Goal: Task Accomplishment & Management: Manage account settings

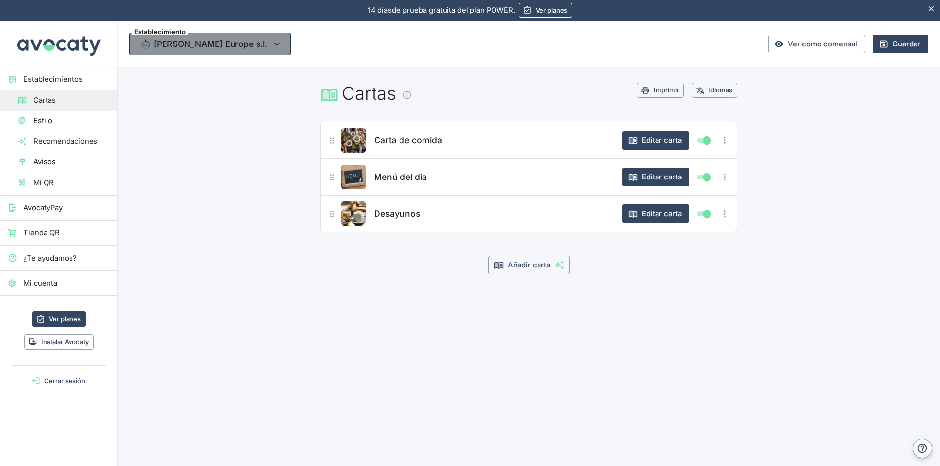
click at [271, 41] on icon "button" at bounding box center [276, 44] width 11 height 11
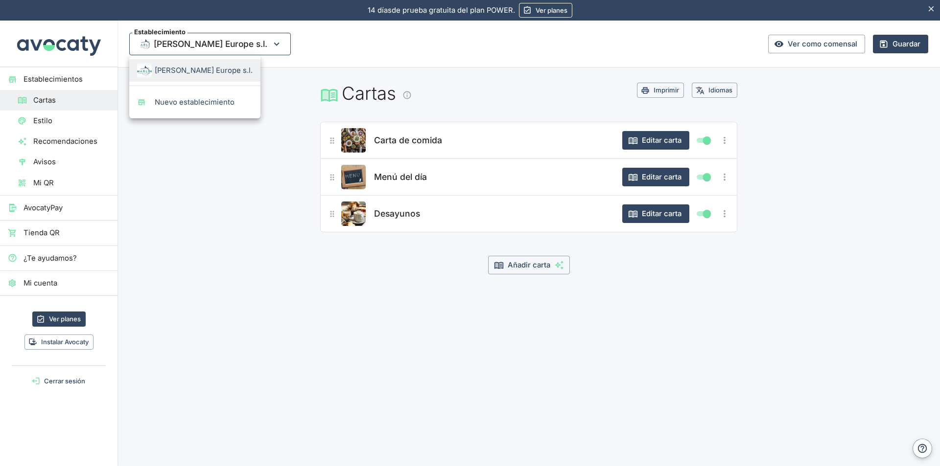
click at [232, 41] on div at bounding box center [470, 233] width 940 height 466
click at [664, 139] on button "Editar carta" at bounding box center [655, 140] width 67 height 19
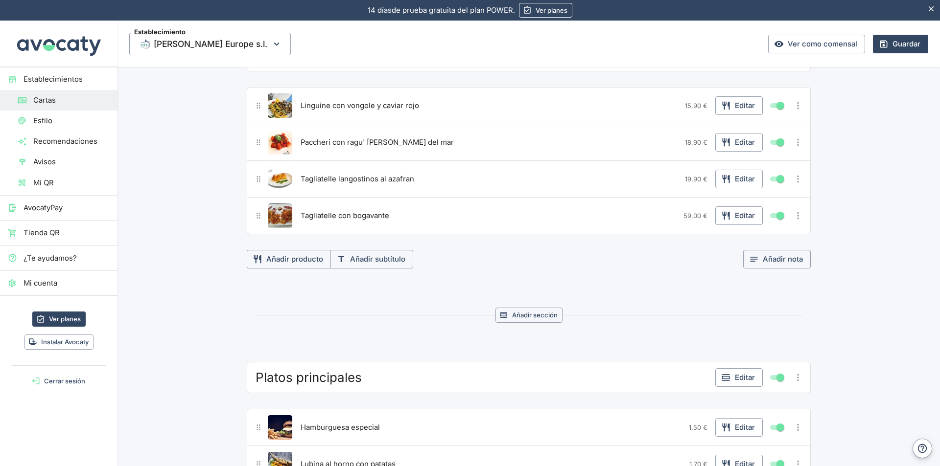
scroll to position [1566, 0]
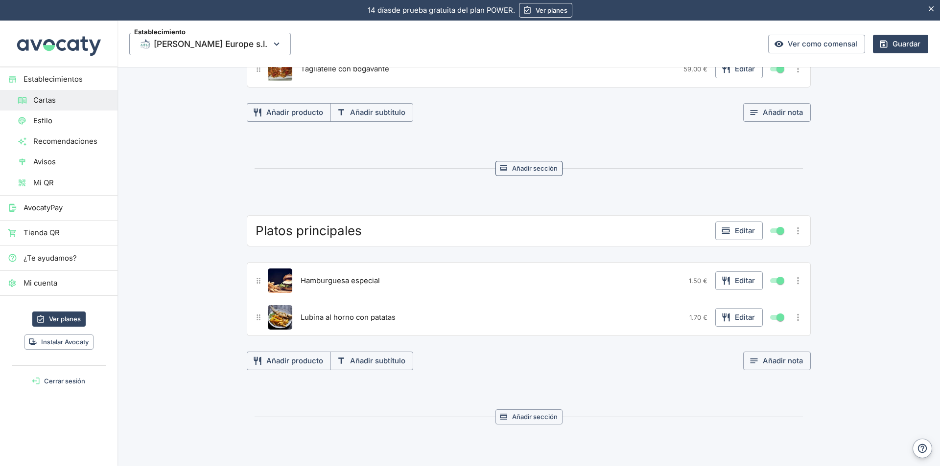
click at [526, 168] on button "Añadir sección" at bounding box center [528, 168] width 67 height 15
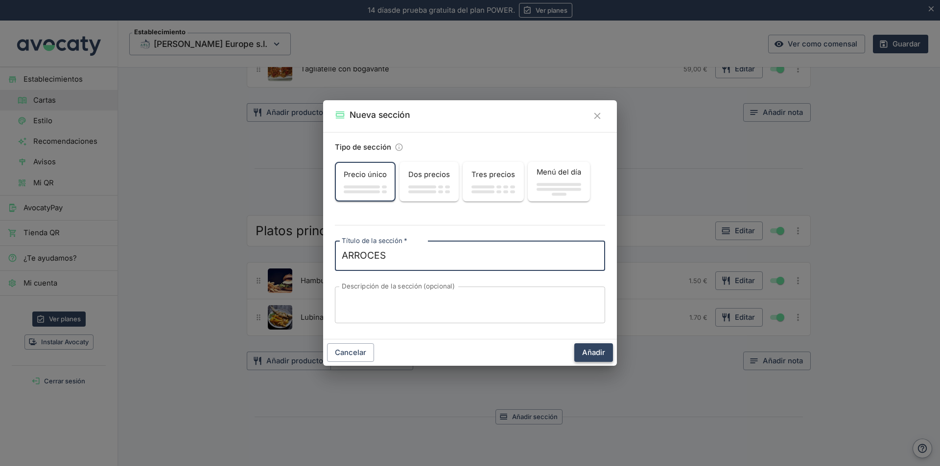
type textarea "ARROCES"
click at [590, 350] on button "Añadir" at bounding box center [593, 353] width 39 height 19
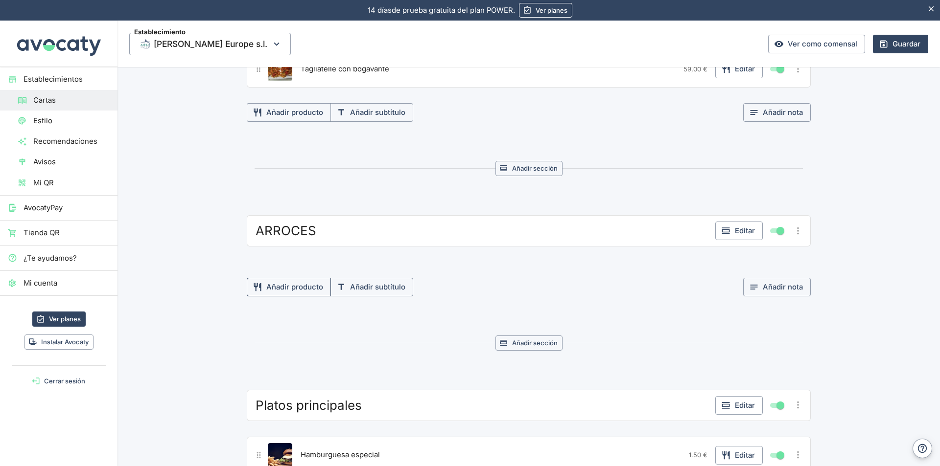
click at [296, 289] on button "Añadir producto" at bounding box center [289, 287] width 84 height 19
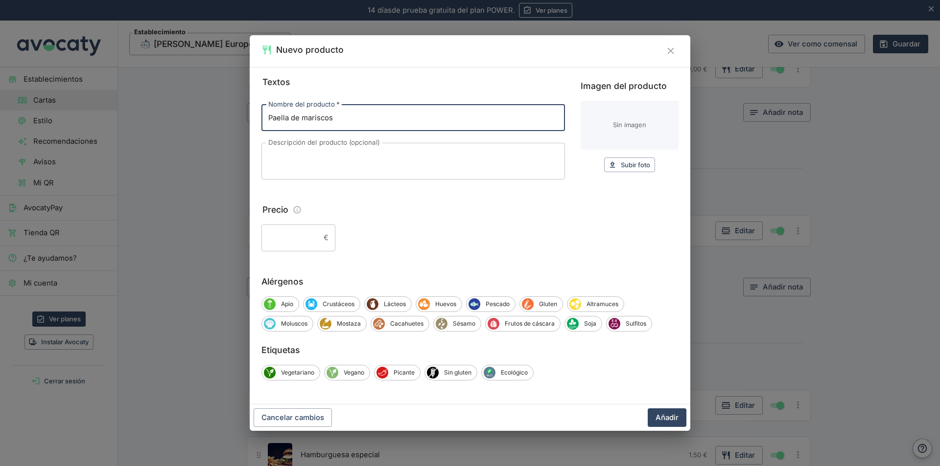
type input "Paella de mariscos"
click at [311, 234] on input "Precio" at bounding box center [290, 238] width 58 height 26
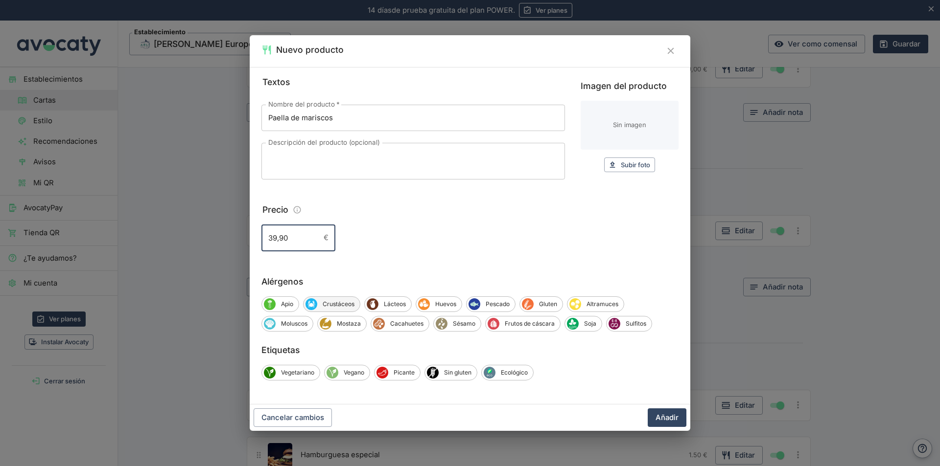
type input "39,90"
click at [332, 305] on span "Crustáceos" at bounding box center [338, 304] width 43 height 9
click at [495, 304] on span "Pescado" at bounding box center [499, 304] width 35 height 9
click at [302, 324] on span "Moluscos" at bounding box center [294, 324] width 37 height 9
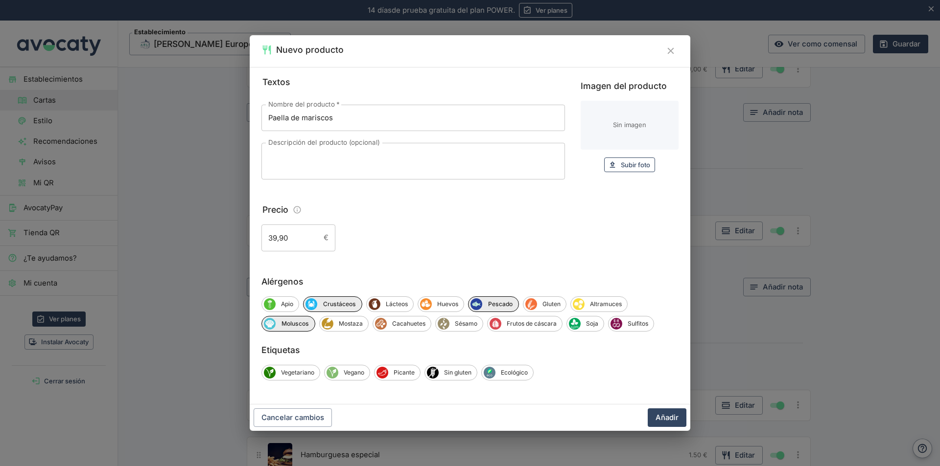
click at [635, 163] on span "Subir foto" at bounding box center [635, 165] width 29 height 11
type input "C:\fakepath\WhatsApp Image 2025-06-Paella de mariscos.jpeg"
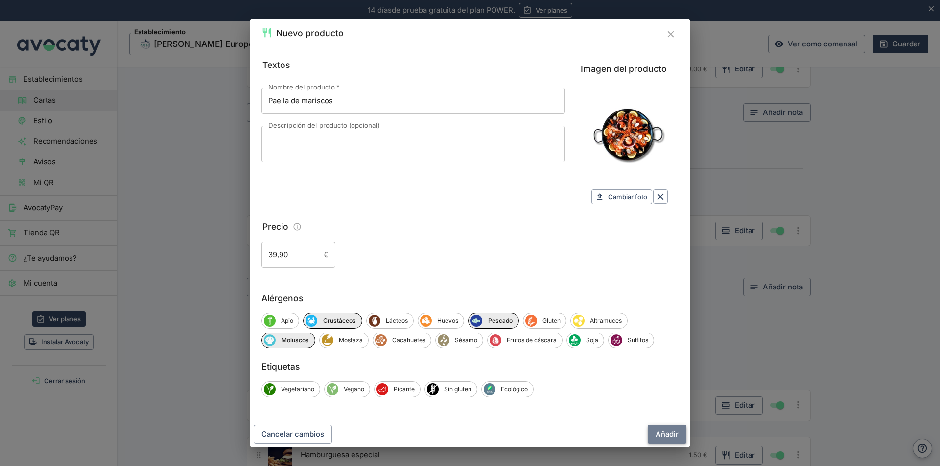
click at [668, 433] on button "Añadir" at bounding box center [666, 434] width 39 height 19
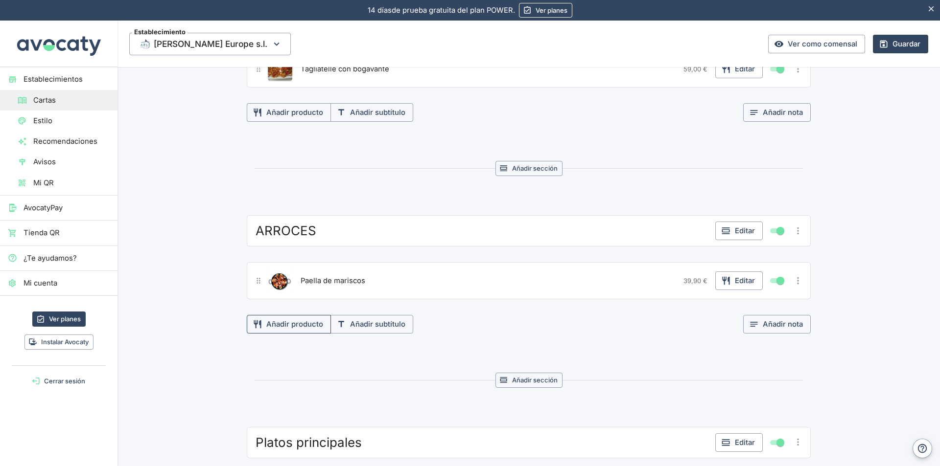
click at [287, 324] on button "Añadir producto" at bounding box center [289, 324] width 84 height 19
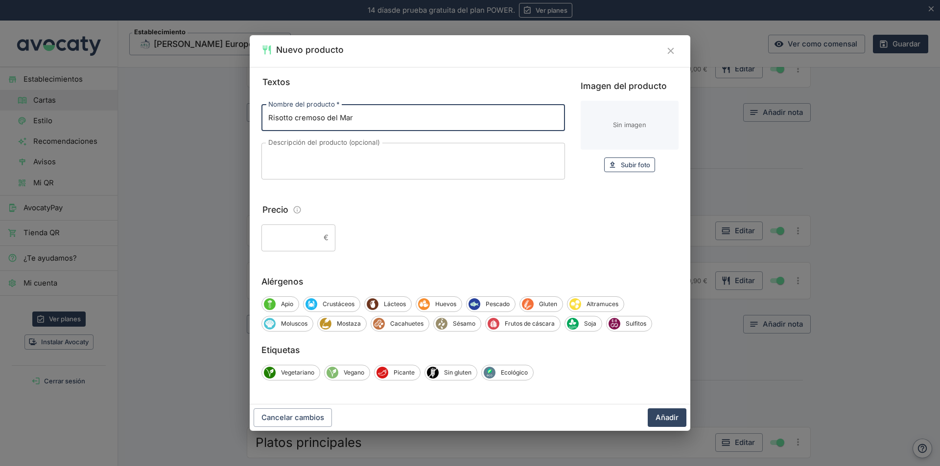
type input "Risotto cremoso del Mar"
click at [634, 163] on span "Subir foto" at bounding box center [635, 165] width 29 height 11
type input "C:\fakepath\Imagen de WhatsApp 2025-06-risotto frutos del mar.jpg"
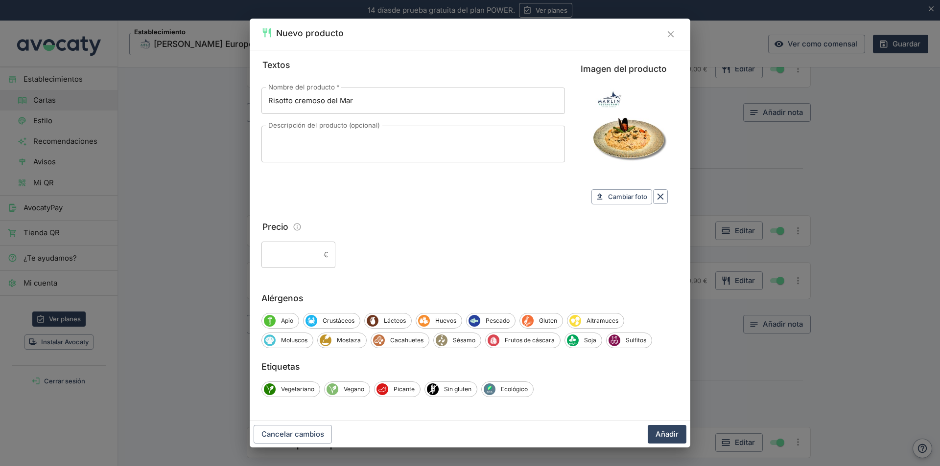
click at [313, 252] on input "Precio" at bounding box center [290, 255] width 58 height 26
type input "19,90"
click at [343, 323] on span "Crustáceos" at bounding box center [338, 321] width 43 height 9
click at [494, 320] on span "Pescado" at bounding box center [499, 321] width 35 height 9
click at [288, 340] on span "Moluscos" at bounding box center [294, 340] width 37 height 9
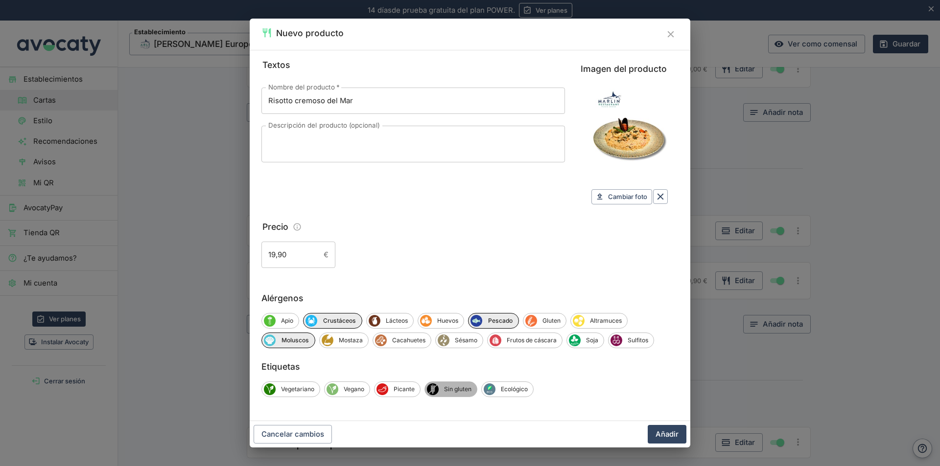
click at [464, 390] on span "Sin gluten" at bounding box center [457, 389] width 38 height 9
click at [660, 433] on button "Añadir" at bounding box center [666, 434] width 39 height 19
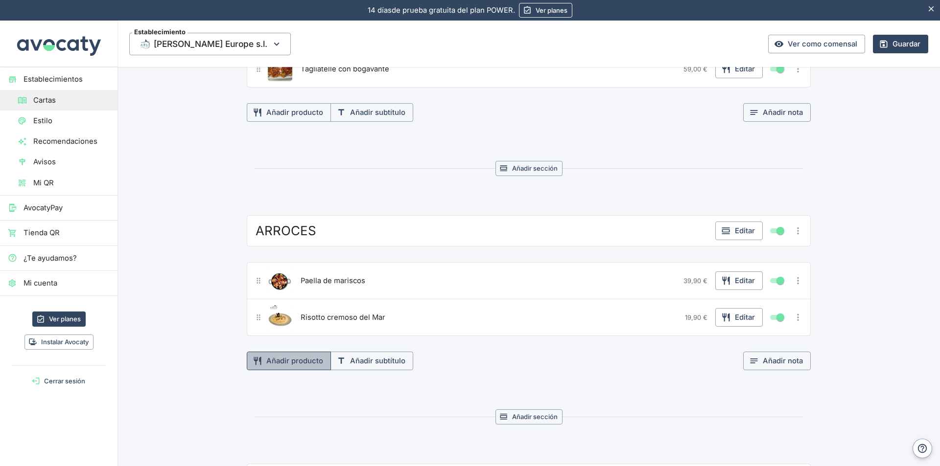
click at [296, 360] on button "Añadir producto" at bounding box center [289, 361] width 84 height 19
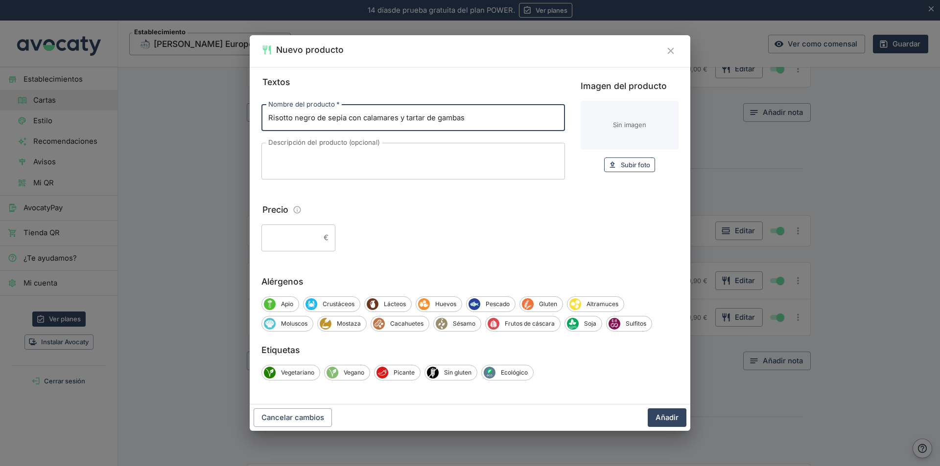
type input "Risotto negro de sepia con calamares y tartar de gambas"
click at [636, 165] on span "Subir foto" at bounding box center [635, 165] width 29 height 11
type input "C:\fakepath\Imagen de WhatsApp 2025-06-Risotto negro de sepia .jpg"
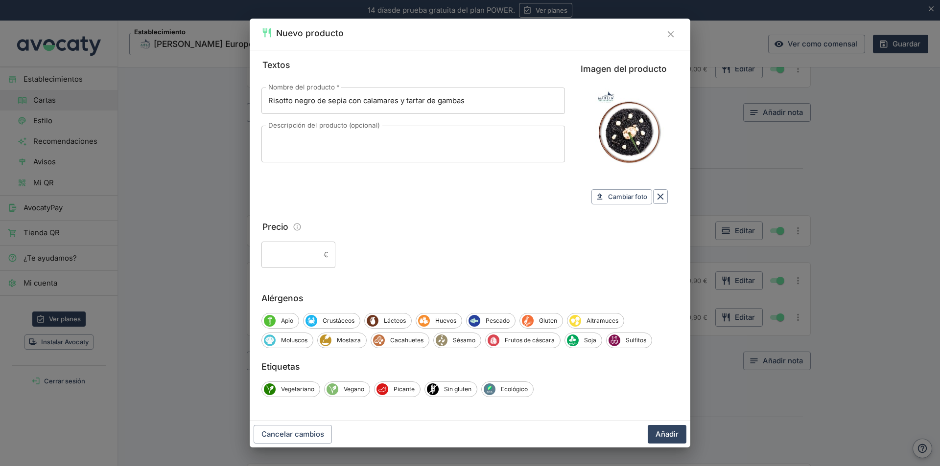
click at [313, 254] on input "Precio" at bounding box center [290, 255] width 58 height 26
type input "20,90"
click at [343, 322] on span "Crustáceos" at bounding box center [338, 321] width 43 height 9
click at [303, 343] on span "Moluscos" at bounding box center [294, 340] width 37 height 9
click at [494, 322] on span "Pescado" at bounding box center [499, 321] width 35 height 9
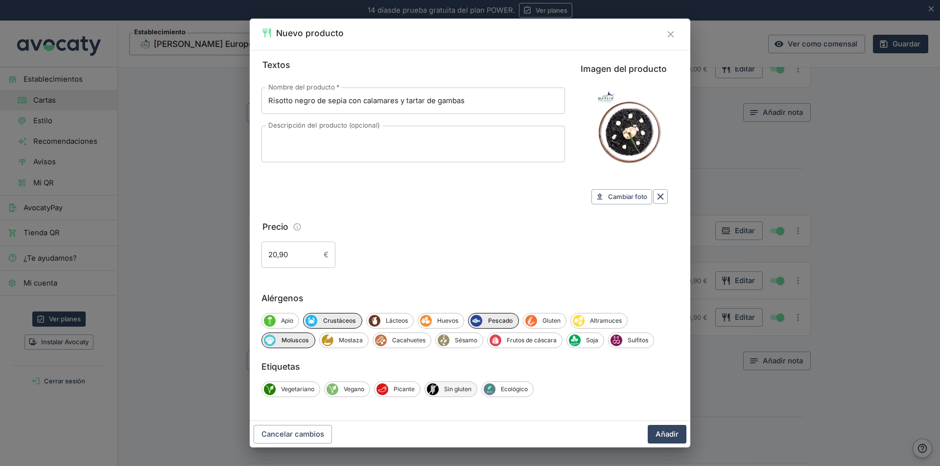
click at [458, 388] on span "Sin gluten" at bounding box center [457, 389] width 38 height 9
click at [672, 436] on button "Añadir" at bounding box center [666, 434] width 39 height 19
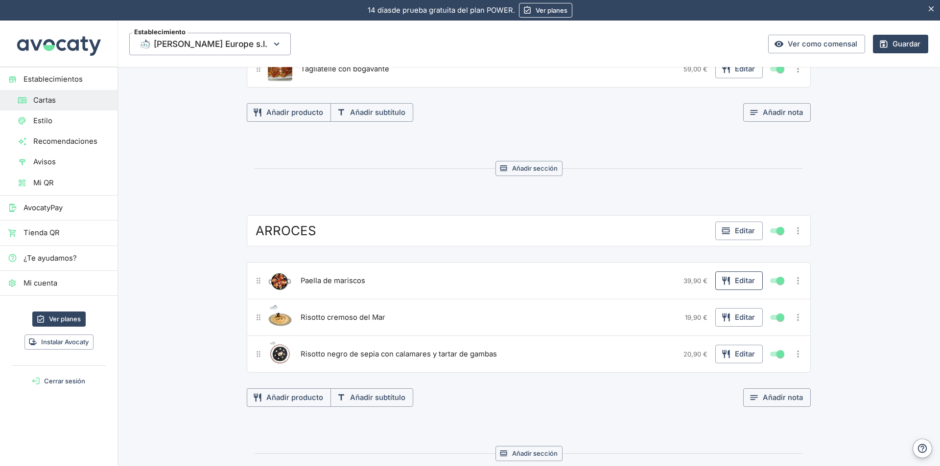
click at [737, 279] on button "Editar" at bounding box center [738, 281] width 47 height 19
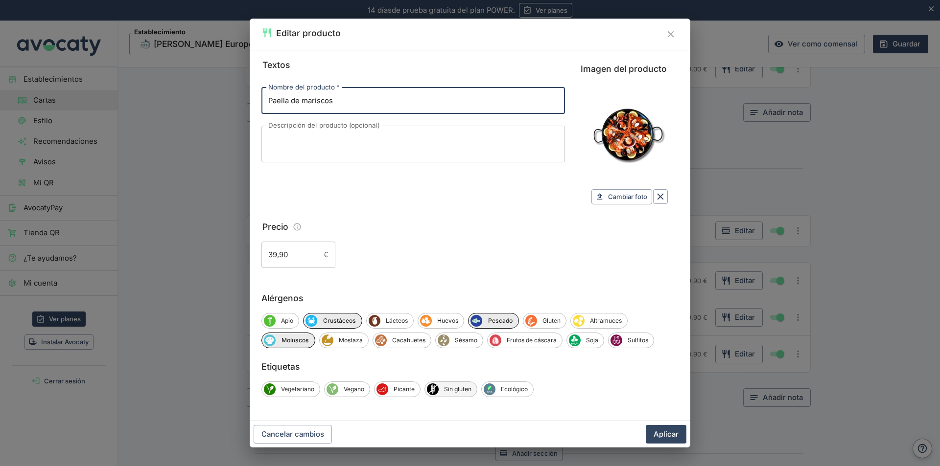
click at [459, 392] on span "Sin gluten" at bounding box center [457, 389] width 38 height 9
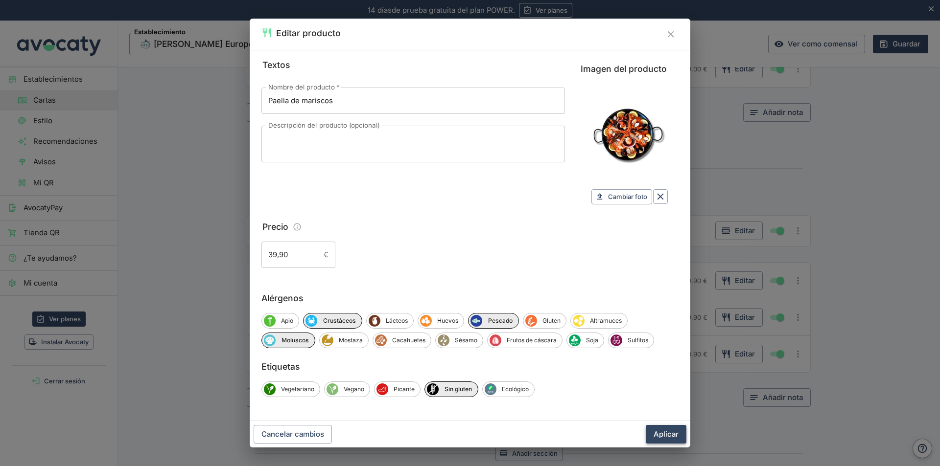
click at [659, 432] on button "Aplicar" at bounding box center [665, 434] width 41 height 19
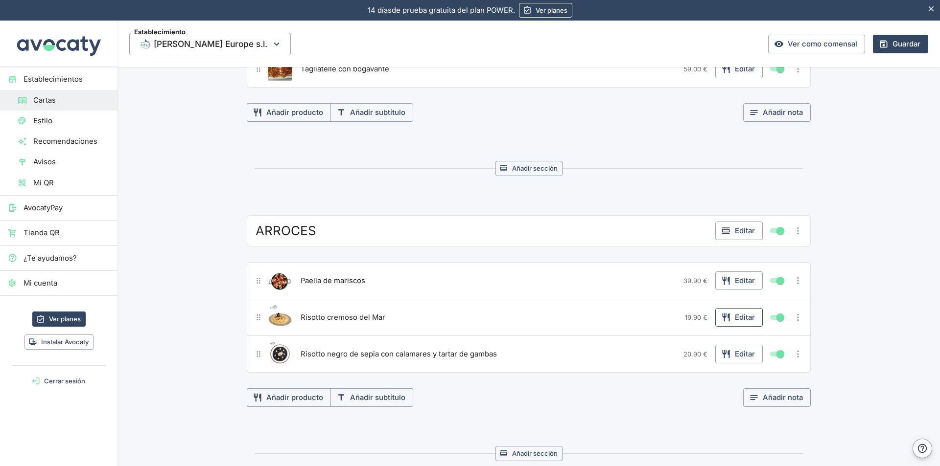
click at [733, 318] on button "Editar" at bounding box center [738, 317] width 47 height 19
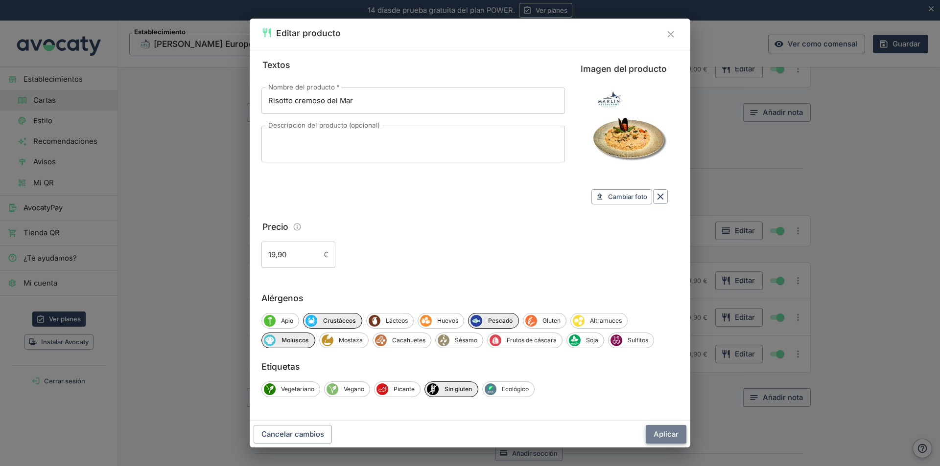
click at [669, 431] on button "Aplicar" at bounding box center [665, 434] width 41 height 19
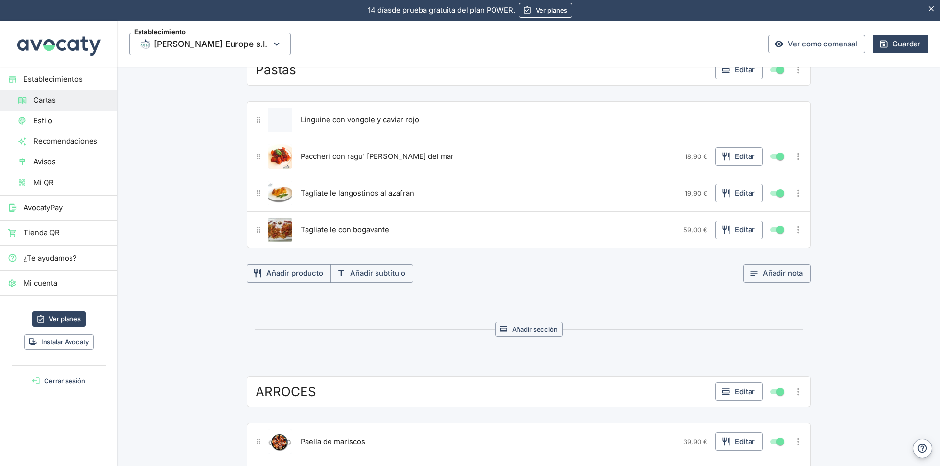
scroll to position [1370, 0]
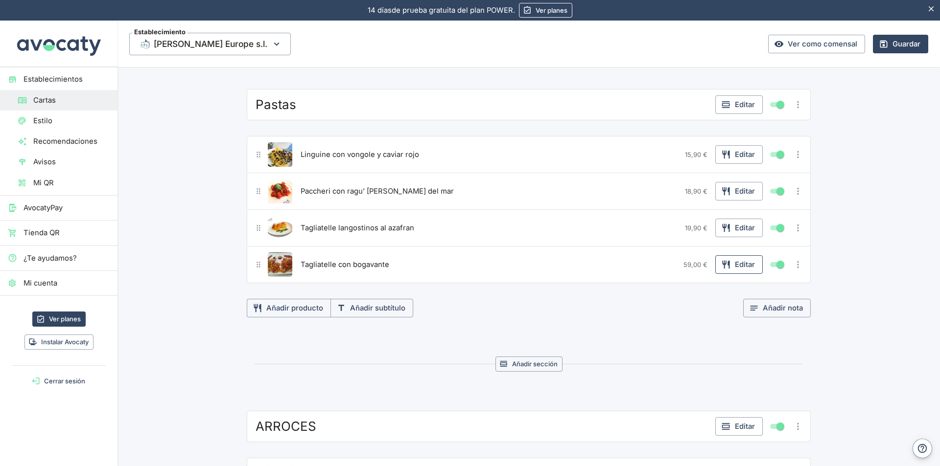
click at [736, 266] on button "Editar" at bounding box center [738, 264] width 47 height 19
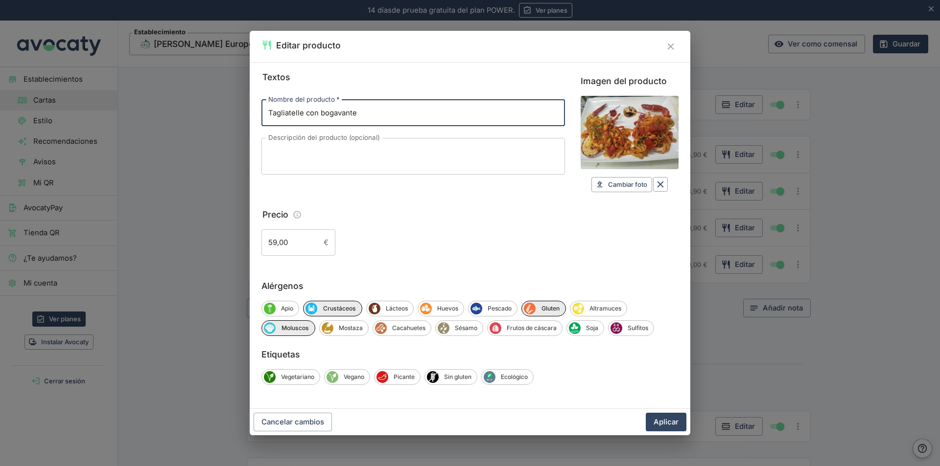
click at [669, 44] on icon "Cerrar" at bounding box center [670, 46] width 11 height 11
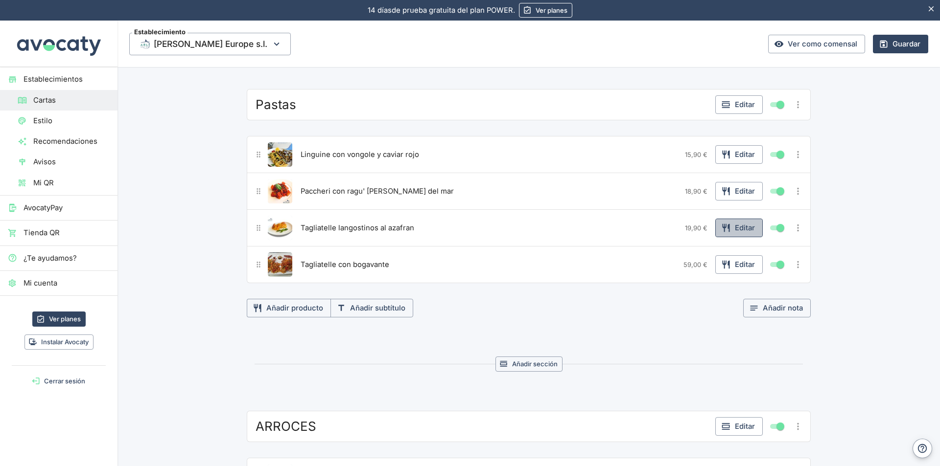
click at [740, 228] on button "Editar" at bounding box center [738, 228] width 47 height 19
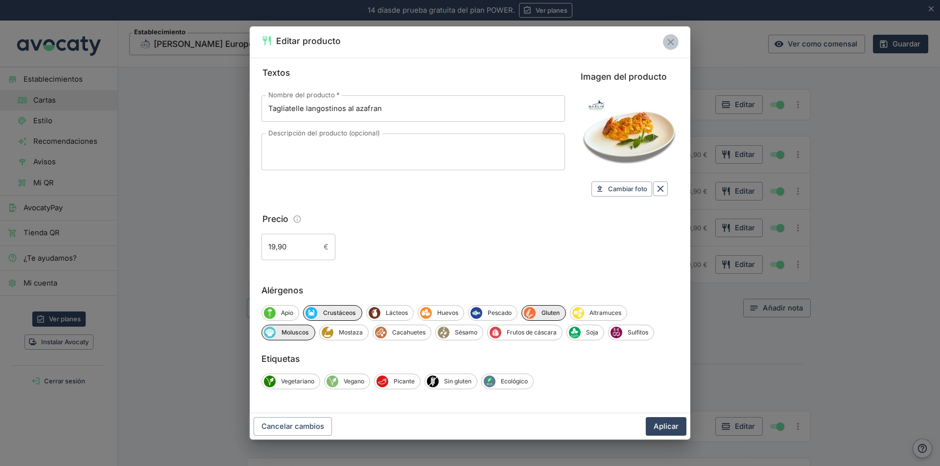
click at [667, 41] on icon "Cerrar" at bounding box center [670, 42] width 11 height 11
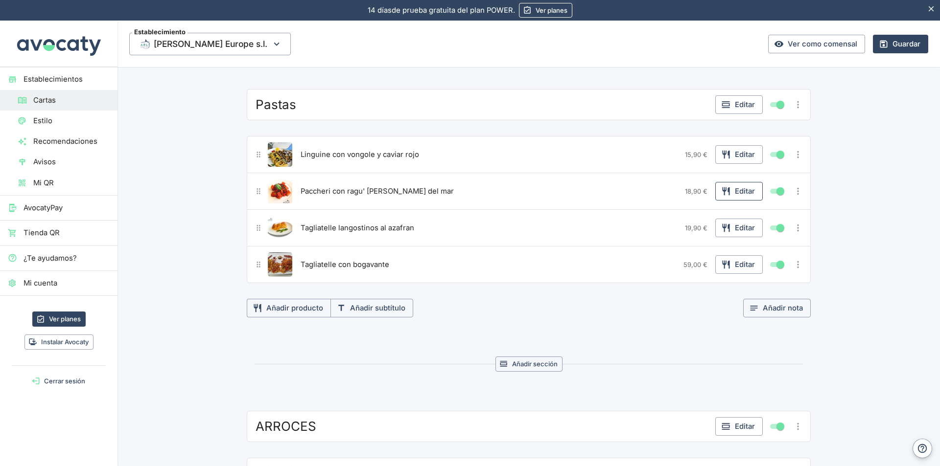
click at [734, 193] on button "Editar" at bounding box center [738, 191] width 47 height 19
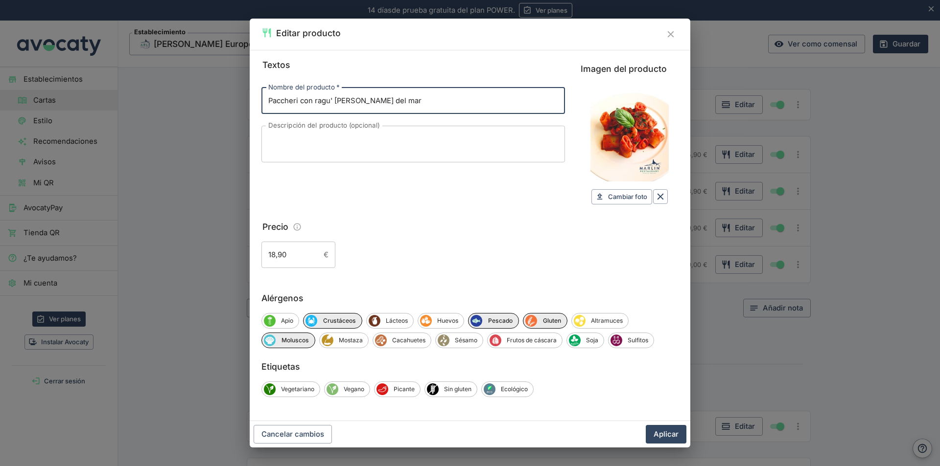
click at [670, 33] on icon "Cerrar" at bounding box center [670, 34] width 11 height 11
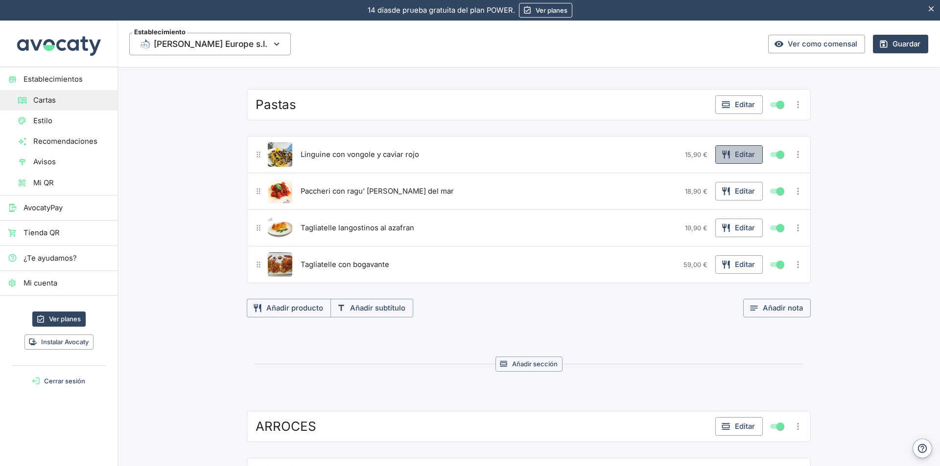
click at [734, 154] on button "Editar" at bounding box center [738, 154] width 47 height 19
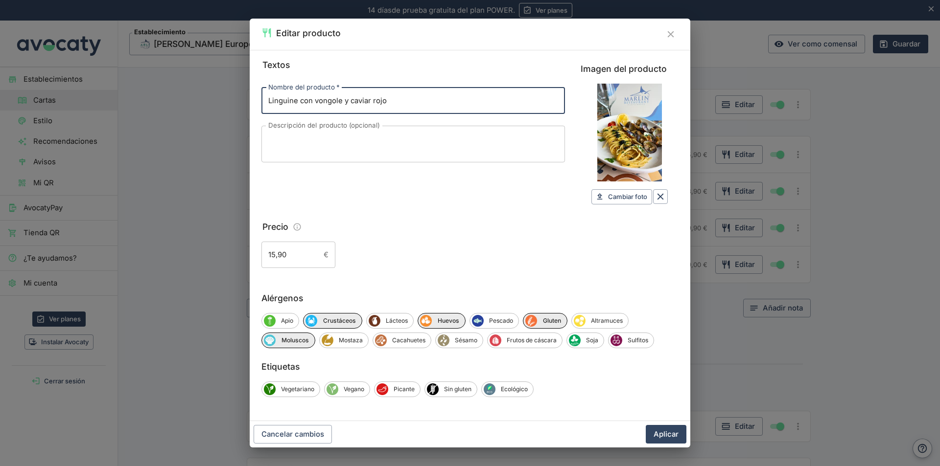
click at [671, 33] on icon "Cerrar" at bounding box center [670, 34] width 11 height 11
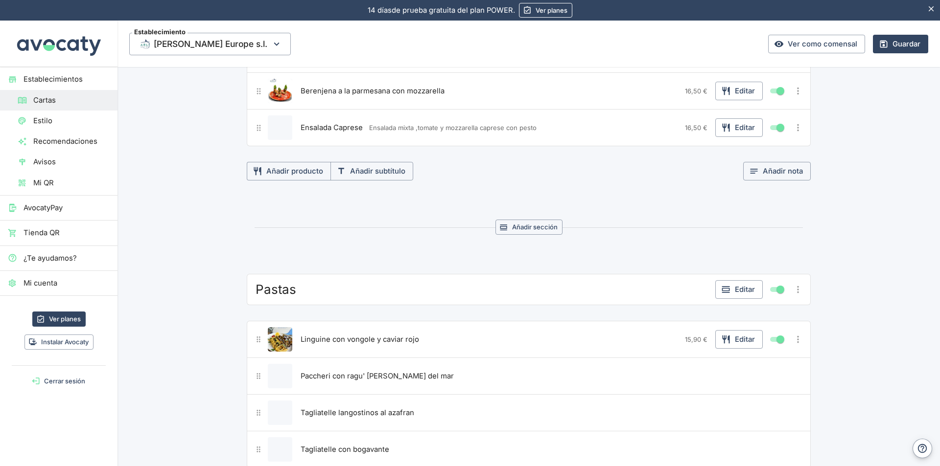
scroll to position [1077, 0]
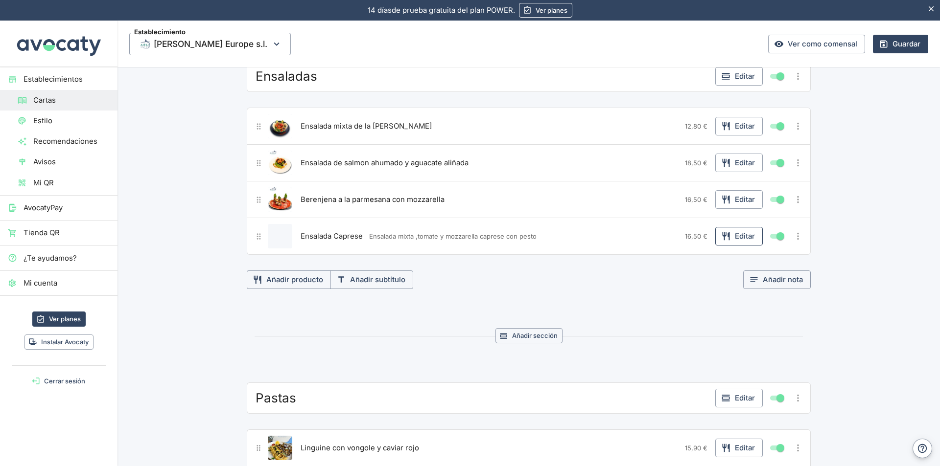
click at [728, 237] on button "Editar" at bounding box center [738, 236] width 47 height 19
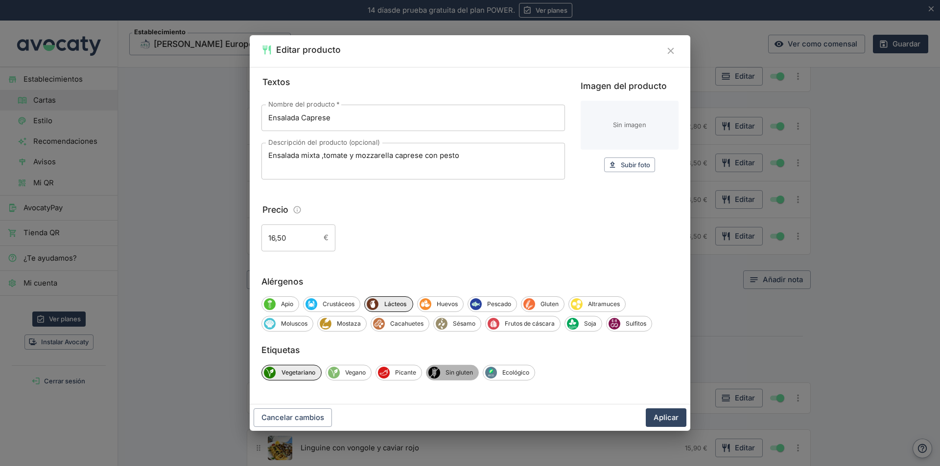
click at [470, 371] on span "Sin gluten" at bounding box center [459, 372] width 38 height 9
click at [665, 419] on button "Aplicar" at bounding box center [665, 418] width 41 height 19
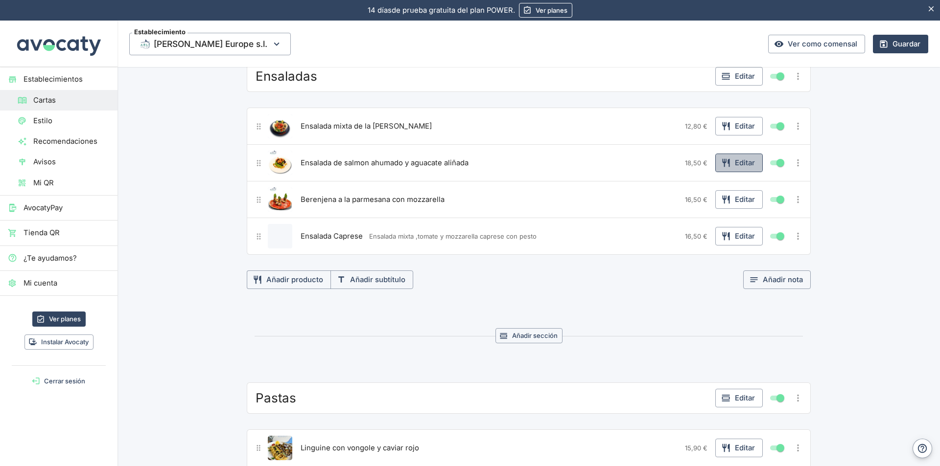
click at [737, 162] on button "Editar" at bounding box center [738, 163] width 47 height 19
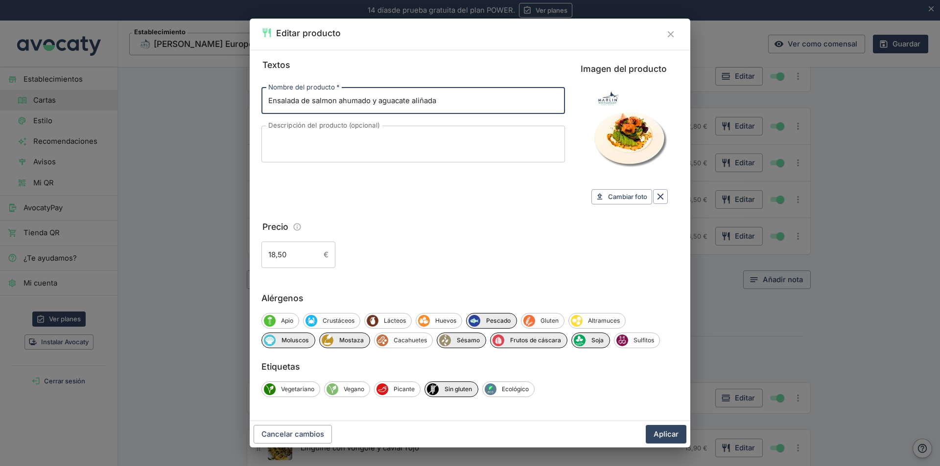
click at [670, 33] on icon "Cerrar" at bounding box center [670, 34] width 11 height 11
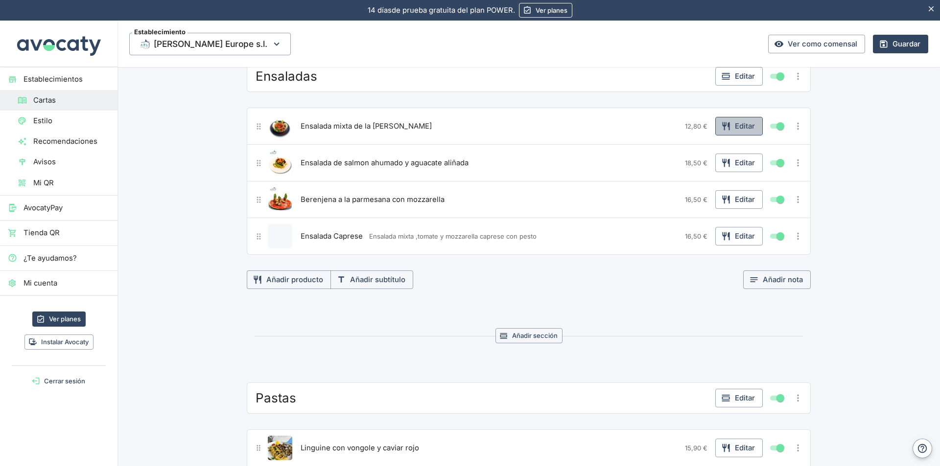
click at [737, 131] on button "Editar" at bounding box center [738, 126] width 47 height 19
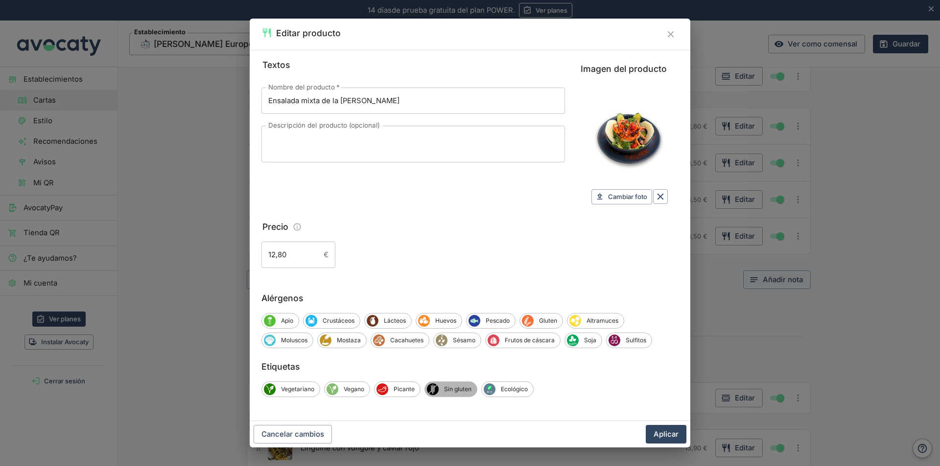
click at [453, 391] on span "Sin gluten" at bounding box center [457, 389] width 38 height 9
click at [347, 387] on span "Vegano" at bounding box center [353, 389] width 31 height 9
click at [302, 387] on span "Vegetariano" at bounding box center [298, 389] width 44 height 9
click at [526, 387] on span "Ecológico" at bounding box center [518, 389] width 38 height 9
click at [668, 432] on button "Aplicar" at bounding box center [665, 434] width 41 height 19
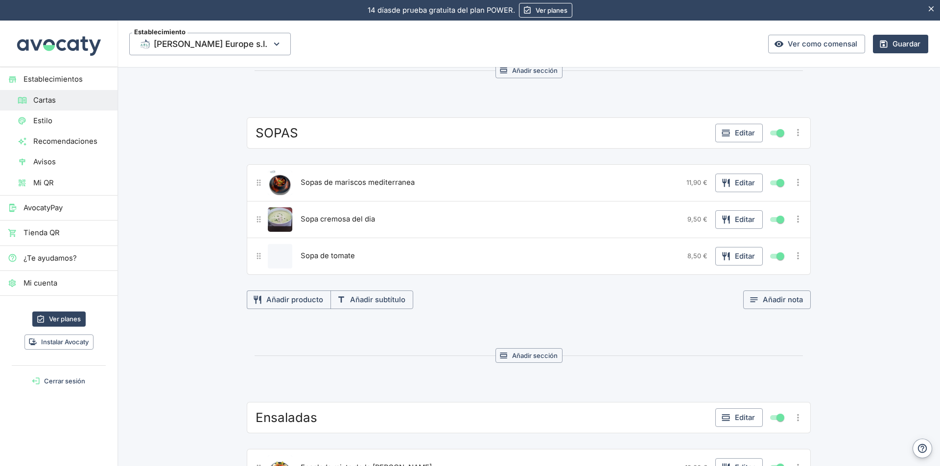
scroll to position [734, 0]
click at [738, 259] on button "Editar" at bounding box center [738, 257] width 47 height 19
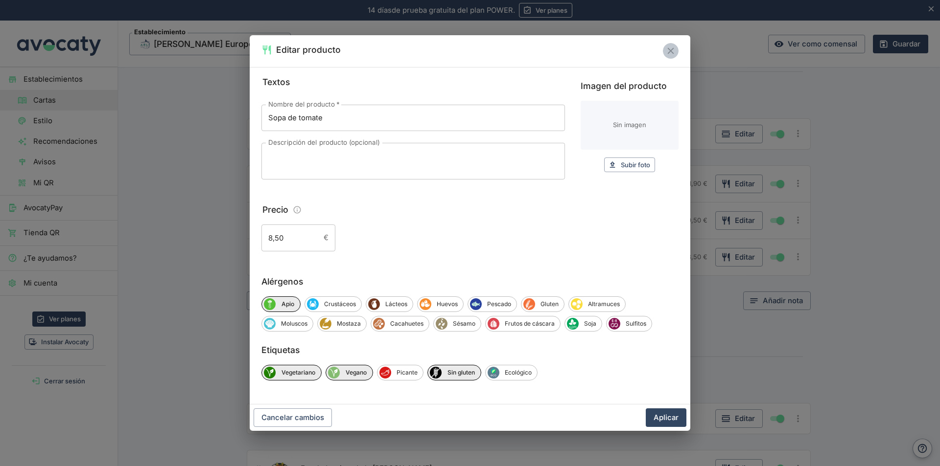
click at [673, 47] on icon "Cerrar" at bounding box center [670, 51] width 11 height 11
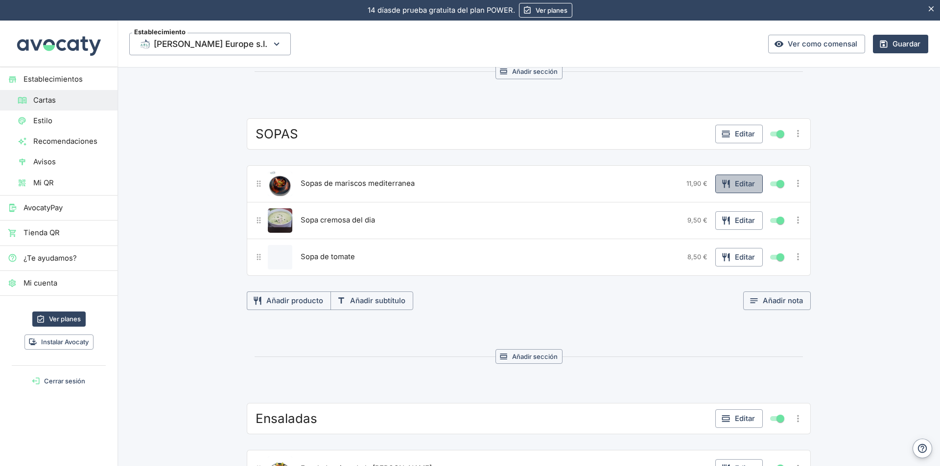
click at [736, 184] on button "Editar" at bounding box center [738, 184] width 47 height 19
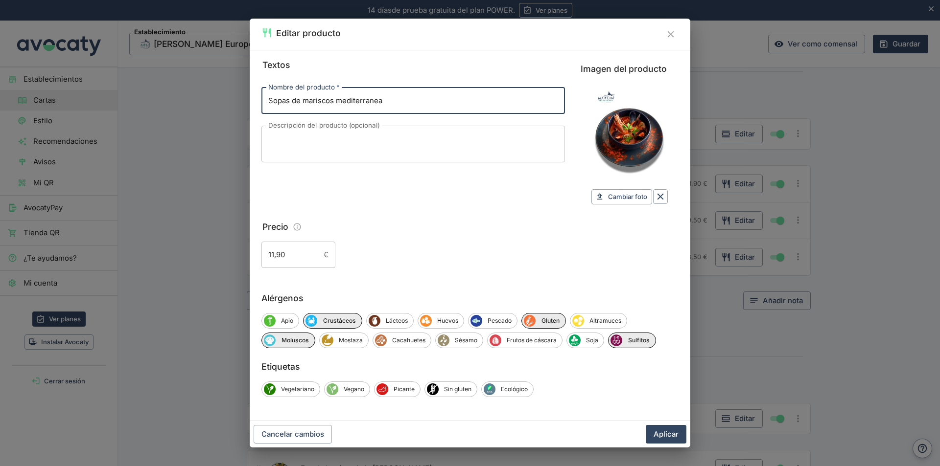
click at [669, 32] on icon "Cerrar" at bounding box center [670, 34] width 11 height 11
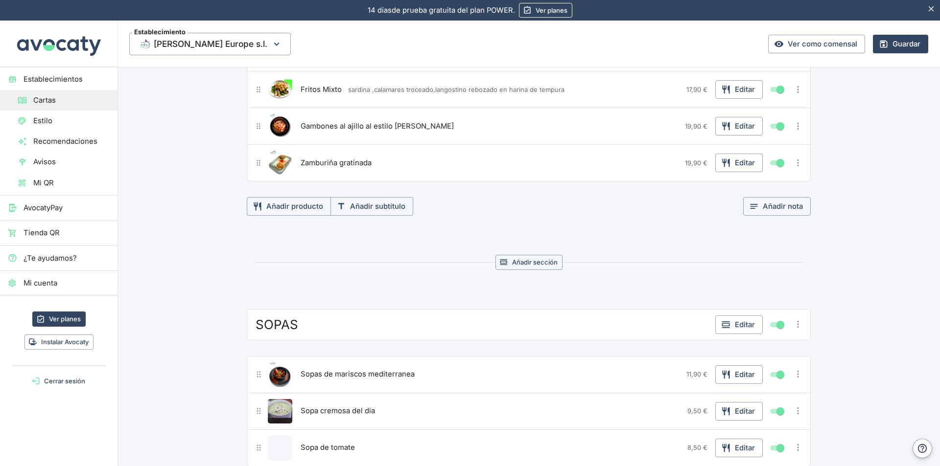
scroll to position [538, 0]
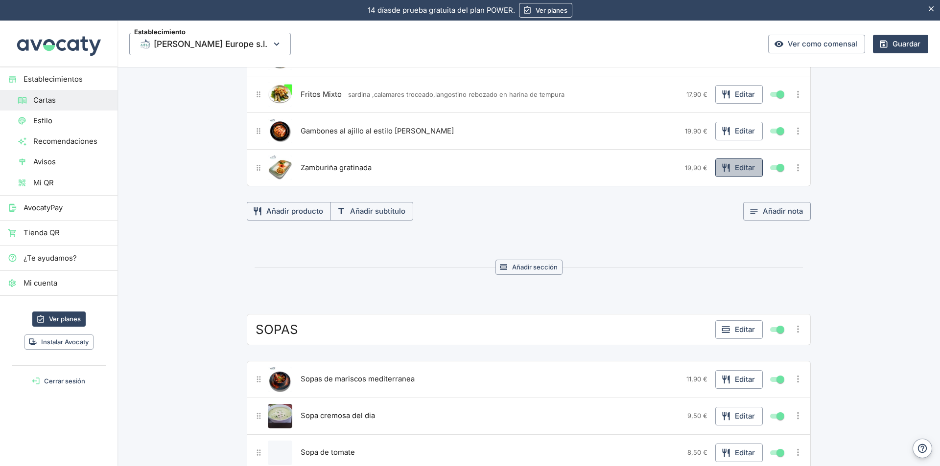
click at [736, 165] on button "Editar" at bounding box center [738, 168] width 47 height 19
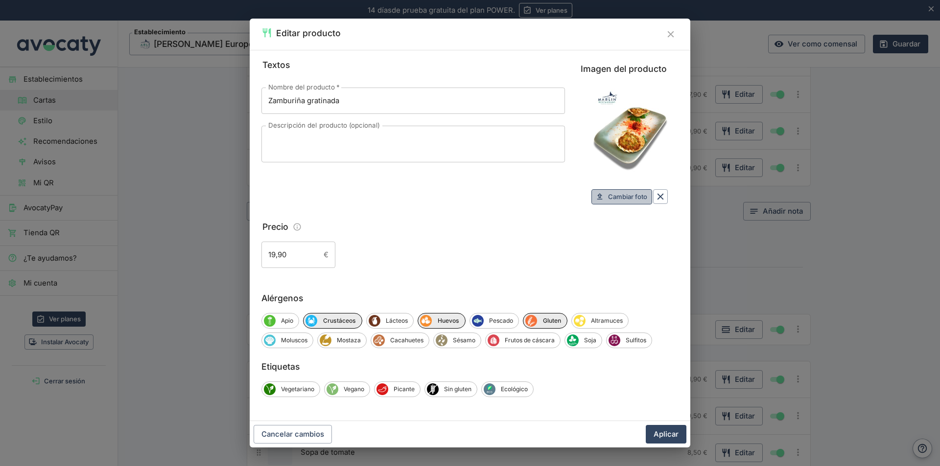
click at [615, 197] on span "Cambiar foto" at bounding box center [627, 196] width 39 height 11
click at [630, 199] on span "Cambiar foto" at bounding box center [627, 196] width 39 height 11
type input "C:\fakepath\IMG-20250925-zamburiña gratinada.jpg"
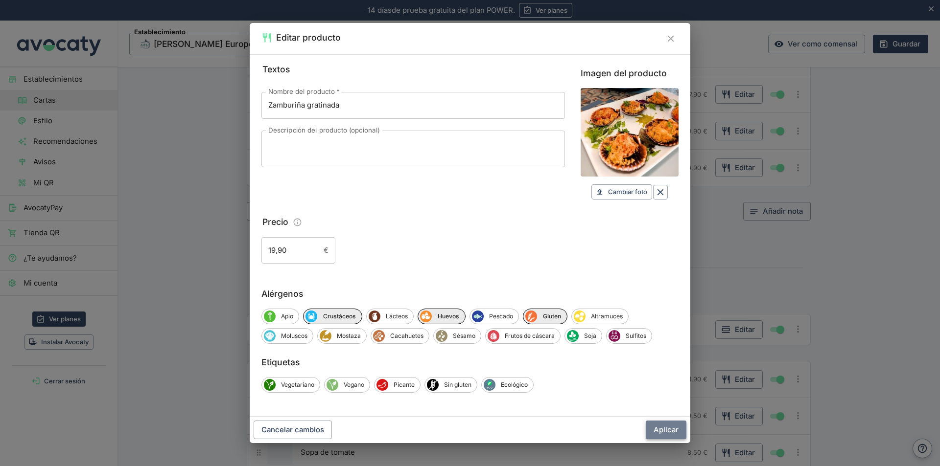
click at [662, 430] on button "Aplicar" at bounding box center [665, 430] width 41 height 19
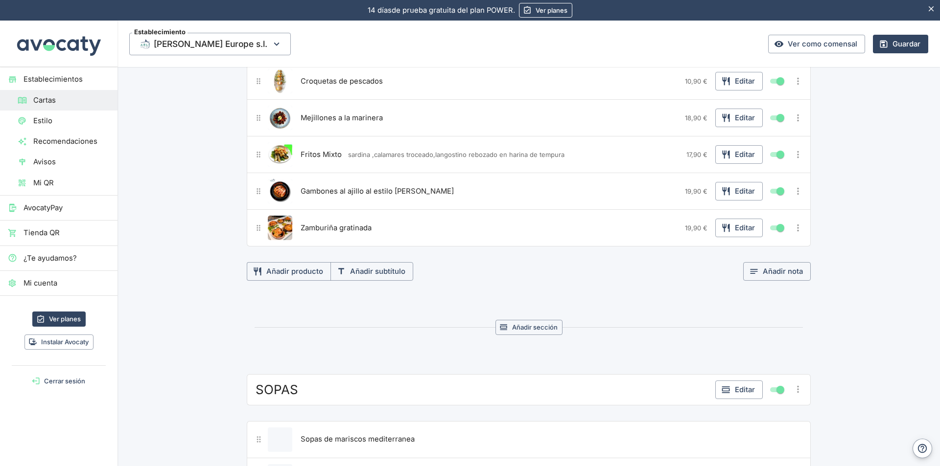
scroll to position [391, 0]
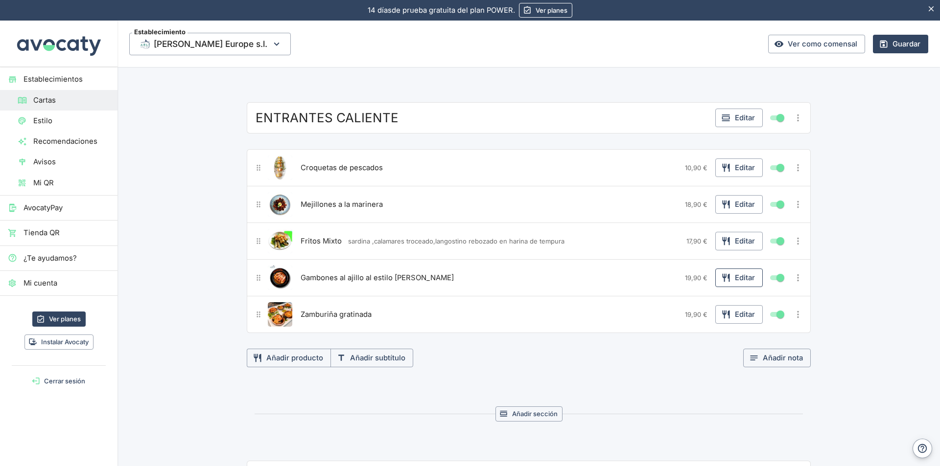
click at [742, 277] on button "Editar" at bounding box center [738, 278] width 47 height 19
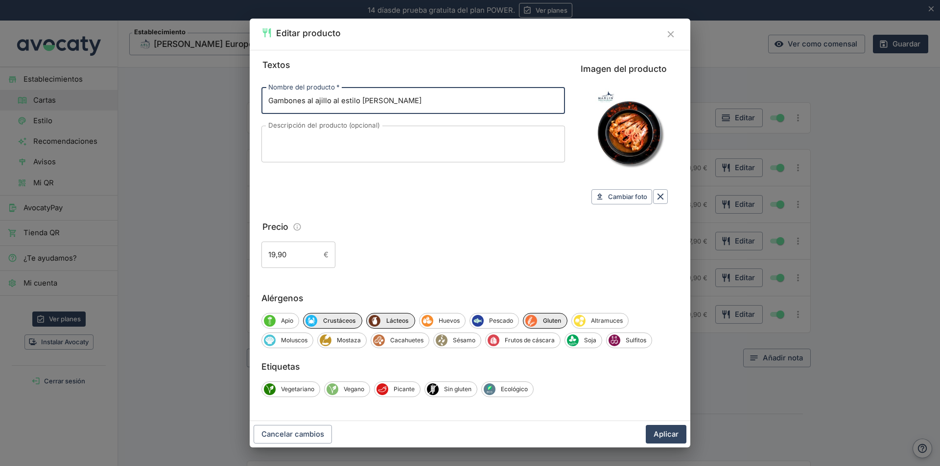
click at [668, 28] on button "Cerrar" at bounding box center [671, 34] width 16 height 16
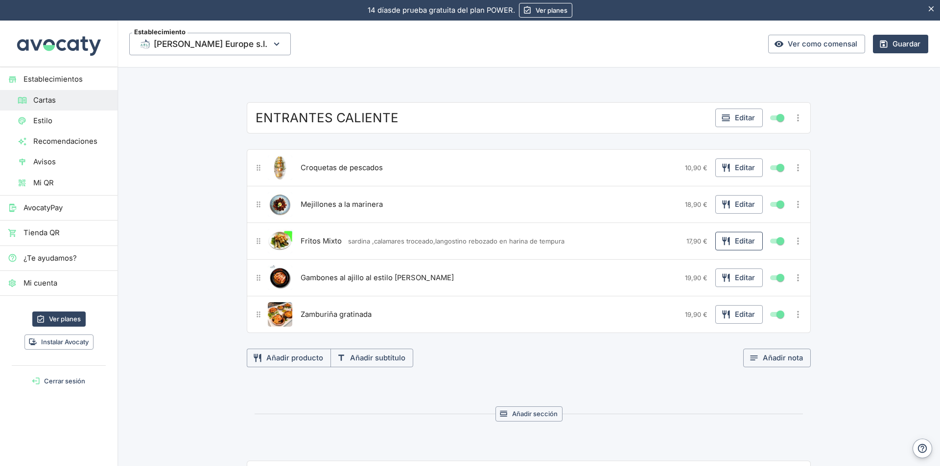
click at [744, 243] on button "Editar" at bounding box center [738, 241] width 47 height 19
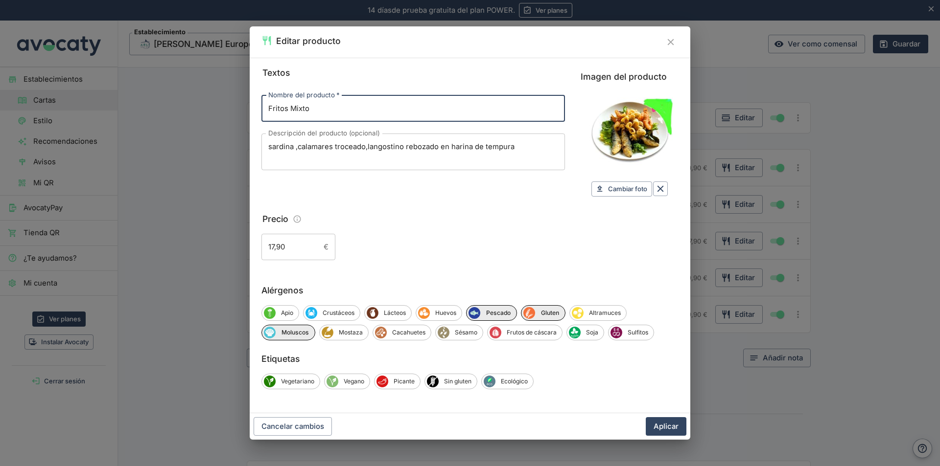
click at [667, 42] on icon "Cerrar" at bounding box center [670, 42] width 11 height 11
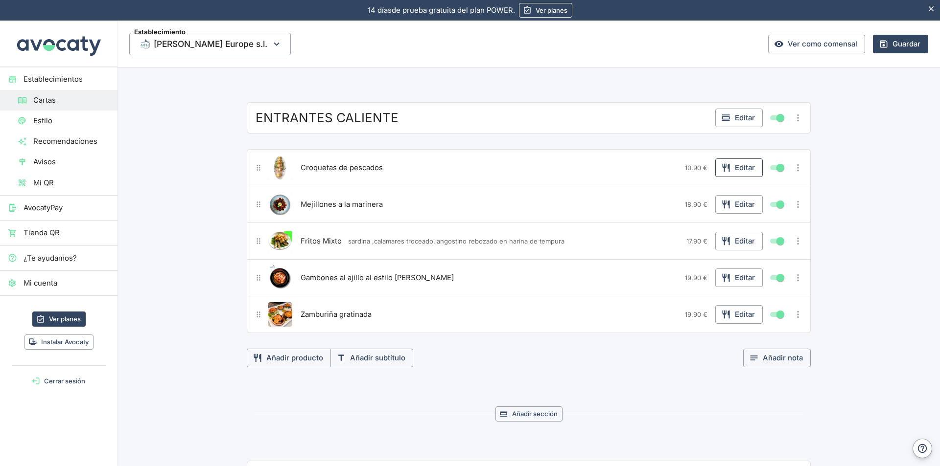
click at [737, 170] on button "Editar" at bounding box center [738, 168] width 47 height 19
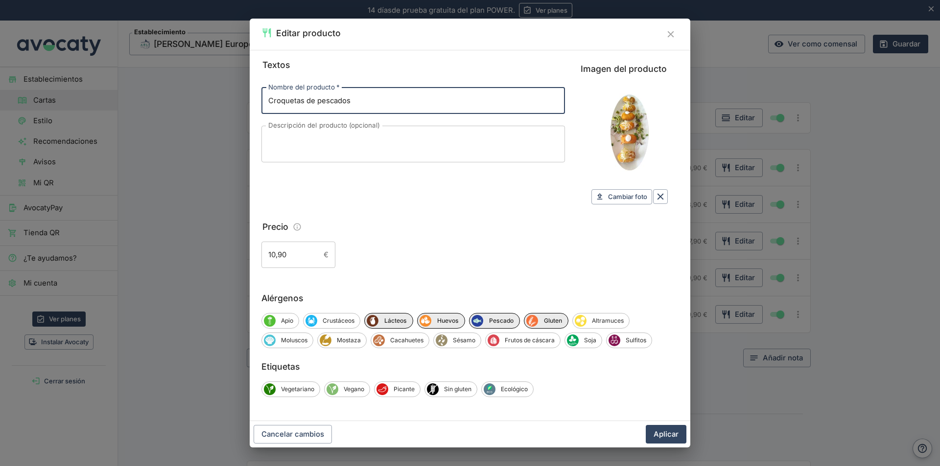
click at [671, 29] on icon "Cerrar" at bounding box center [670, 34] width 11 height 11
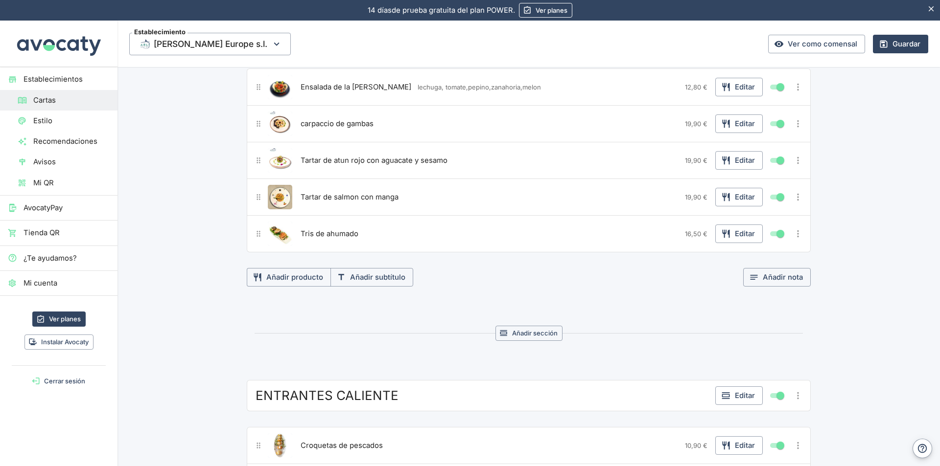
scroll to position [98, 0]
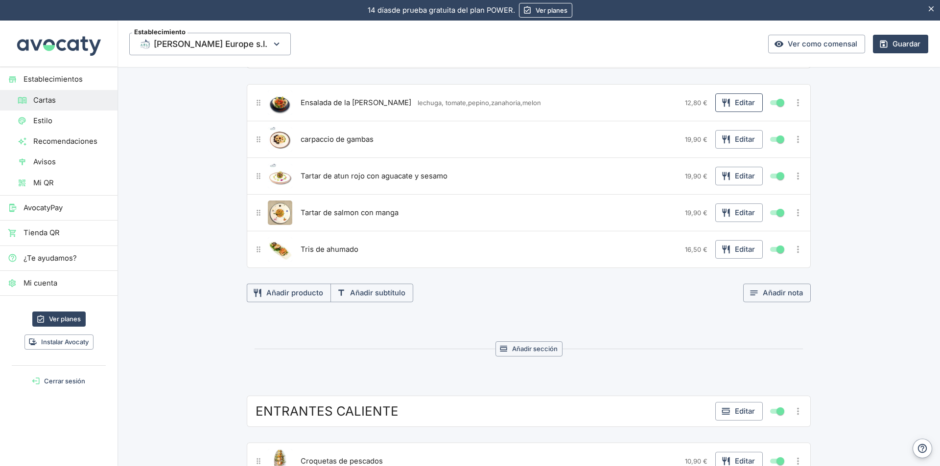
click at [734, 99] on button "Editar" at bounding box center [738, 102] width 47 height 19
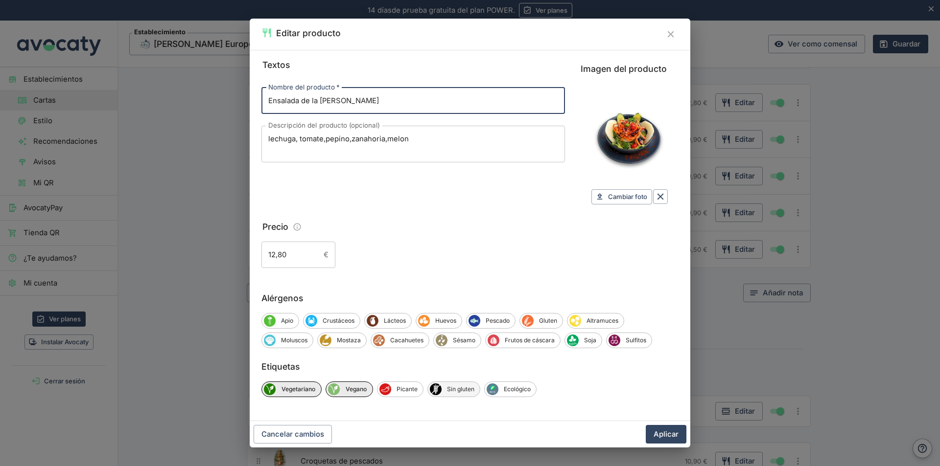
click at [461, 391] on span "Sin gluten" at bounding box center [460, 389] width 38 height 9
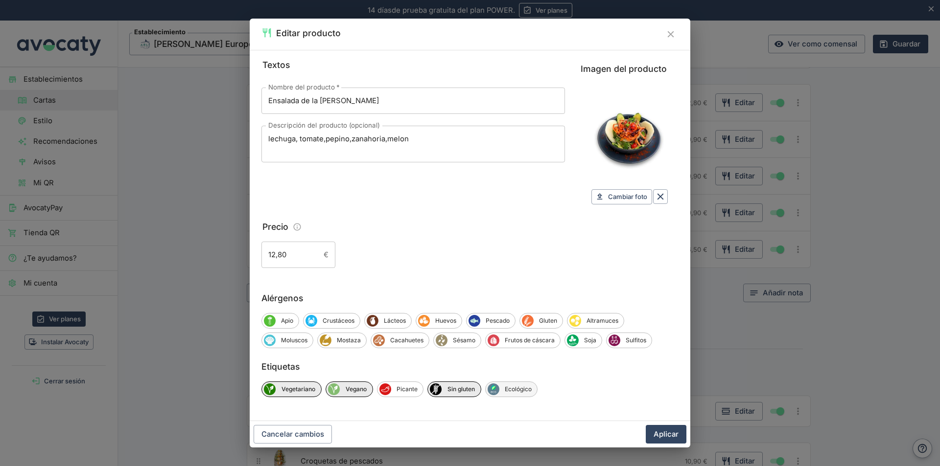
click at [520, 390] on span "Ecológico" at bounding box center [518, 389] width 38 height 9
click at [674, 435] on button "Aplicar" at bounding box center [665, 434] width 41 height 19
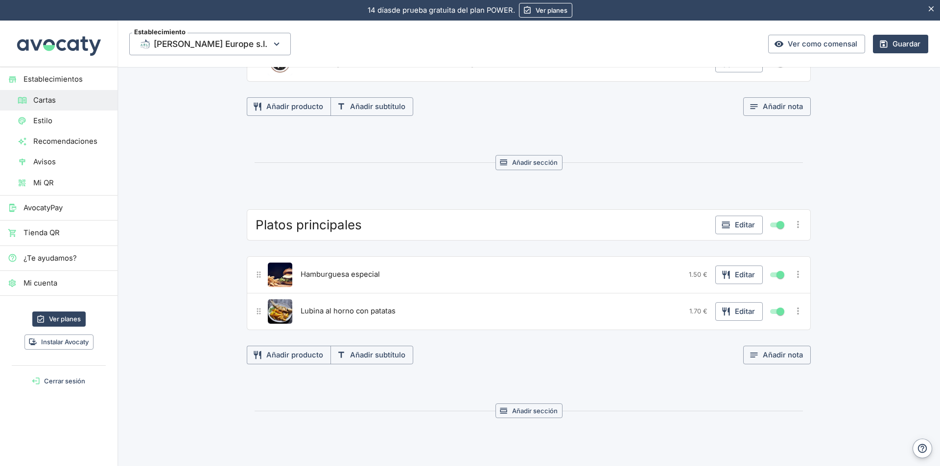
scroll to position [1713, 0]
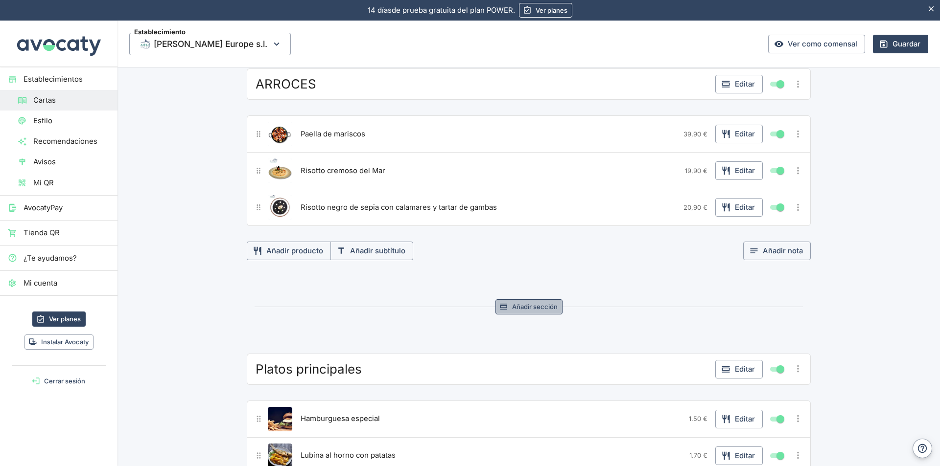
click at [539, 308] on button "Añadir sección" at bounding box center [528, 306] width 67 height 15
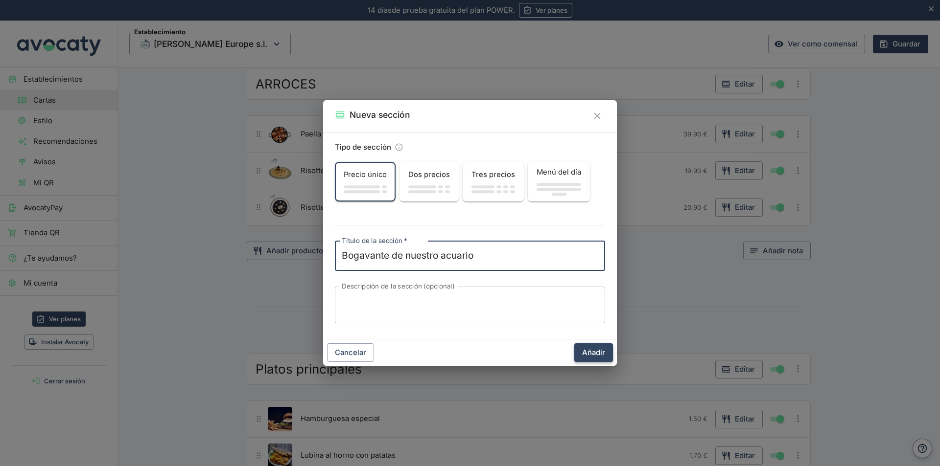
type textarea "Bogavante de nuestro acuario"
click at [597, 355] on button "Añadir" at bounding box center [593, 353] width 39 height 19
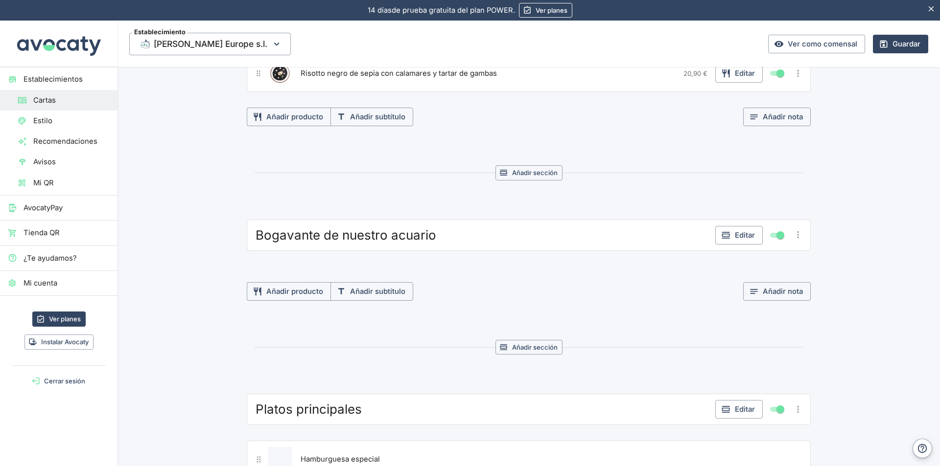
scroll to position [1860, 0]
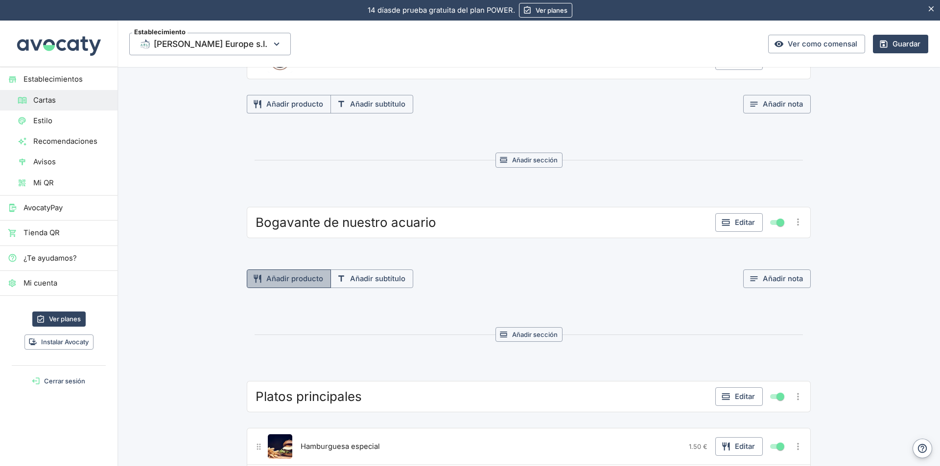
click at [289, 278] on button "Añadir producto" at bounding box center [289, 279] width 84 height 19
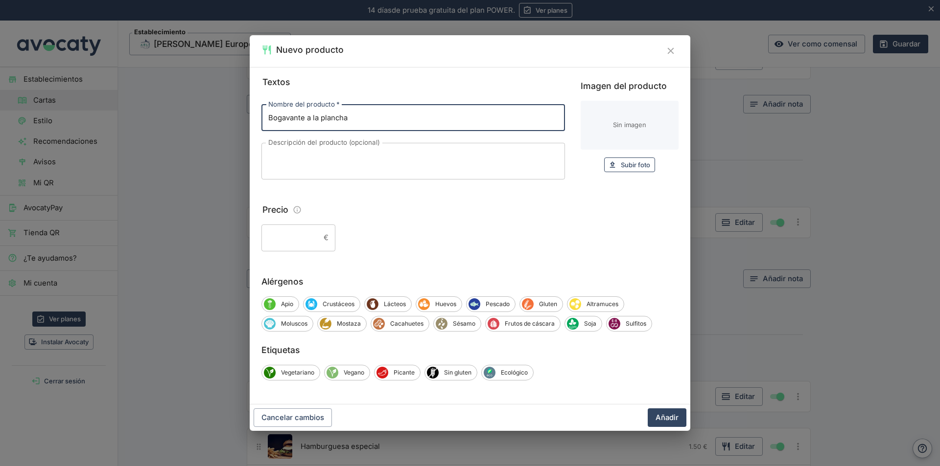
type input "Bogavante a la plancha"
click at [640, 165] on span "Subir foto" at bounding box center [635, 165] width 29 height 11
type input "C:\fakepath\WhatsApp Image 2025-07-Bogavante a la plancha.jpeg"
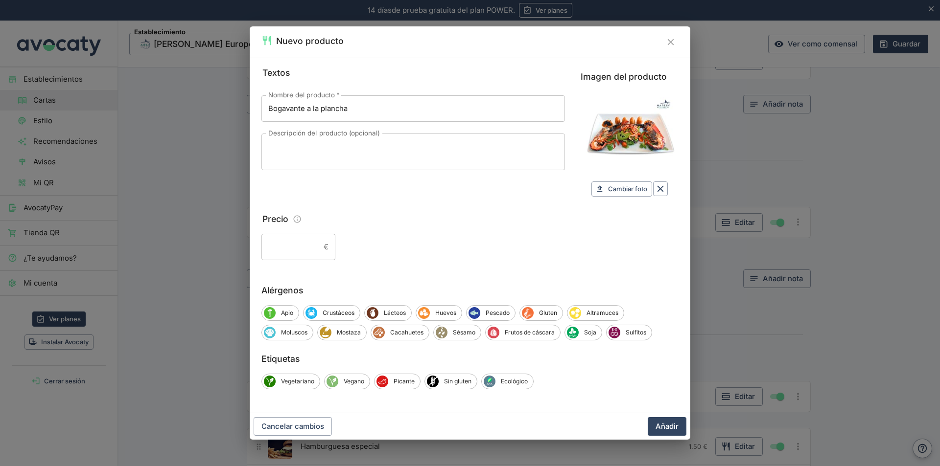
click at [320, 246] on div "€ ​" at bounding box center [298, 247] width 74 height 26
type input "100 gr. 9,90"
click at [349, 310] on span "Crustáceos" at bounding box center [338, 313] width 43 height 9
click at [497, 315] on span "Pescado" at bounding box center [499, 313] width 35 height 9
click at [461, 384] on span "Sin gluten" at bounding box center [457, 381] width 38 height 9
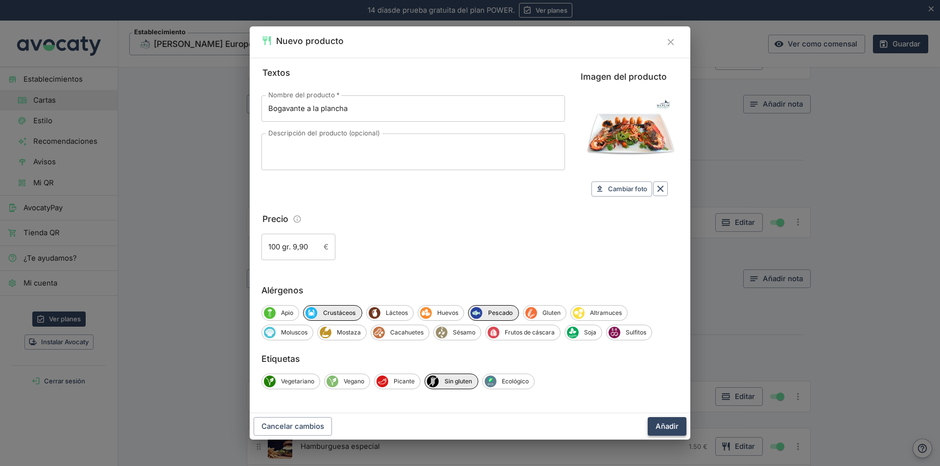
click at [668, 427] on button "Añadir" at bounding box center [666, 426] width 39 height 19
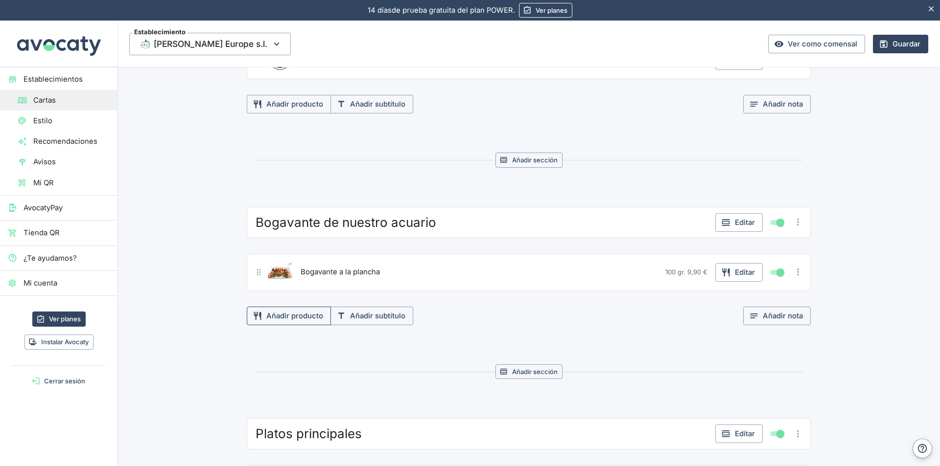
click at [286, 317] on button "Añadir producto" at bounding box center [289, 316] width 84 height 19
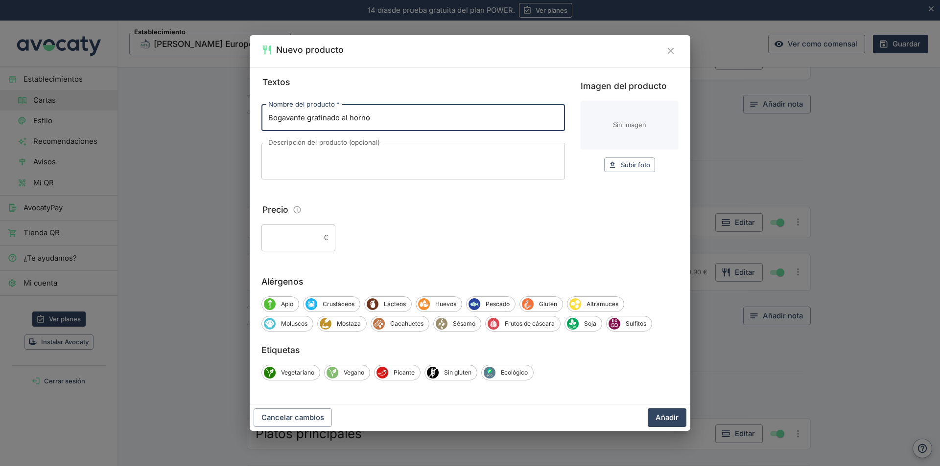
type input "Bogavante gratinado al horno"
click at [317, 237] on input "Precio" at bounding box center [290, 238] width 58 height 26
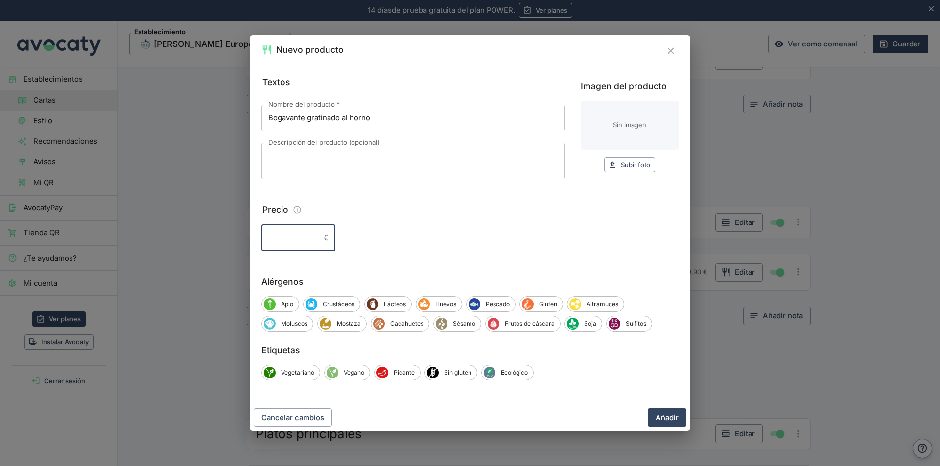
type input "5"
type input "59,90"
click at [343, 305] on span "Crustáceos" at bounding box center [338, 304] width 43 height 9
click at [405, 302] on span "Lácteos" at bounding box center [396, 304] width 33 height 9
click at [457, 372] on span "Sin gluten" at bounding box center [457, 372] width 38 height 9
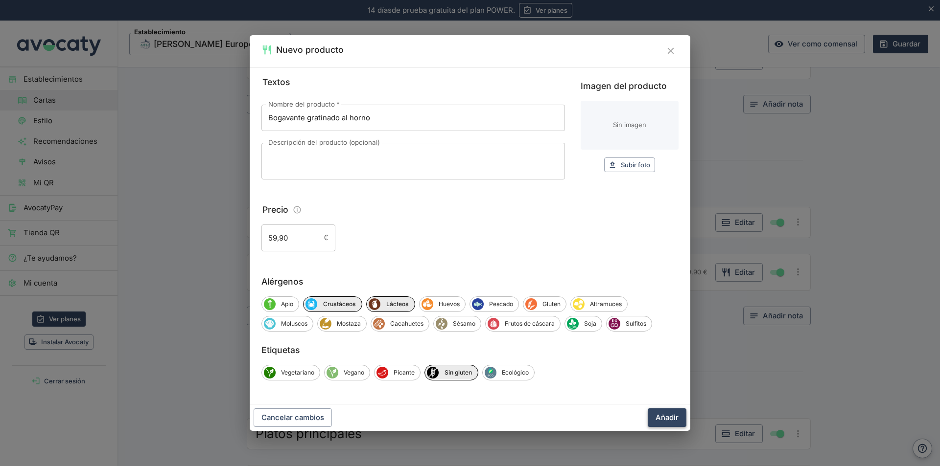
click at [673, 416] on button "Añadir" at bounding box center [666, 418] width 39 height 19
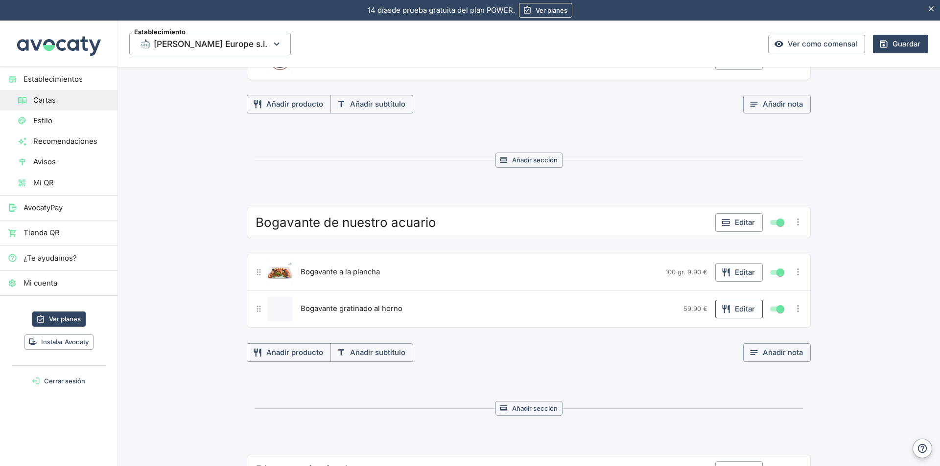
click at [733, 309] on button "Editar" at bounding box center [738, 309] width 47 height 19
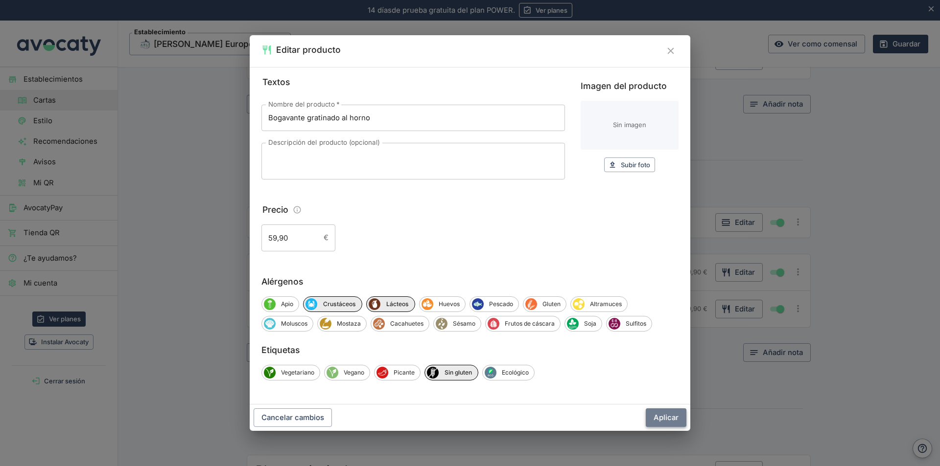
click at [667, 416] on button "Aplicar" at bounding box center [665, 418] width 41 height 19
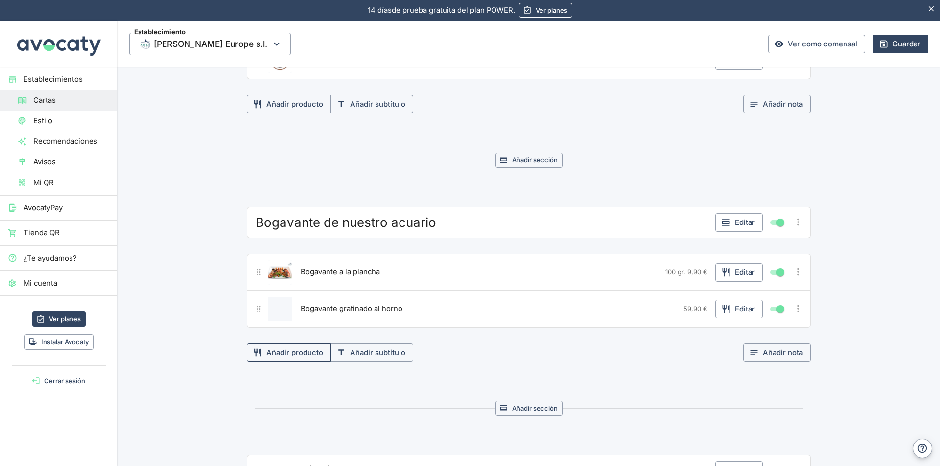
click at [289, 352] on button "Añadir producto" at bounding box center [289, 353] width 84 height 19
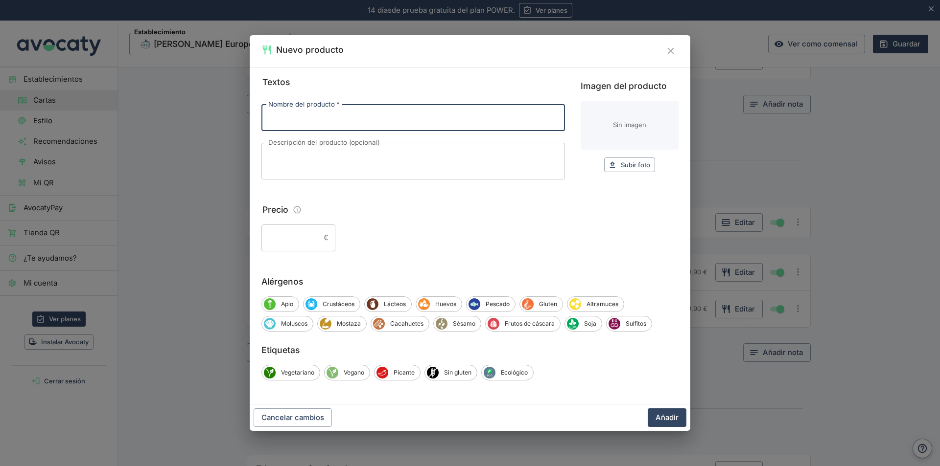
click at [668, 48] on icon "Cerrar" at bounding box center [670, 51] width 6 height 6
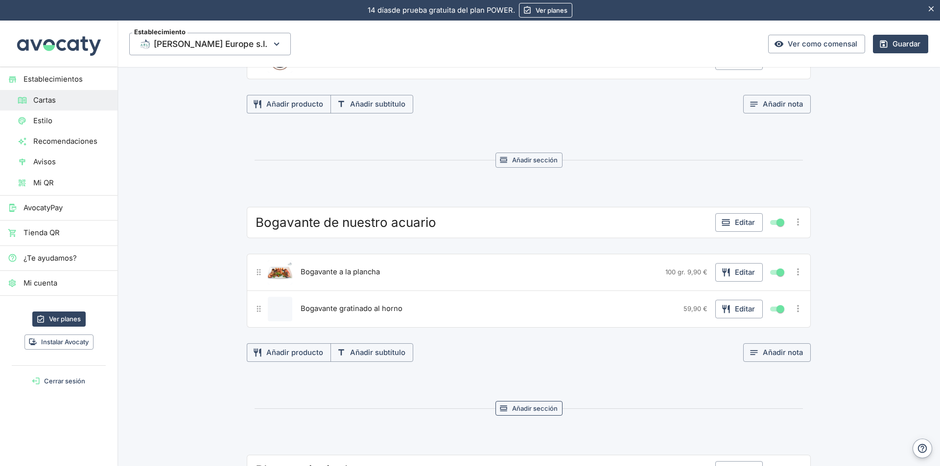
click at [538, 409] on button "Añadir sección" at bounding box center [528, 408] width 67 height 15
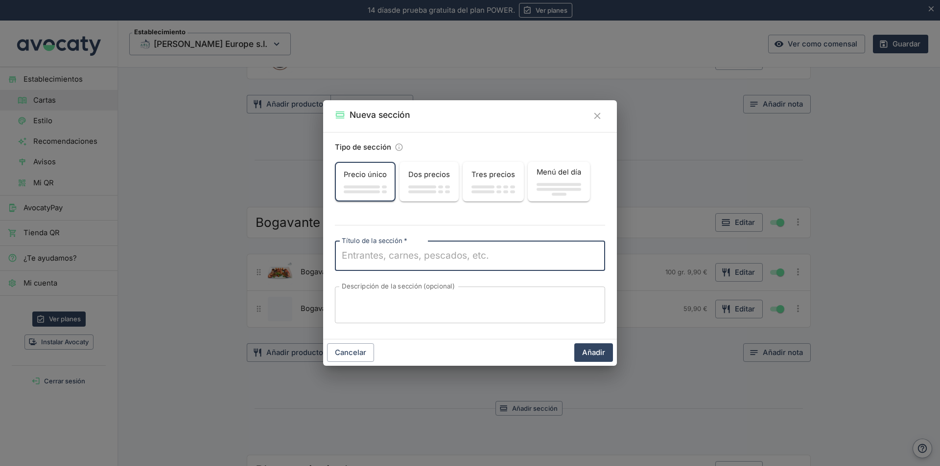
click at [427, 255] on textarea "Título de la sección   *" at bounding box center [470, 256] width 256 height 14
type textarea "Pescado y Mariscos"
click at [588, 350] on button "Añadir" at bounding box center [593, 353] width 39 height 19
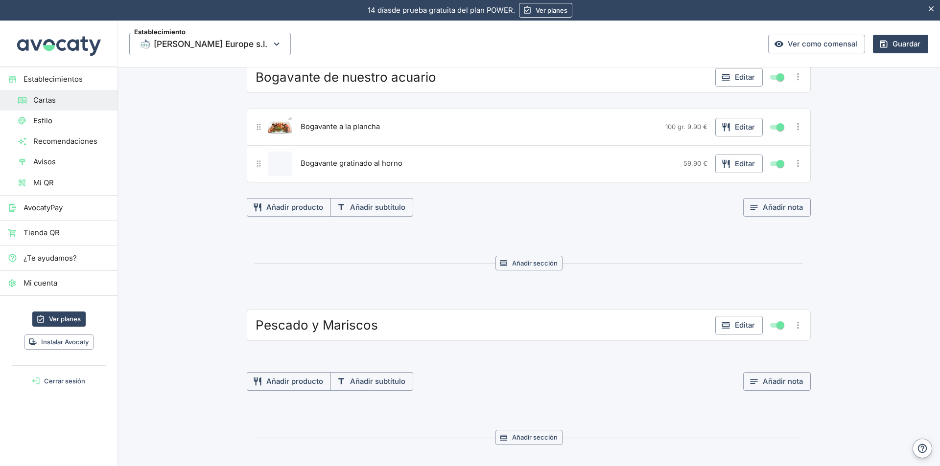
scroll to position [2006, 0]
click at [300, 379] on button "Añadir producto" at bounding box center [289, 380] width 84 height 19
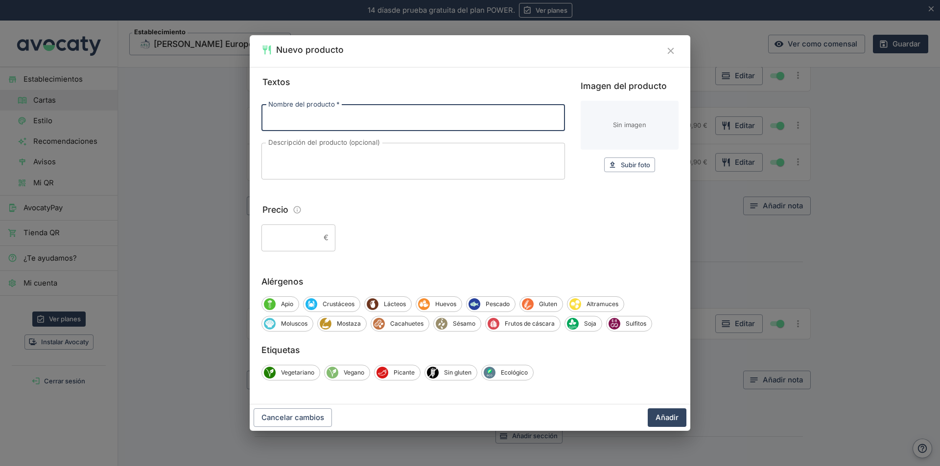
click at [367, 120] on input "Nombre del producto   *" at bounding box center [412, 118] width 303 height 26
type input "Pescado fresco del dia de nuestra [PERSON_NAME]"
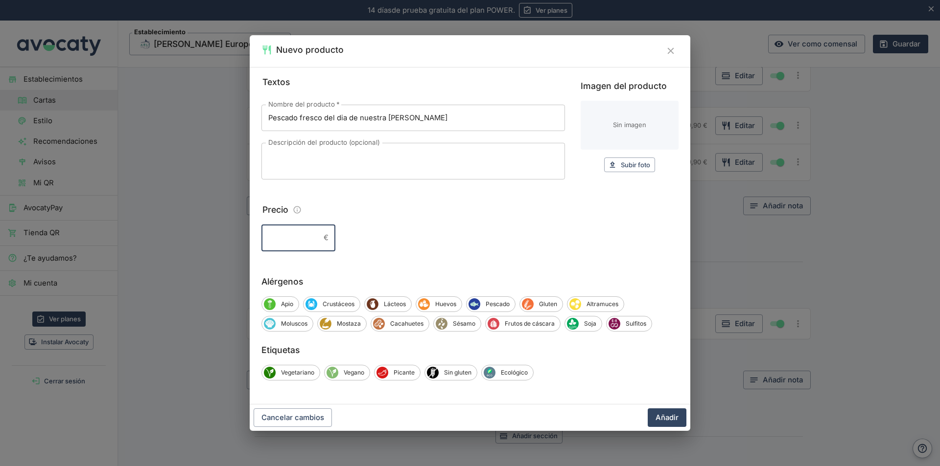
click at [314, 238] on input "Precio" at bounding box center [290, 238] width 58 height 26
type input "100 gr. 4,50"
click at [679, 419] on button "Añadir" at bounding box center [666, 418] width 39 height 19
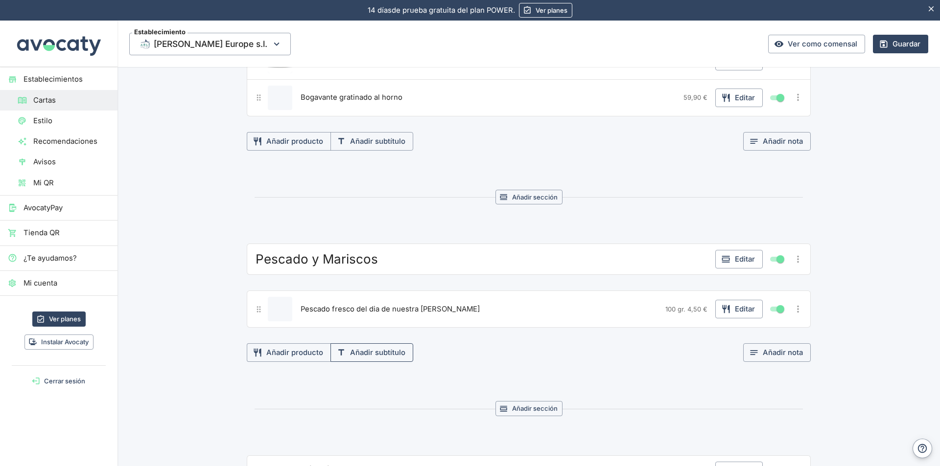
scroll to position [2153, 0]
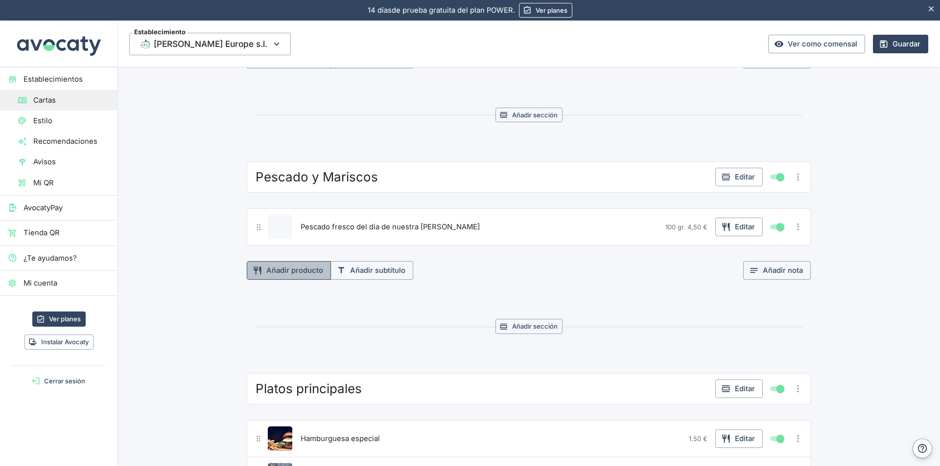
click at [294, 272] on button "Añadir producto" at bounding box center [289, 270] width 84 height 19
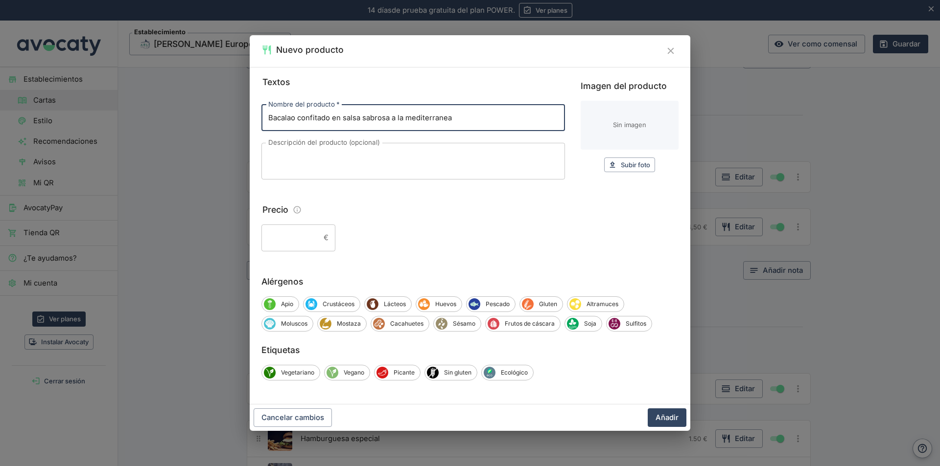
type input "Bacalao confitado en salsa sabrosa a la mediterranea"
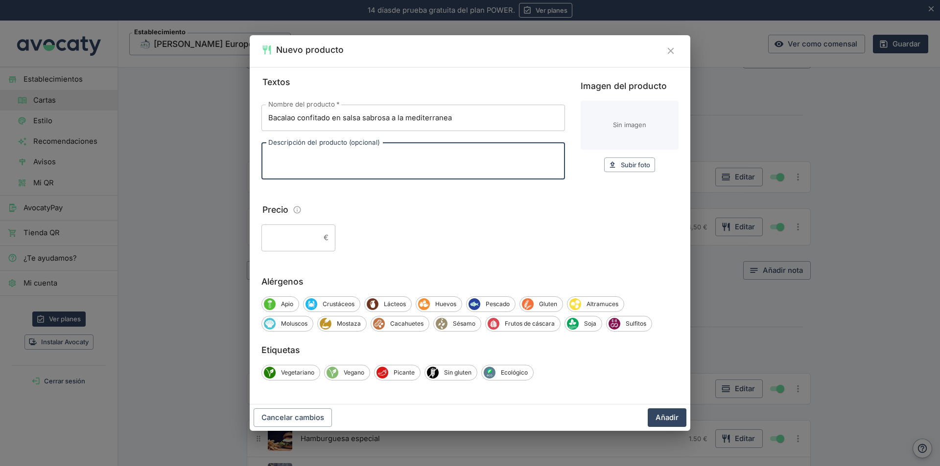
click at [297, 156] on textarea "Descripción del producto (opcional)" at bounding box center [413, 161] width 290 height 21
type textarea "tomate cherry,aceituna,olio oliva ,oregano,albahaca,[PERSON_NAME]"
click at [317, 236] on input "Precio" at bounding box center [290, 238] width 58 height 26
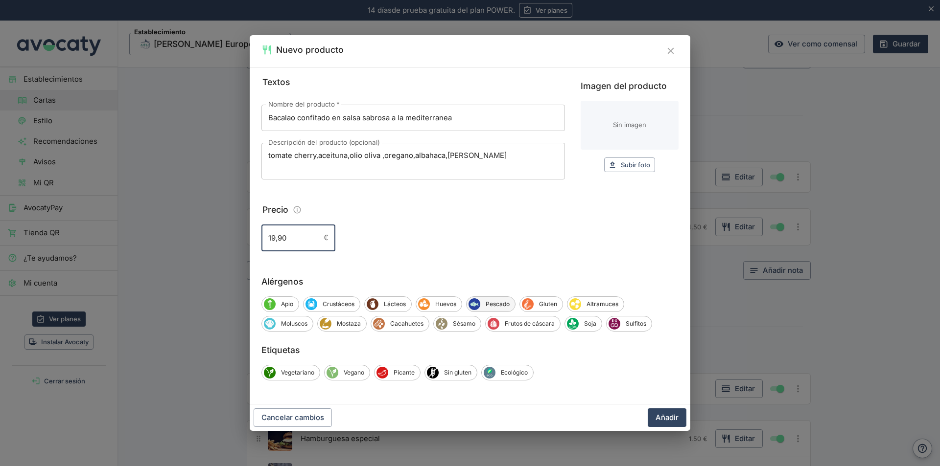
type input "19,90"
click at [492, 306] on span "Pescado" at bounding box center [497, 304] width 35 height 9
click at [288, 304] on span "Apio" at bounding box center [287, 304] width 23 height 9
click at [450, 375] on span "Sin gluten" at bounding box center [457, 372] width 38 height 9
click at [632, 161] on span "Subir foto" at bounding box center [635, 165] width 29 height 11
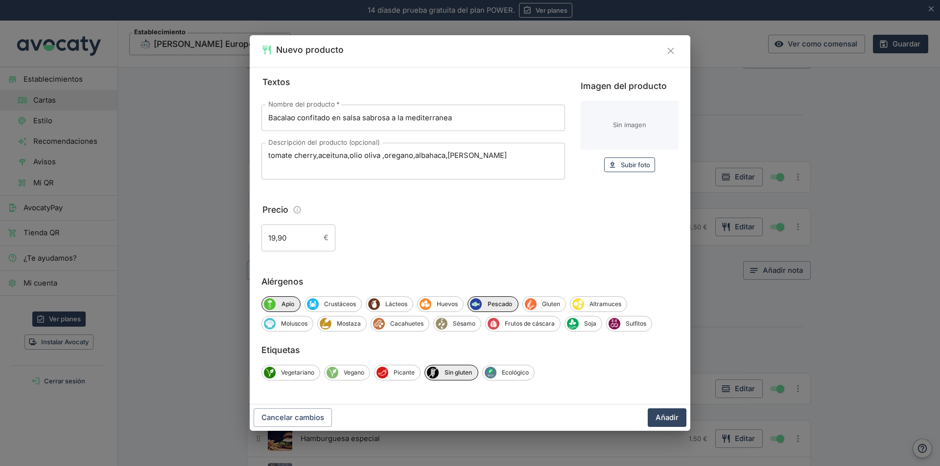
type input "C:\fakepath\Imagen de WhatsApp 2025-06-bacalao en salsa sabrosa.jpg"
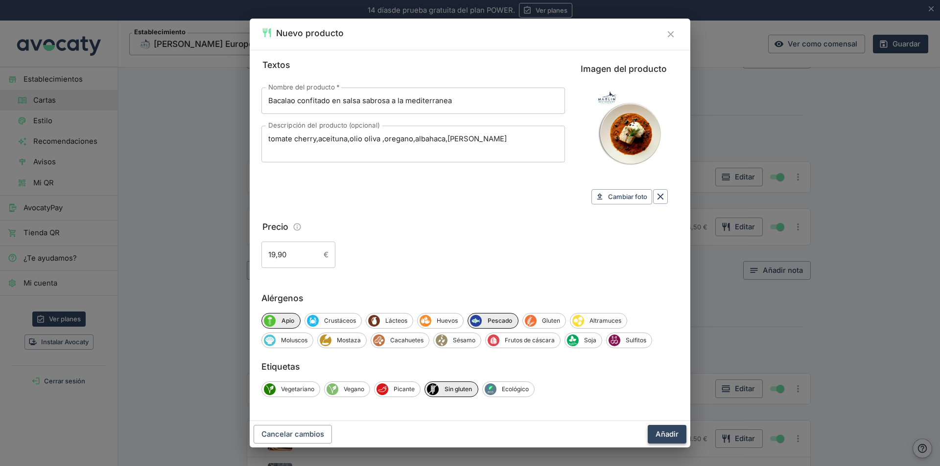
click at [671, 435] on button "Añadir" at bounding box center [666, 434] width 39 height 19
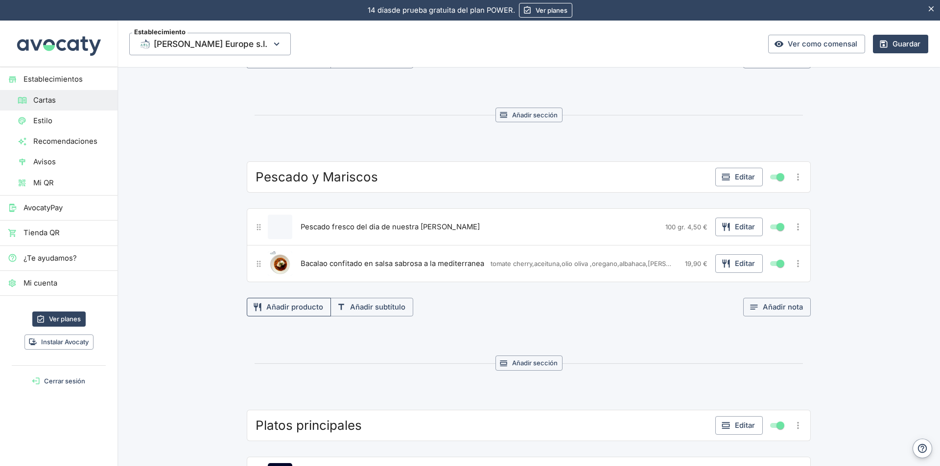
click at [303, 305] on button "Añadir producto" at bounding box center [289, 307] width 84 height 19
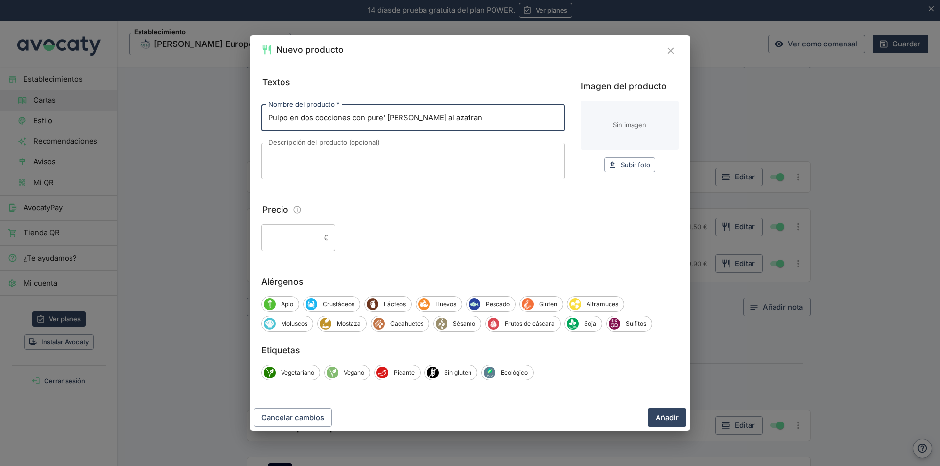
type input "Pulpo en dos cocciones con pure' [PERSON_NAME] al azafran"
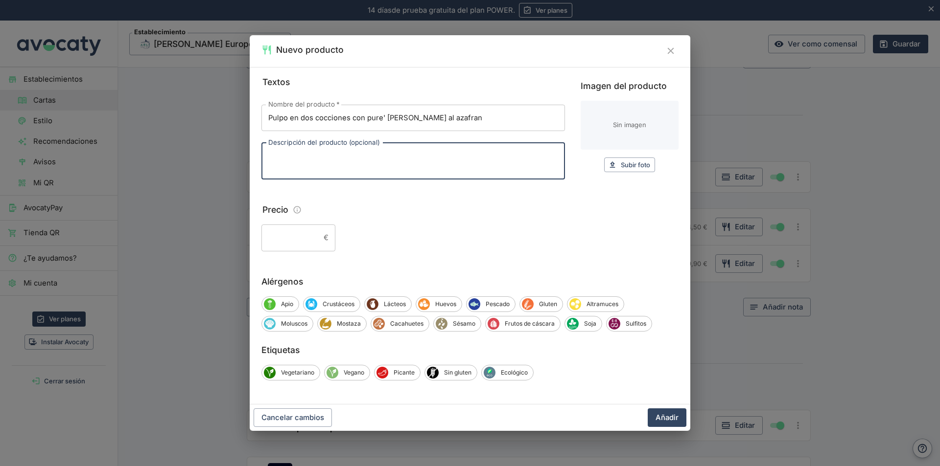
click at [293, 156] on textarea "Descripción del producto (opcional)" at bounding box center [413, 161] width 290 height 21
type textarea "c"
click at [328, 155] on textarea "tomate cherry,ajo azafran" at bounding box center [413, 161] width 290 height 21
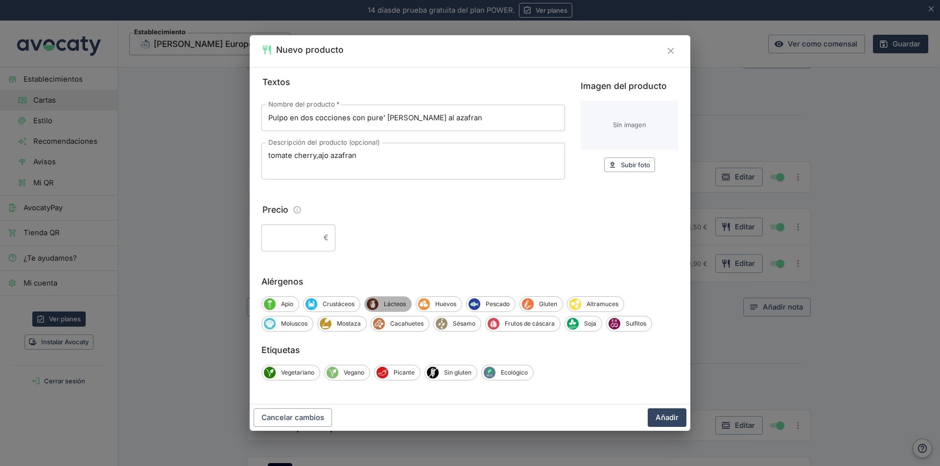
click at [393, 306] on span "Lácteos" at bounding box center [394, 304] width 33 height 9
click at [495, 305] on span "Pescado" at bounding box center [499, 304] width 35 height 9
click at [278, 305] on span "Apio" at bounding box center [287, 304] width 23 height 9
click at [326, 155] on textarea "tomate cherry,ajo azafran" at bounding box center [413, 161] width 290 height 21
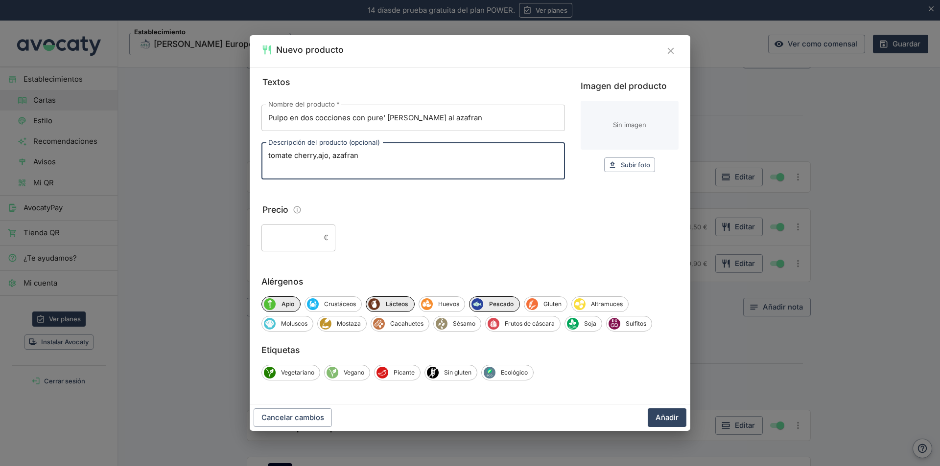
click at [360, 156] on textarea "tomate cherry,ajo, azafran" at bounding box center [413, 161] width 290 height 21
type textarea "tomate cherry,ajo, azafran,aceite oliva,patatas,alcaparras,aceitunas,,brotes"
click at [317, 240] on input "Precio" at bounding box center [290, 238] width 58 height 26
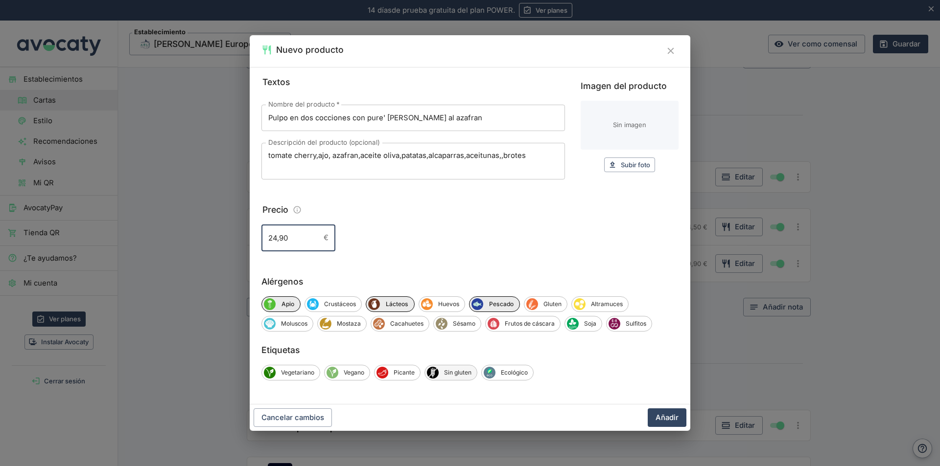
type input "24,90"
click at [463, 373] on span "Sin gluten" at bounding box center [457, 372] width 38 height 9
click at [674, 421] on button "Añadir" at bounding box center [666, 418] width 39 height 19
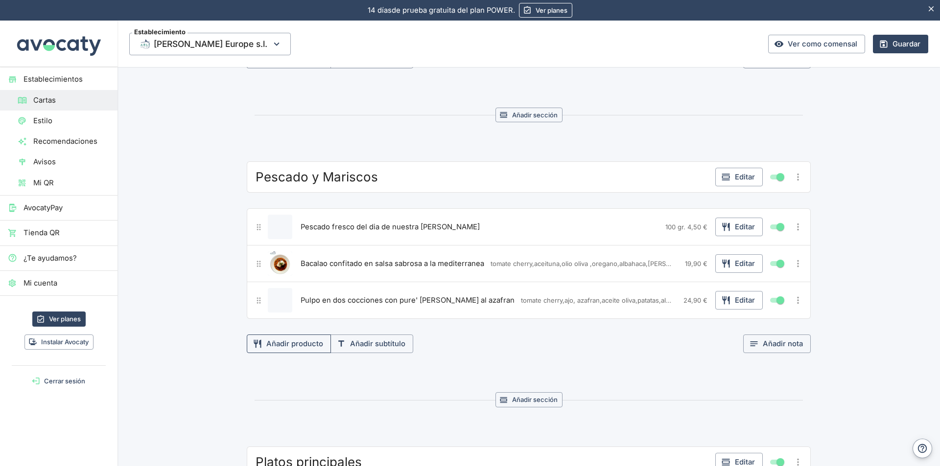
click at [292, 344] on button "Añadir producto" at bounding box center [289, 344] width 84 height 19
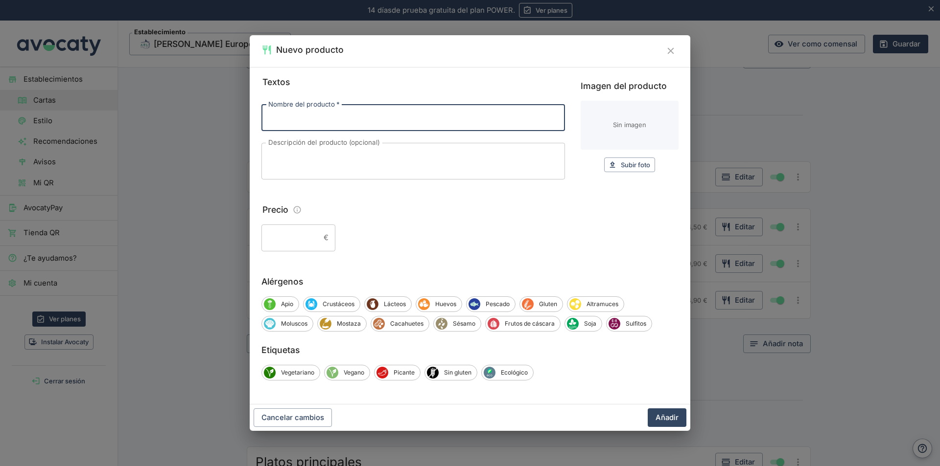
click at [668, 48] on icon "Cerrar" at bounding box center [670, 51] width 11 height 11
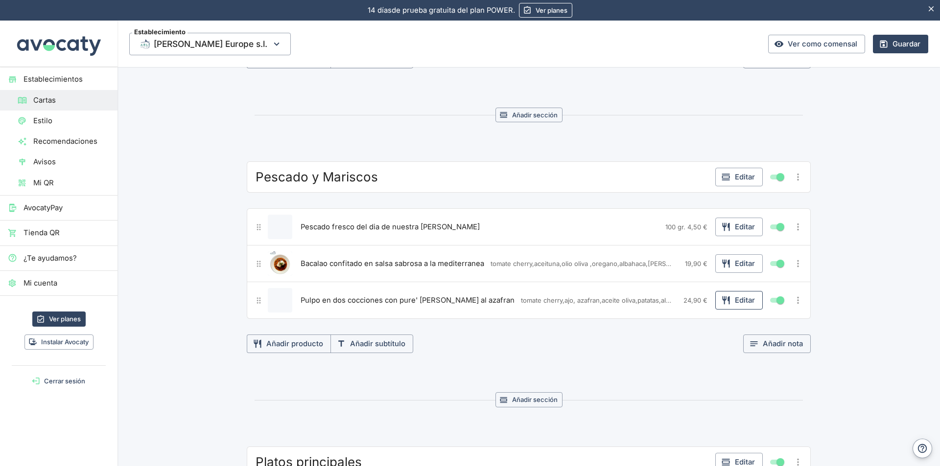
click at [747, 301] on button "Editar" at bounding box center [738, 300] width 47 height 19
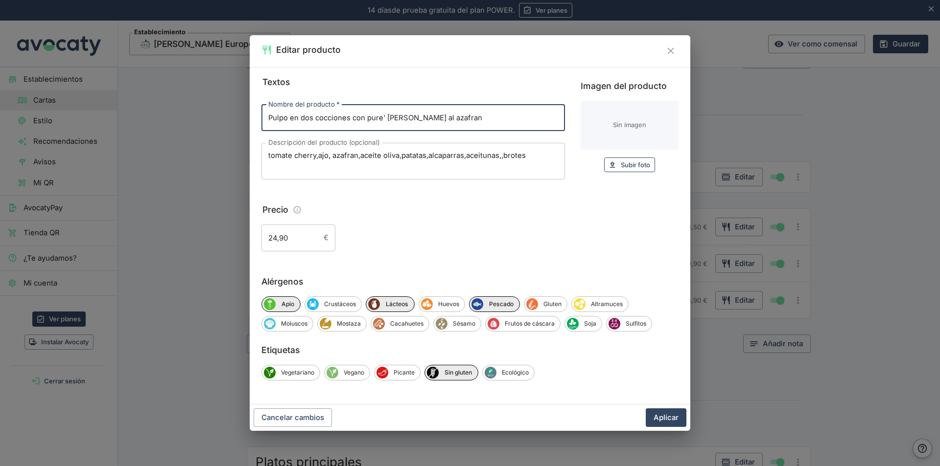
click at [630, 166] on span "Subir foto" at bounding box center [635, 165] width 29 height 11
type input "C:\fakepath\Imagen de WhatsApp 2025-06-Pulpo con purea al azafran.jpg"
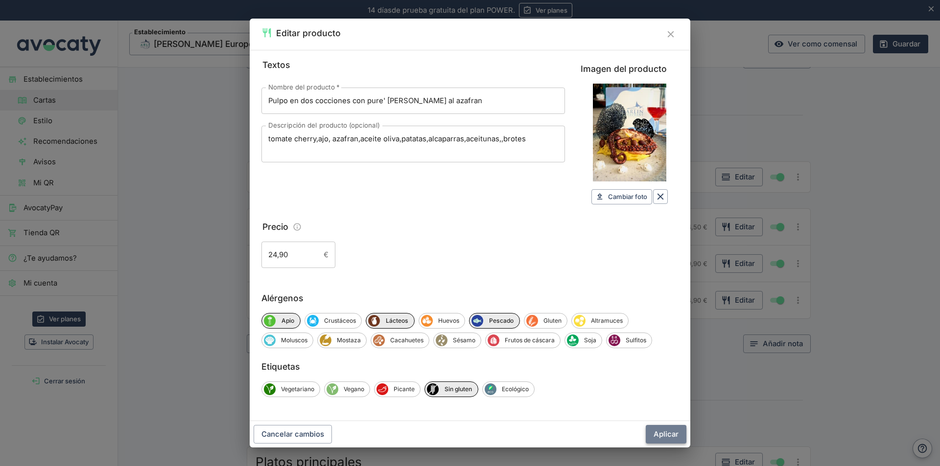
click at [673, 435] on button "Aplicar" at bounding box center [665, 434] width 41 height 19
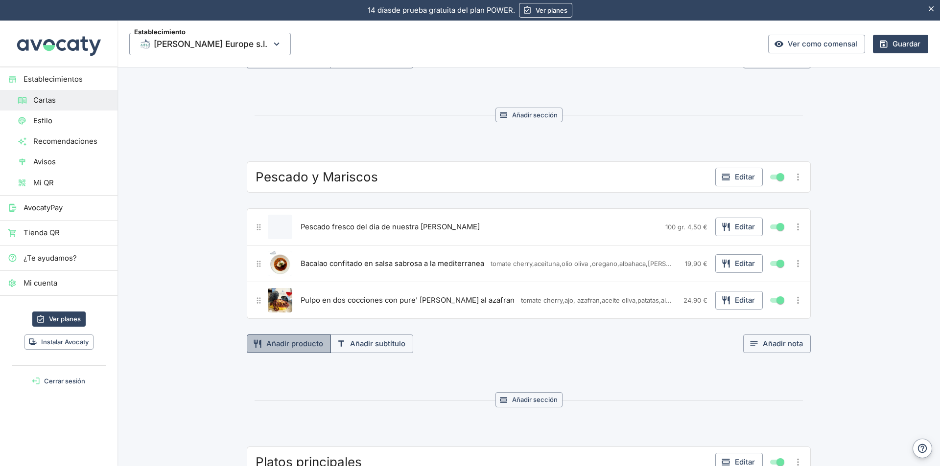
click at [289, 344] on button "Añadir producto" at bounding box center [289, 344] width 84 height 19
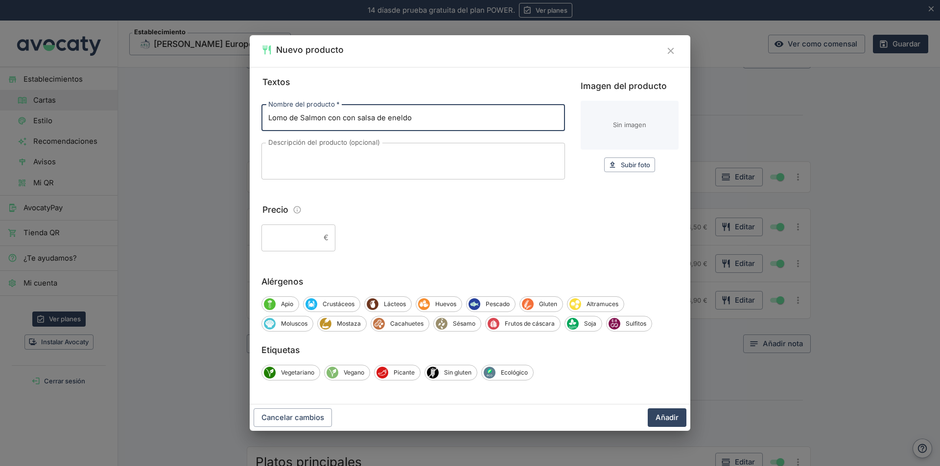
type input "Lomo de Salmon con con salsa de eneldo"
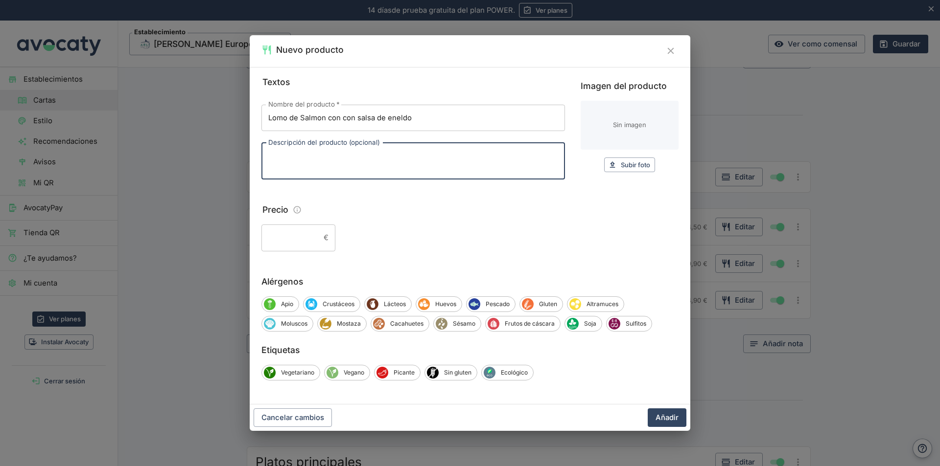
click at [306, 162] on textarea "Descripción del producto (opcional)" at bounding box center [413, 161] width 290 height 21
type textarea "mantequilla salsa de eneldo,ratatouille de verdura,papas arrugada"
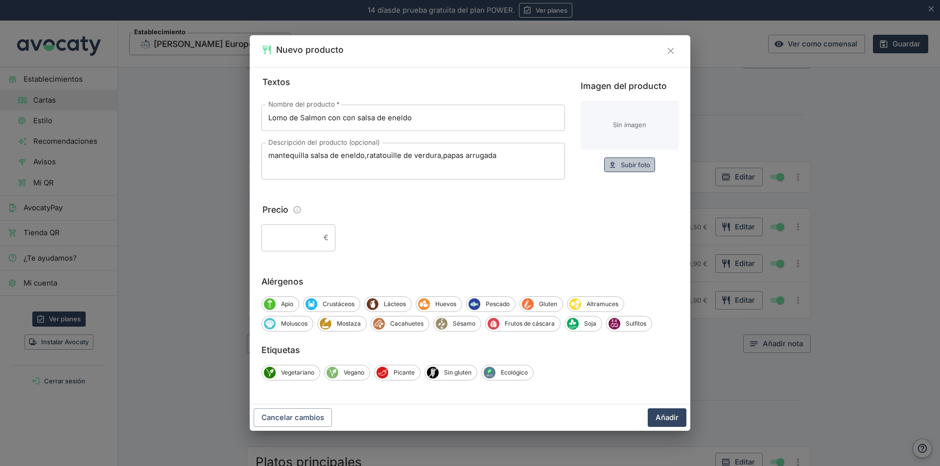
click at [631, 165] on span "Subir foto" at bounding box center [635, 165] width 29 height 11
type input "C:\fakepath\Imagen de WhatsApp 2025-06-salmon en salsa de eneldo.jpg"
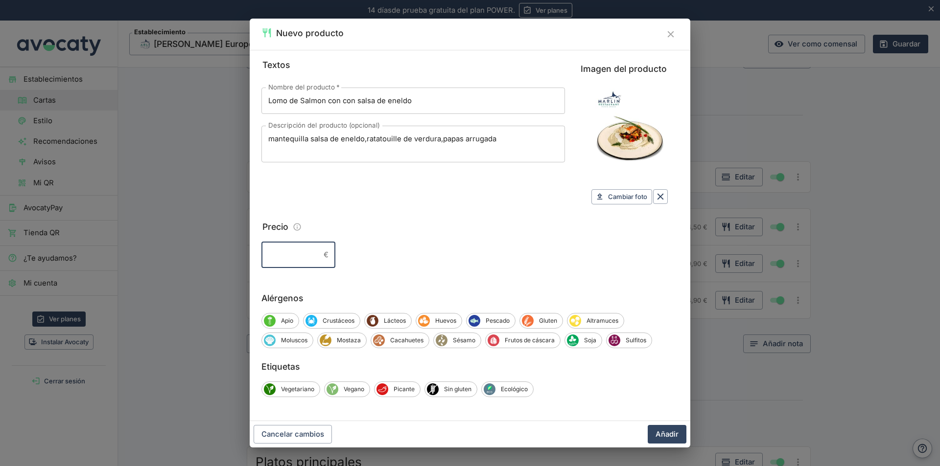
click at [304, 254] on input "Precio" at bounding box center [290, 255] width 58 height 26
type input "18,90"
click at [394, 319] on span "Lácteos" at bounding box center [394, 321] width 33 height 9
click at [494, 321] on span "Pescado" at bounding box center [499, 321] width 35 height 9
click at [454, 391] on span "Sin gluten" at bounding box center [457, 389] width 38 height 9
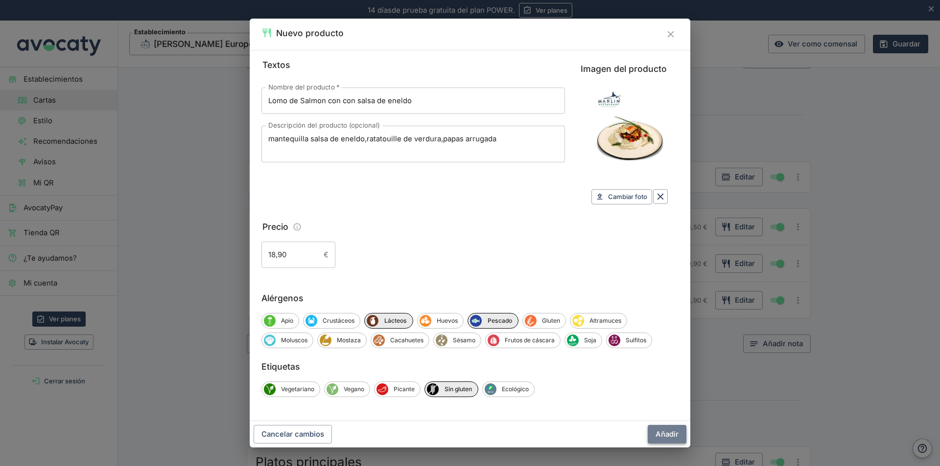
click at [671, 432] on button "Añadir" at bounding box center [666, 434] width 39 height 19
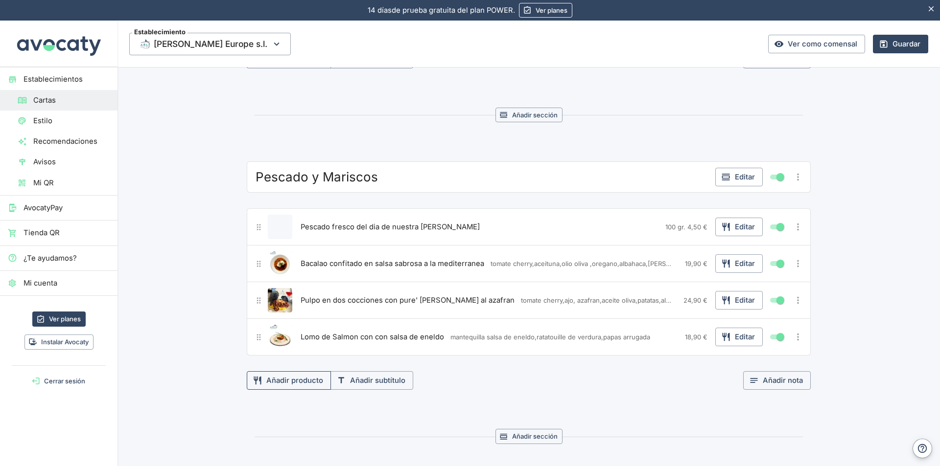
click at [302, 381] on button "Añadir producto" at bounding box center [289, 380] width 84 height 19
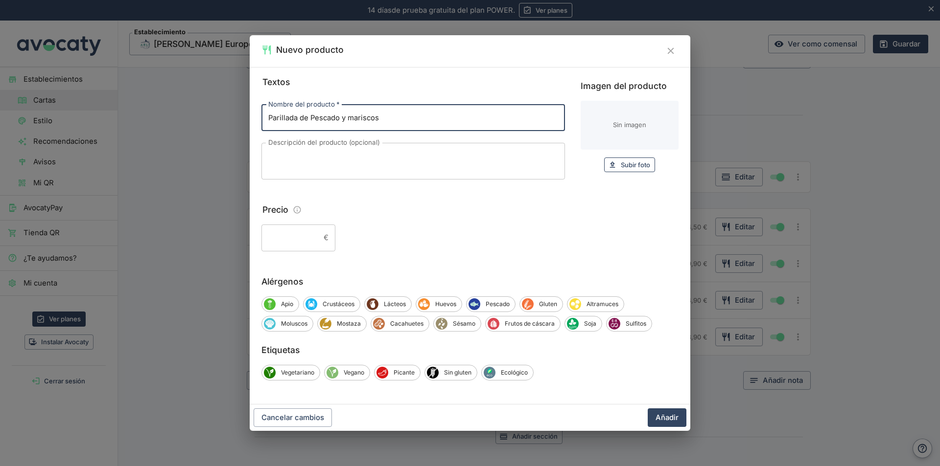
type input "Parillada de Pescado y mariscos"
click at [632, 166] on span "Subir foto" at bounding box center [635, 165] width 29 height 11
type input "C:\fakepath\Imagen de WhatsApp 2025-06-Parillada de pescado y mariscos.jpg"
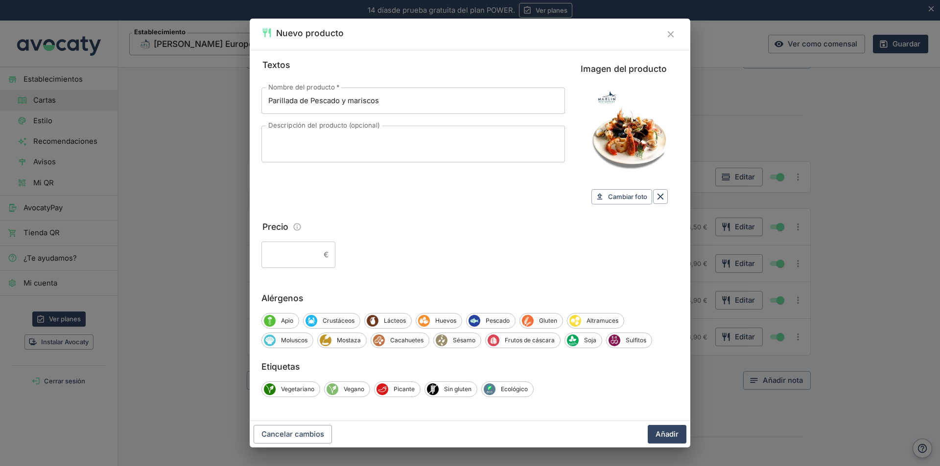
click at [316, 138] on textarea "Descripción del producto (opcional)" at bounding box center [413, 144] width 290 height 21
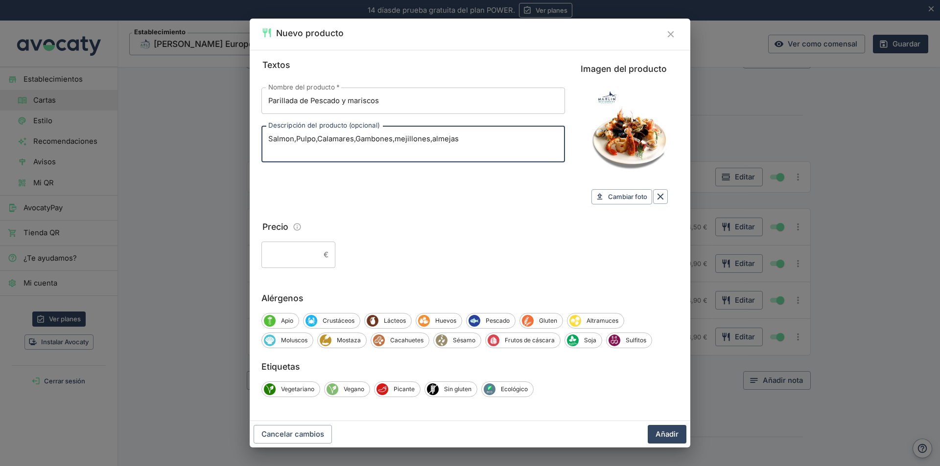
type textarea "Salmon,Pulpo,Calamares,Gambones,mejillones,almejas"
click at [314, 253] on input "Precio" at bounding box center [290, 255] width 58 height 26
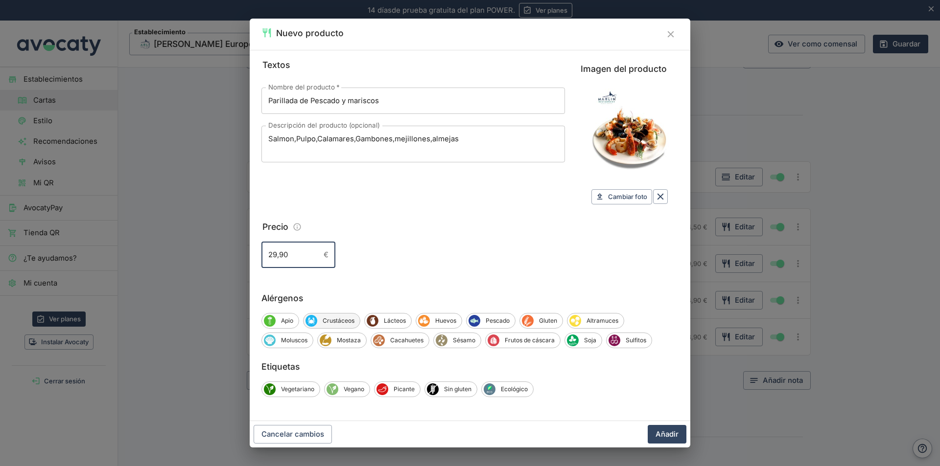
type input "29,90"
click at [345, 323] on span "Crustáceos" at bounding box center [338, 321] width 43 height 9
click at [490, 320] on span "Pescado" at bounding box center [499, 321] width 35 height 9
click at [299, 342] on span "Moluscos" at bounding box center [294, 340] width 37 height 9
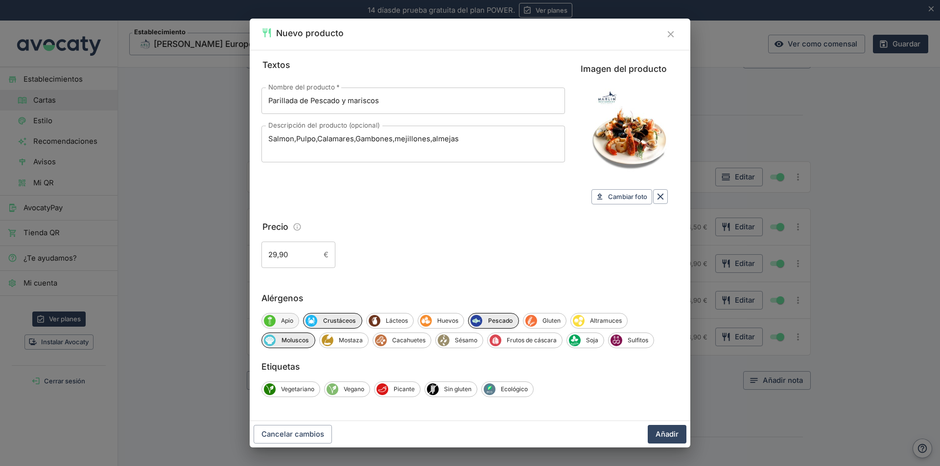
click at [288, 321] on span "Apio" at bounding box center [287, 321] width 23 height 9
click at [284, 317] on span "Apio" at bounding box center [288, 321] width 24 height 9
click at [461, 391] on span "Sin gluten" at bounding box center [457, 389] width 38 height 9
click at [671, 433] on button "Añadir" at bounding box center [666, 434] width 39 height 19
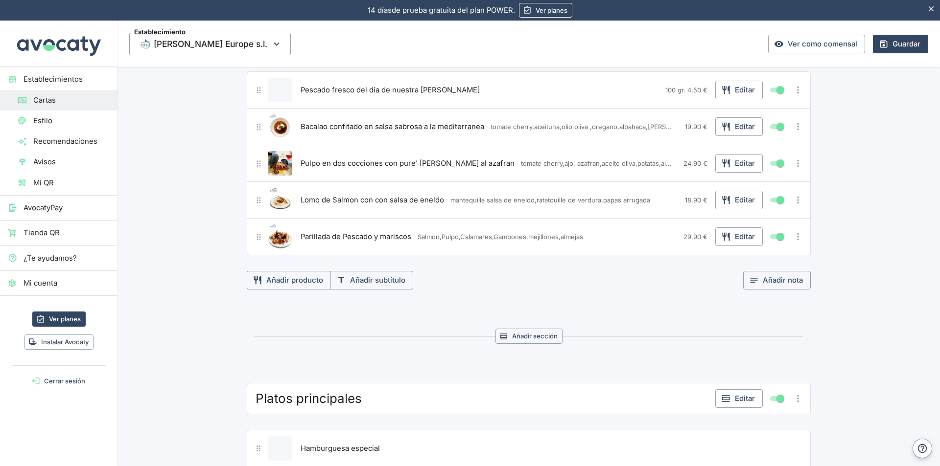
scroll to position [2349, 0]
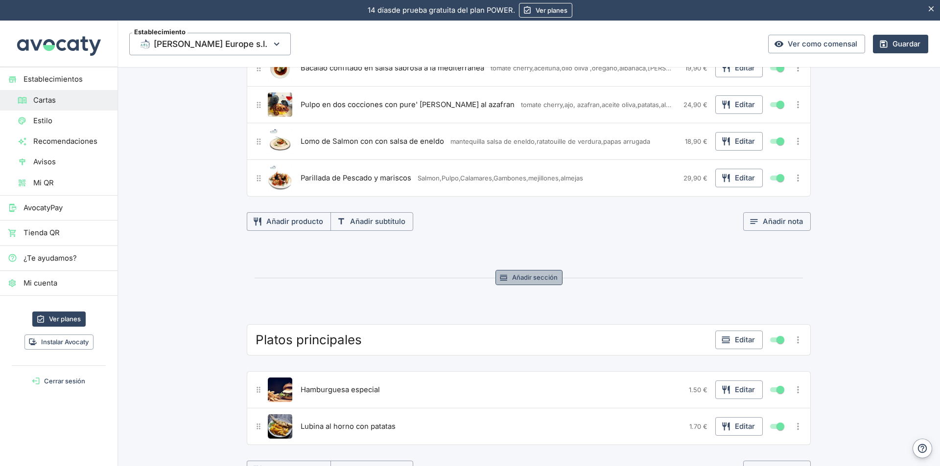
click at [528, 276] on button "Añadir sección" at bounding box center [528, 277] width 67 height 15
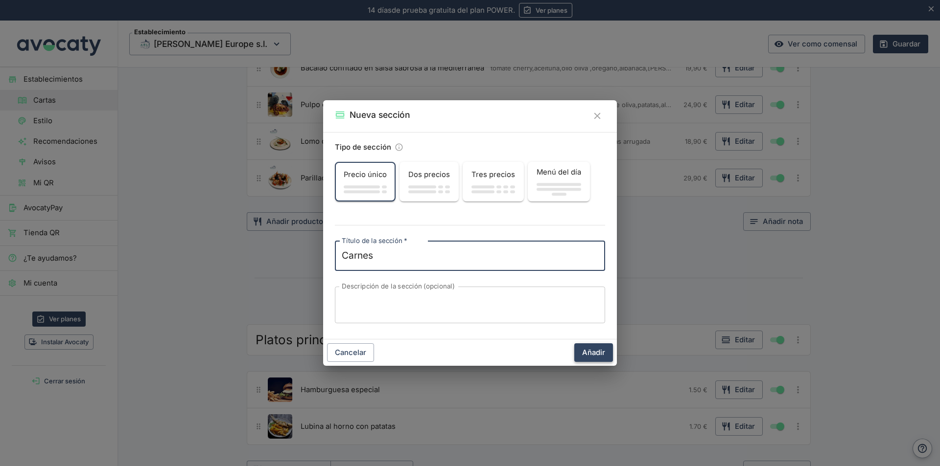
type textarea "Carnes"
click at [593, 351] on button "Añadir" at bounding box center [593, 353] width 39 height 19
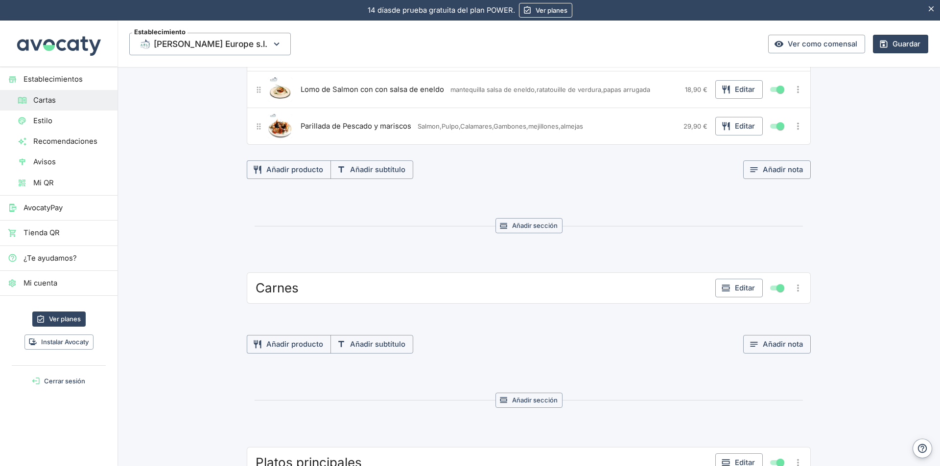
scroll to position [2496, 0]
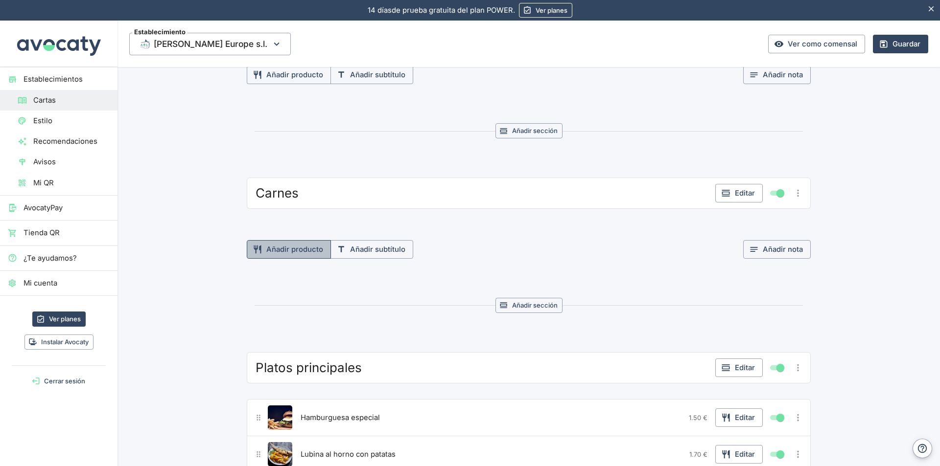
click at [285, 248] on button "Añadir producto" at bounding box center [289, 249] width 84 height 19
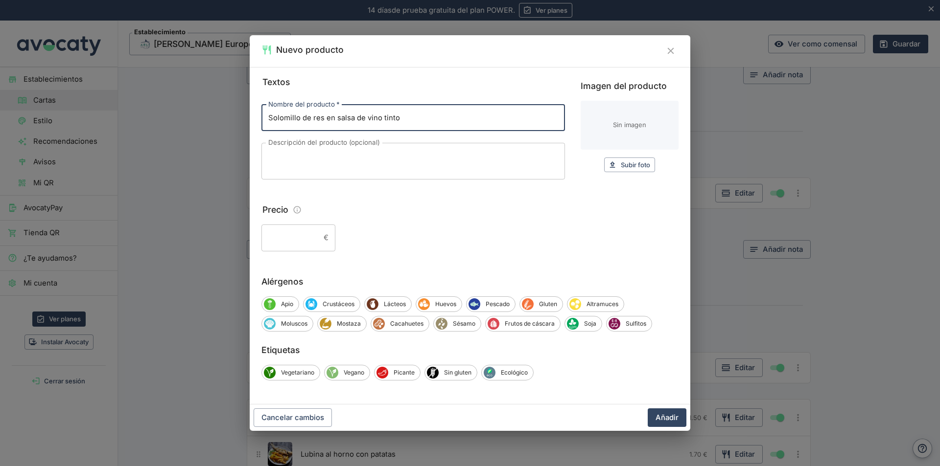
type input "Solomillo de res en salsa de vino tinto"
click at [315, 239] on input "Precio" at bounding box center [290, 238] width 58 height 26
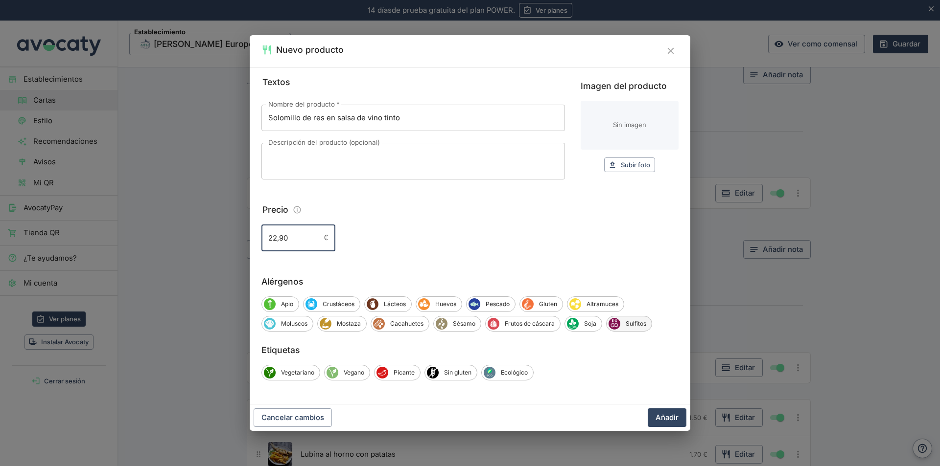
type input "22,90"
click at [639, 323] on span "Sulfitos" at bounding box center [635, 324] width 31 height 9
click at [450, 371] on span "Sin gluten" at bounding box center [457, 372] width 38 height 9
click at [654, 415] on button "Añadir" at bounding box center [666, 418] width 39 height 19
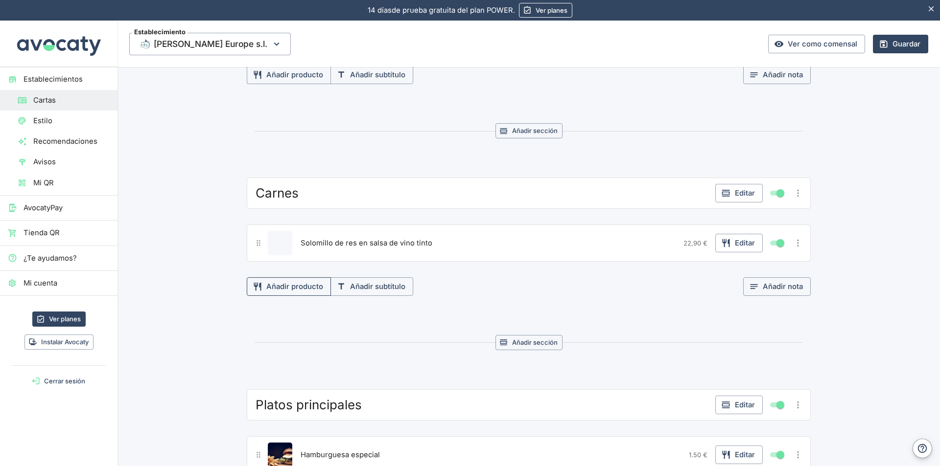
click at [275, 284] on button "Añadir producto" at bounding box center [289, 286] width 84 height 19
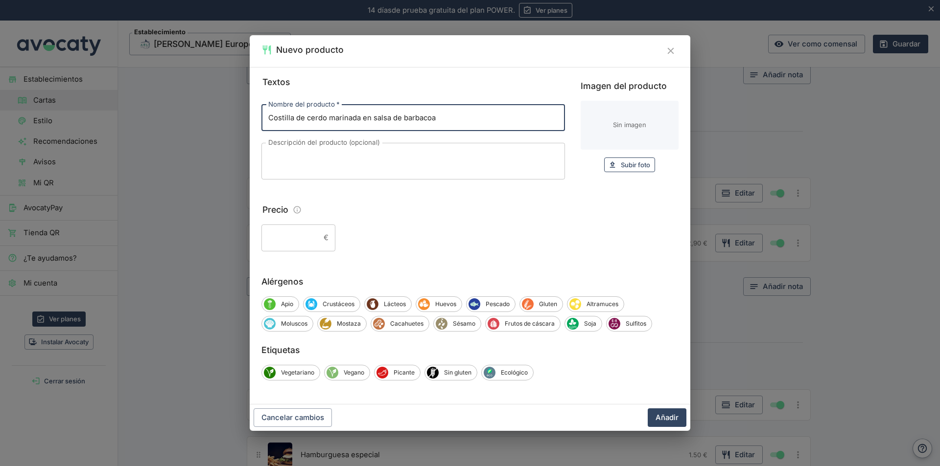
type input "Costilla de cerdo marinada en salsa de barbacoa"
click at [638, 167] on span "Subir foto" at bounding box center [635, 165] width 29 height 11
type input "C:\fakepath\Imagen de WhatsApp 2025-06-costilla de cerdo en salsa barbacoa.jpg"
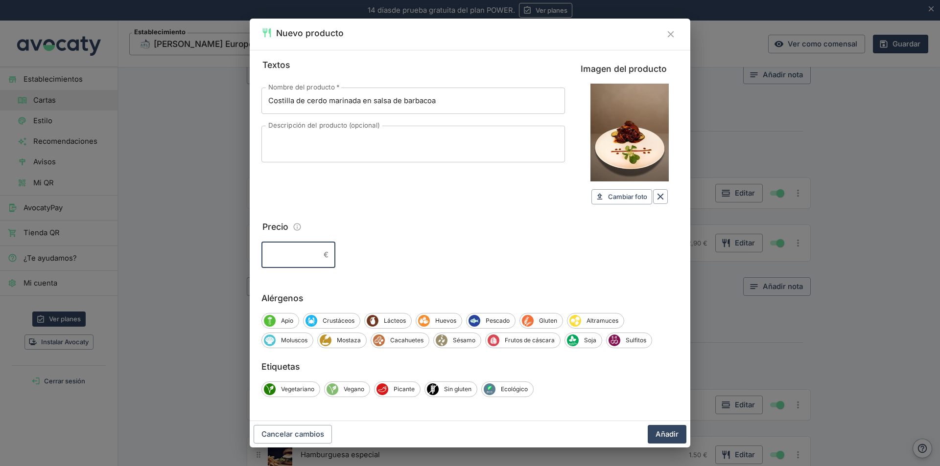
click at [318, 252] on input "Precio" at bounding box center [290, 255] width 58 height 26
type input "19,90"
click at [634, 342] on span "Sulfitos" at bounding box center [635, 340] width 31 height 9
click at [467, 390] on span "Sin gluten" at bounding box center [457, 389] width 38 height 9
click at [680, 436] on button "Añadir" at bounding box center [666, 434] width 39 height 19
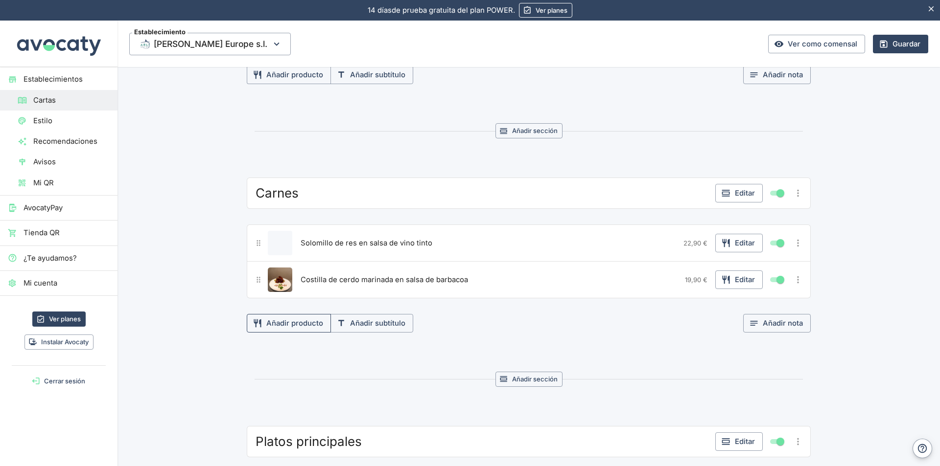
click at [305, 323] on button "Añadir producto" at bounding box center [289, 323] width 84 height 19
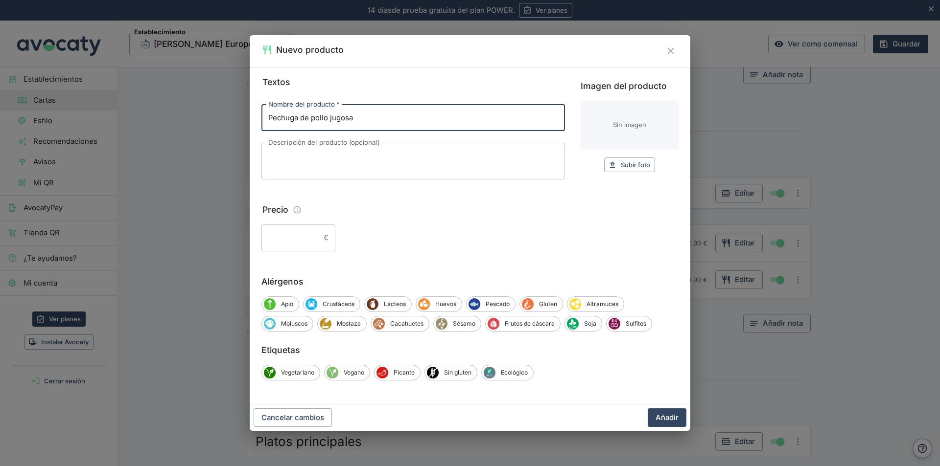
type input "Pechuga de pollo jugosa"
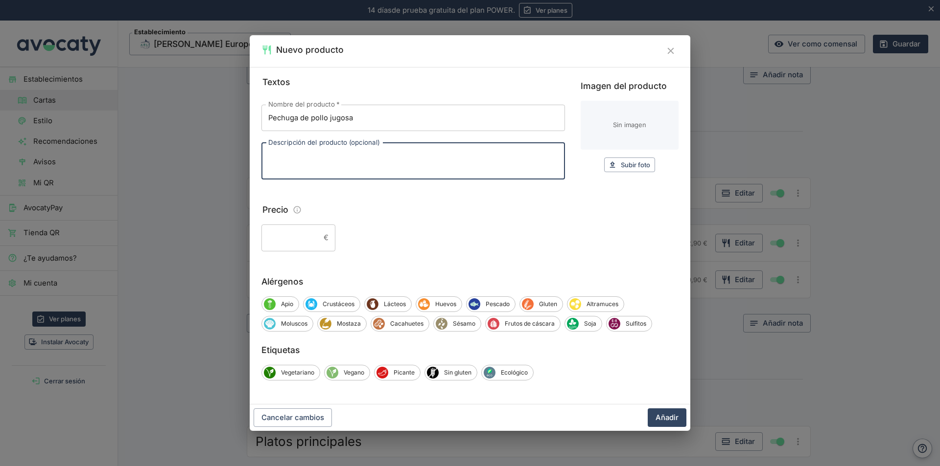
click at [328, 155] on textarea "Descripción del producto (opcional)" at bounding box center [413, 161] width 290 height 21
type textarea "con guarnicion de ensalada y papas fritas"
click at [312, 237] on input "Precio" at bounding box center [290, 238] width 58 height 26
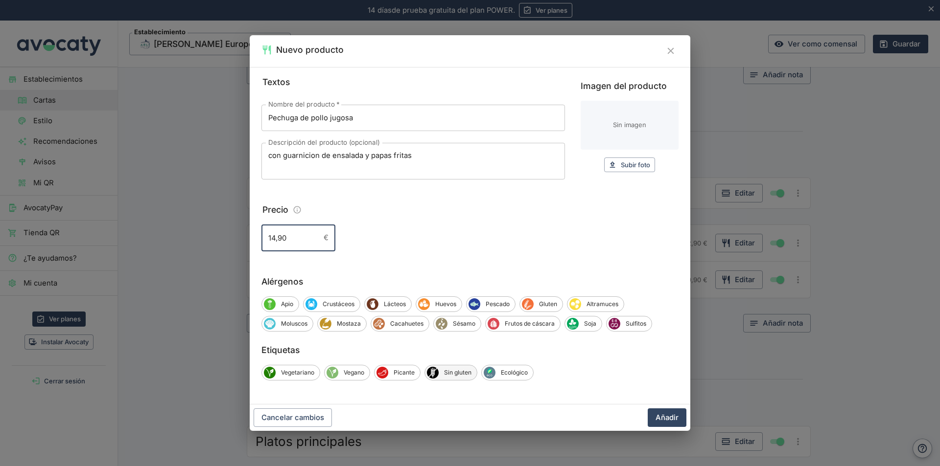
type input "14,90"
click at [462, 372] on span "Sin gluten" at bounding box center [457, 372] width 38 height 9
click at [671, 419] on button "Añadir" at bounding box center [666, 418] width 39 height 19
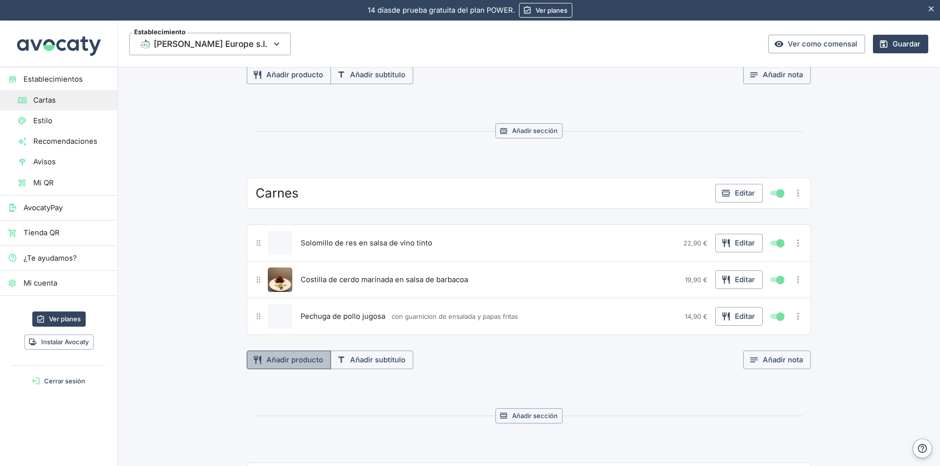
click at [297, 358] on button "Añadir producto" at bounding box center [289, 360] width 84 height 19
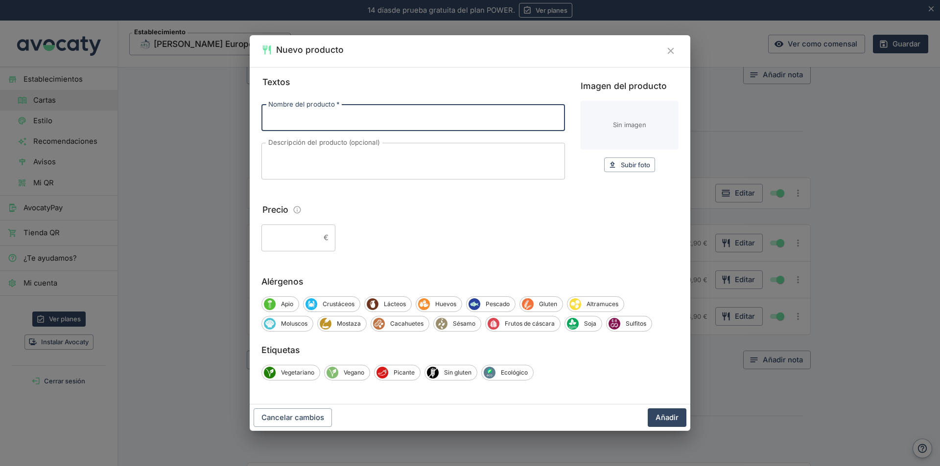
click at [672, 50] on icon "Cerrar" at bounding box center [670, 51] width 11 height 11
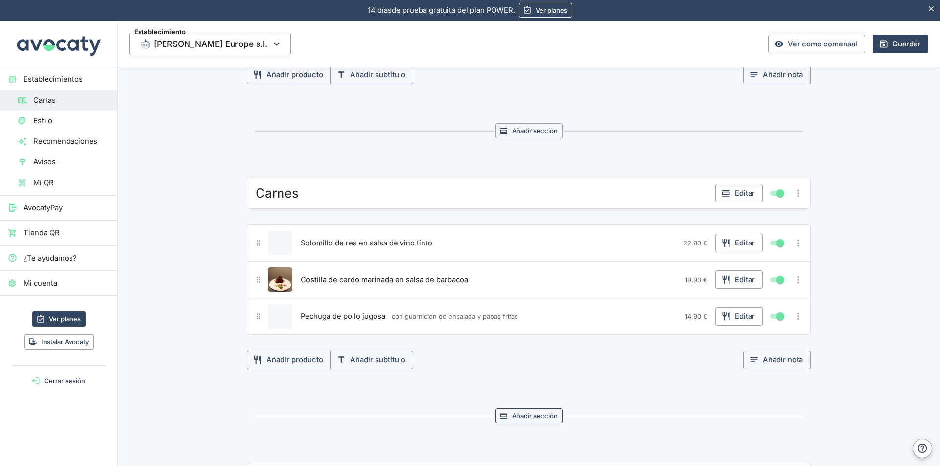
click at [545, 415] on button "Añadir sección" at bounding box center [528, 416] width 67 height 15
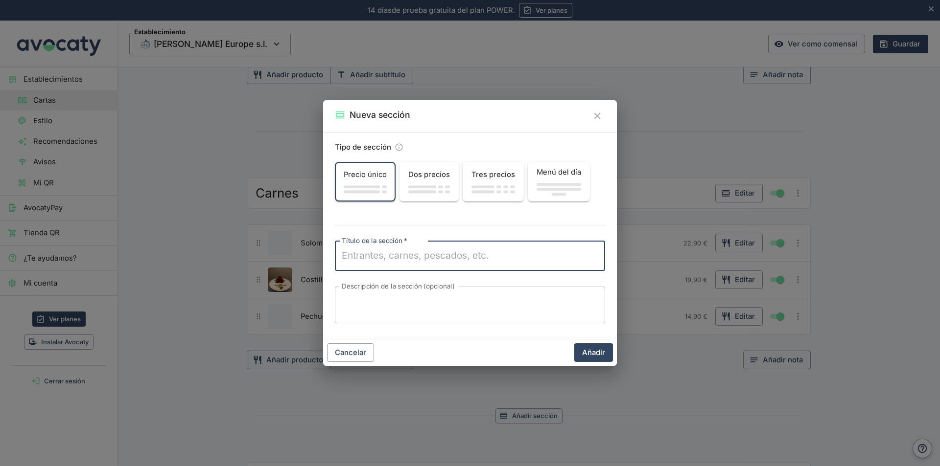
click at [460, 260] on textarea "Título de la sección   *" at bounding box center [470, 256] width 256 height 14
type textarea "Pinsa Romana"
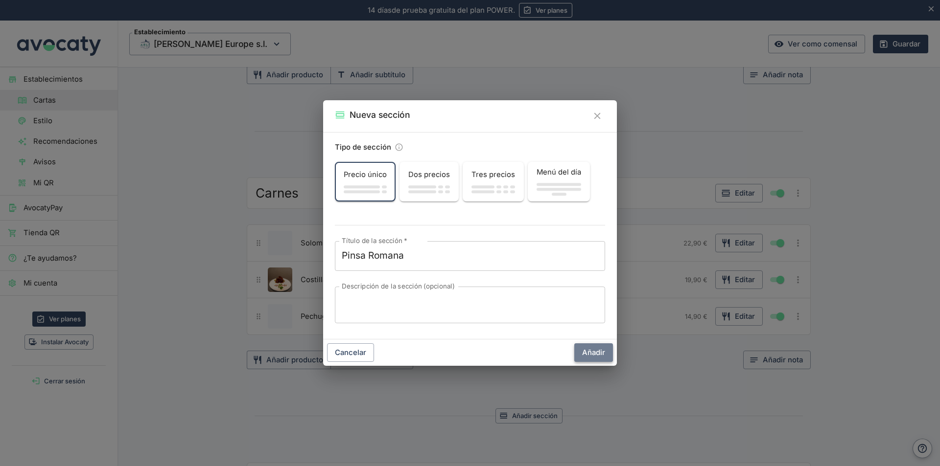
click at [606, 358] on button "Añadir" at bounding box center [593, 353] width 39 height 19
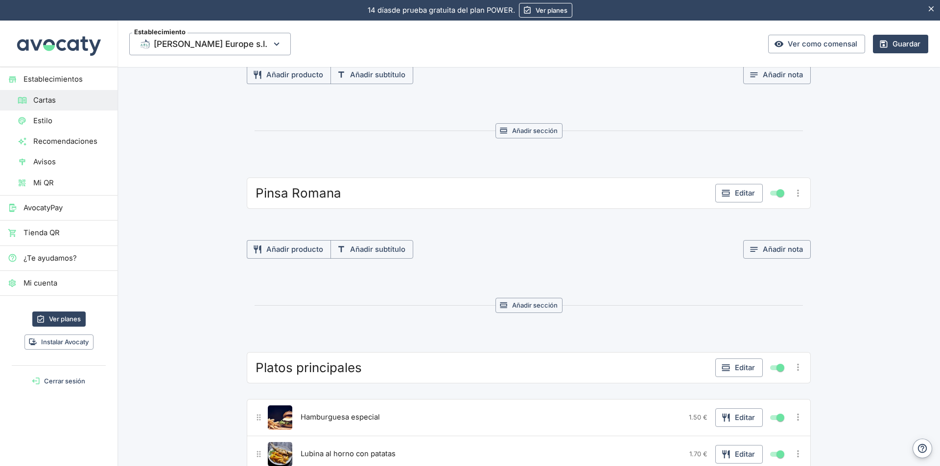
scroll to position [2838, 0]
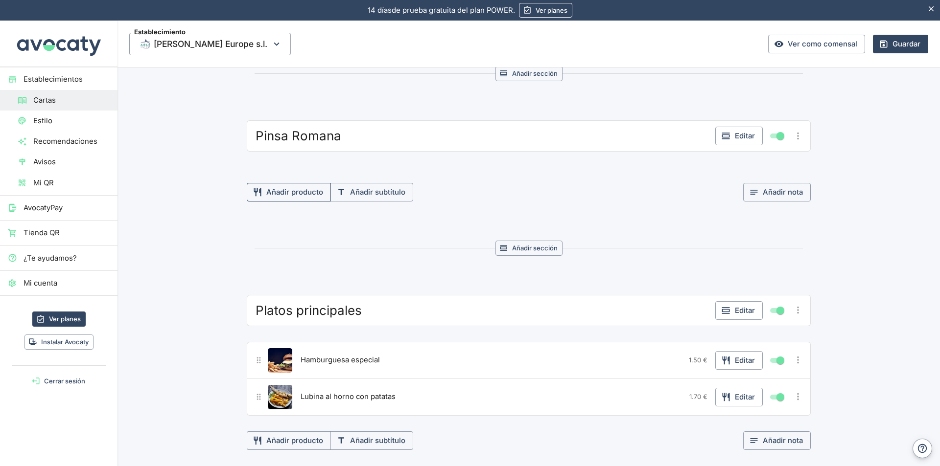
click at [289, 192] on button "Añadir producto" at bounding box center [289, 192] width 84 height 19
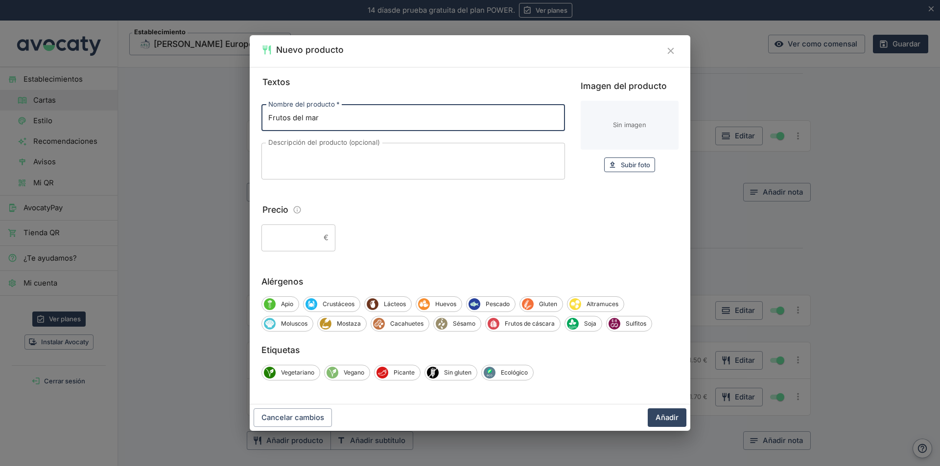
type input "Frutos del mar"
click at [624, 164] on span "Subir foto" at bounding box center [635, 165] width 29 height 11
type input "C:\fakepath\WhatsApp Image 2025-07-Pinsa frutos del mar.jpeg"
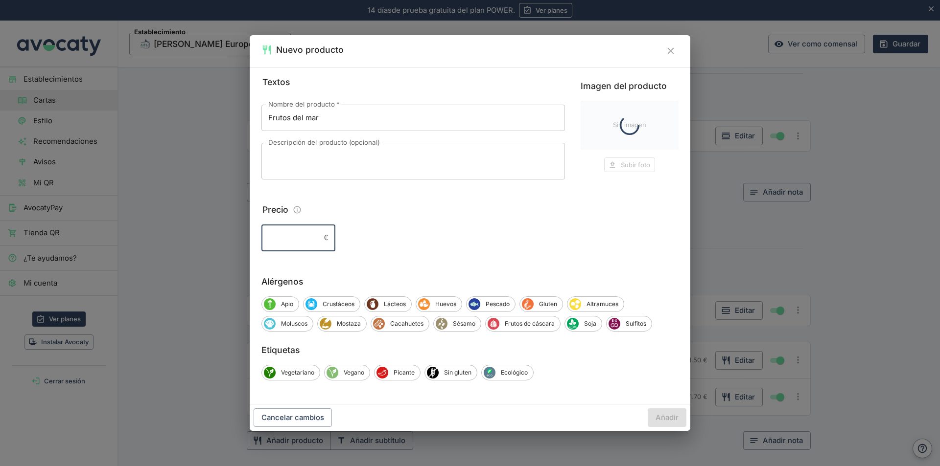
click at [315, 240] on input "Precio" at bounding box center [290, 238] width 58 height 26
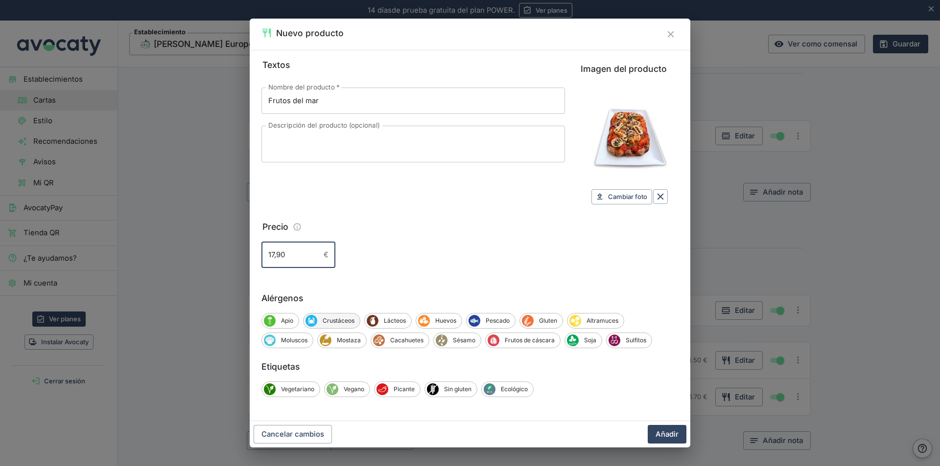
type input "17,90"
click at [347, 319] on span "Crustáceos" at bounding box center [338, 321] width 43 height 9
click at [299, 341] on span "Moluscos" at bounding box center [294, 340] width 37 height 9
click at [500, 319] on span "Pescado" at bounding box center [499, 321] width 35 height 9
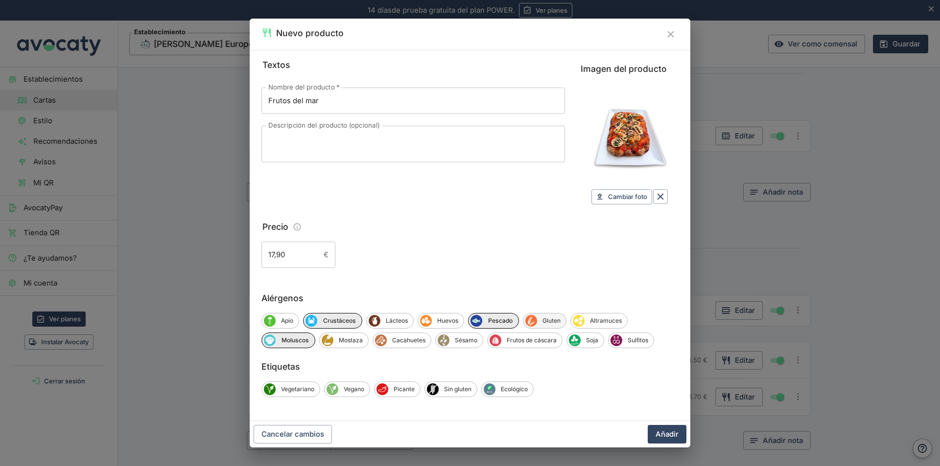
click at [554, 323] on span "Gluten" at bounding box center [551, 321] width 29 height 9
click at [663, 434] on button "Añadir" at bounding box center [666, 434] width 39 height 19
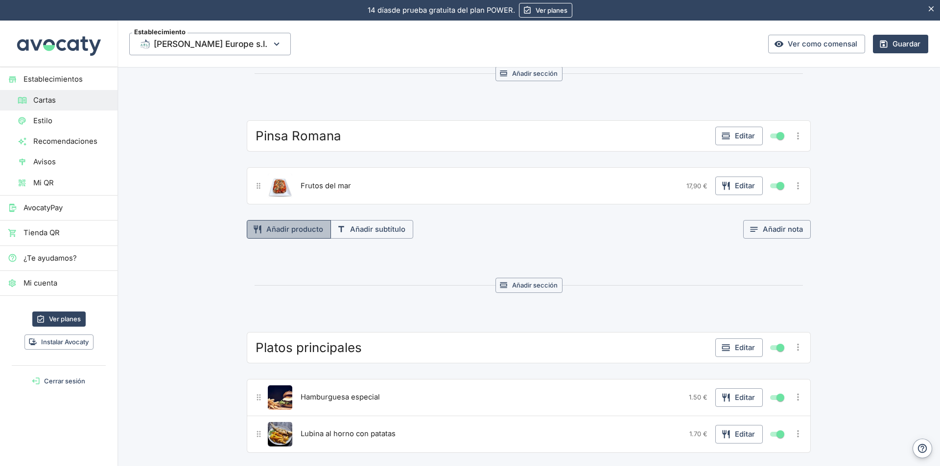
click at [286, 230] on button "Añadir producto" at bounding box center [289, 229] width 84 height 19
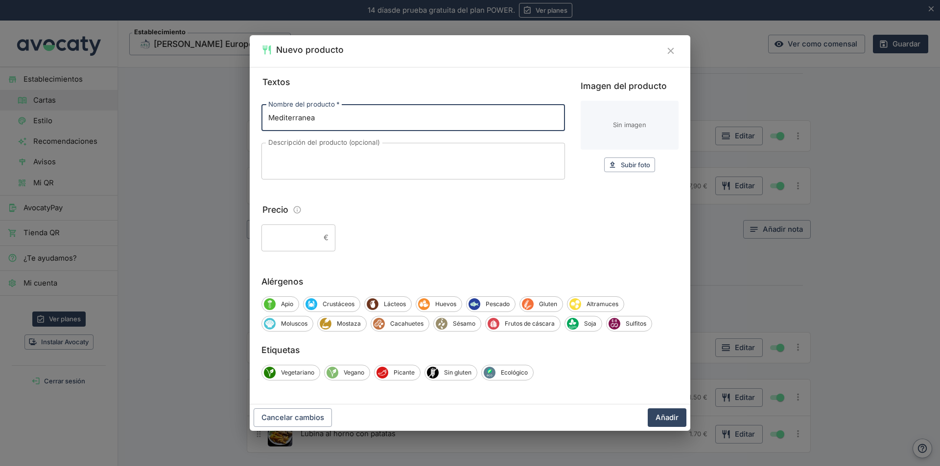
type input "Mediterranea"
click at [299, 161] on textarea "Descripción del producto (opcional)" at bounding box center [413, 161] width 290 height 21
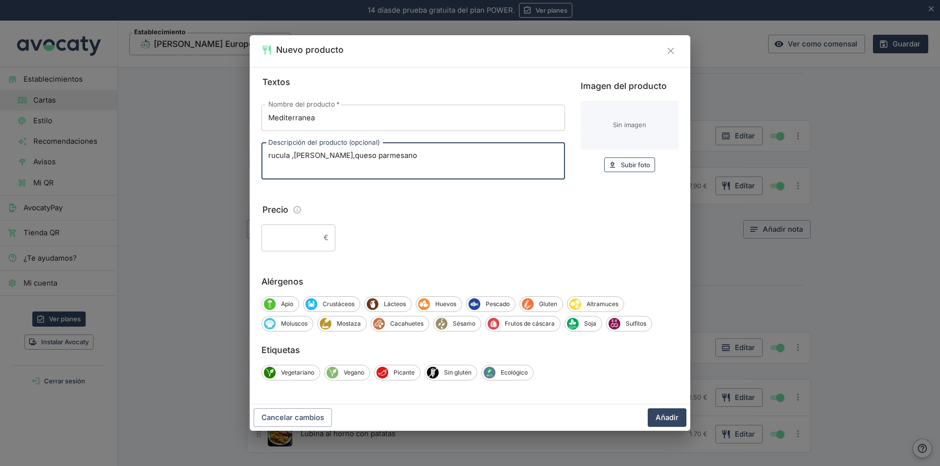
type textarea "rucula ,[PERSON_NAME],queso parmesano"
click at [640, 166] on span "Subir foto" at bounding box center [635, 165] width 29 height 11
type input "C:\fakepath\WhatsApp Image 2025-07-Pinsa mediterranea (2).jpeg"
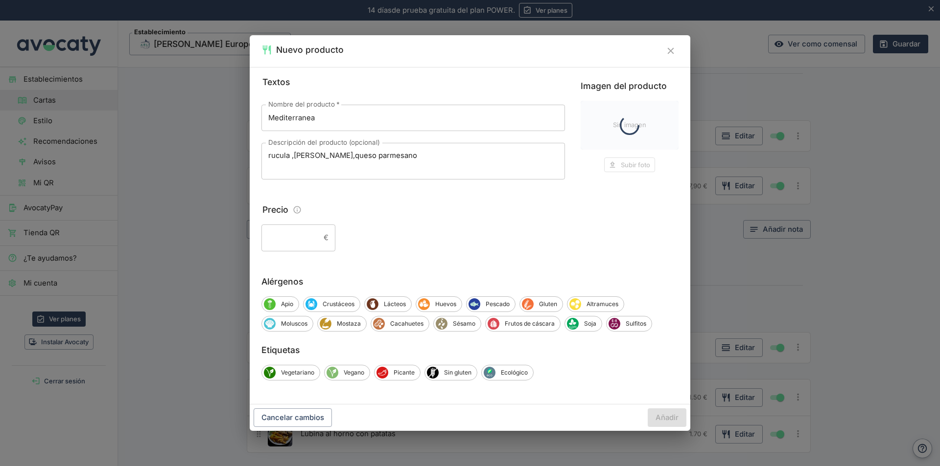
click at [313, 238] on input "Precio" at bounding box center [290, 238] width 58 height 26
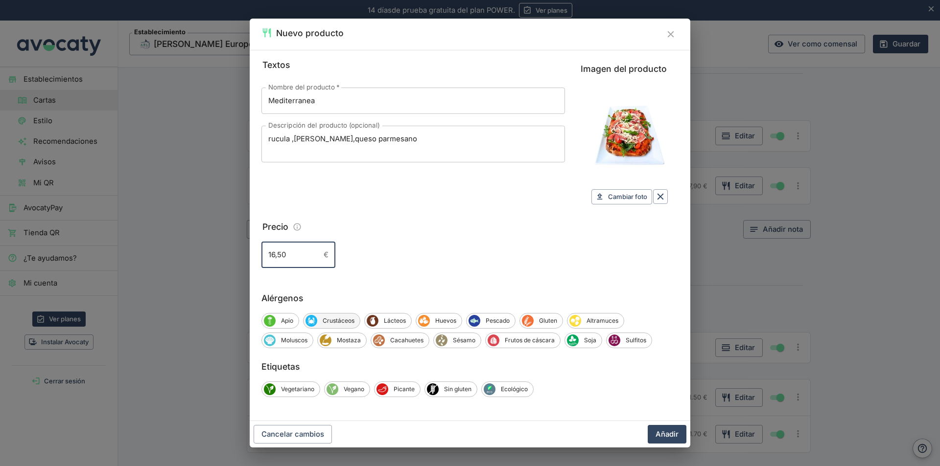
type input "16,50"
click at [339, 318] on span "Crustáceos" at bounding box center [338, 321] width 43 height 9
click at [501, 319] on span "Pescado" at bounding box center [499, 321] width 35 height 9
click at [543, 322] on span "Gluten" at bounding box center [551, 321] width 29 height 9
click at [671, 433] on button "Añadir" at bounding box center [666, 434] width 39 height 19
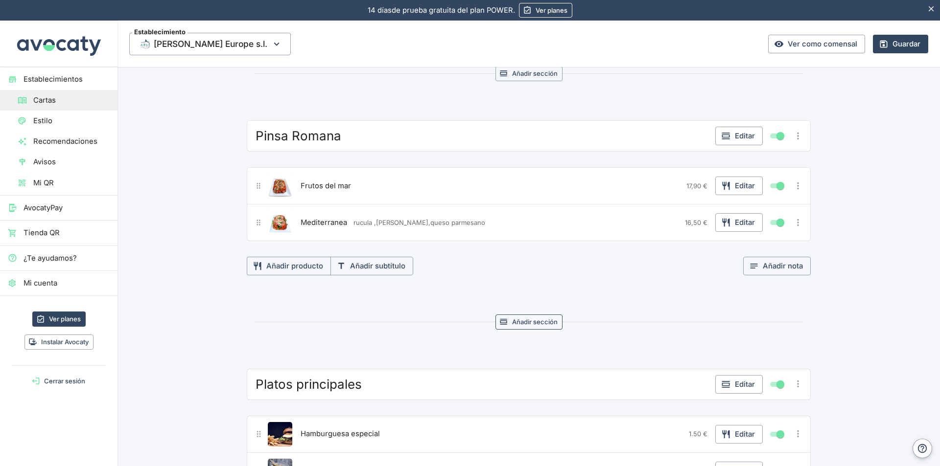
click at [531, 321] on button "Añadir sección" at bounding box center [528, 322] width 67 height 15
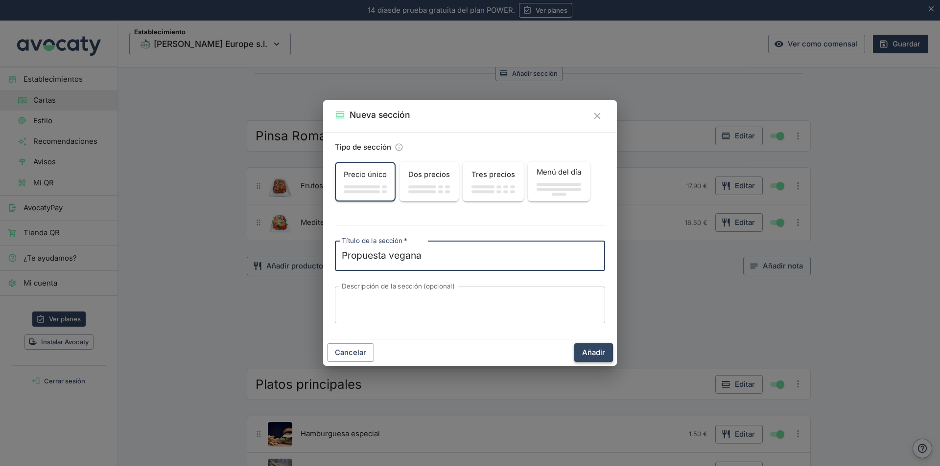
type textarea "Propuesta vegana"
click at [606, 352] on button "Añadir" at bounding box center [593, 353] width 39 height 19
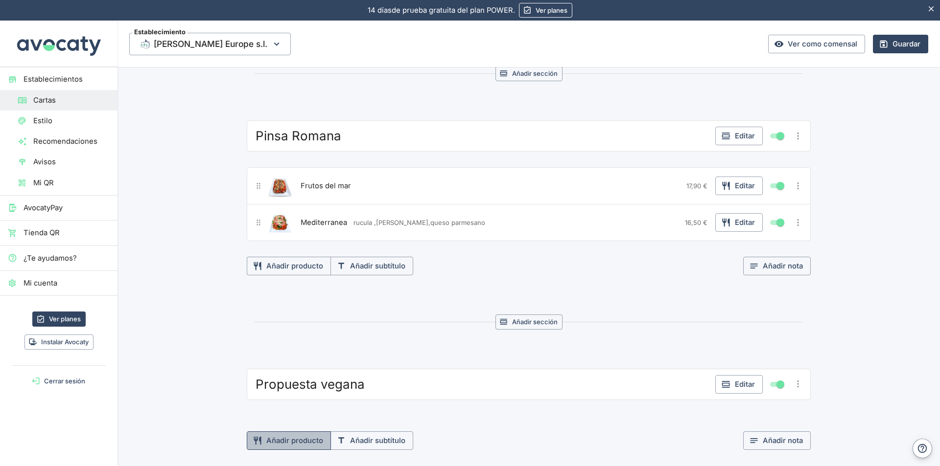
click at [313, 441] on button "Añadir producto" at bounding box center [289, 441] width 84 height 19
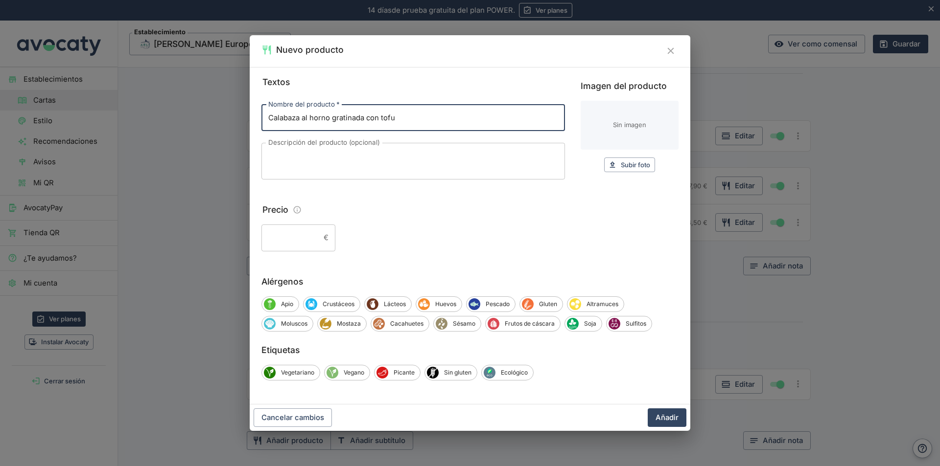
type input "Calabaza al horno gratinada con tofu"
click at [355, 154] on textarea "Descripción del producto (opcional)" at bounding box center [413, 161] width 290 height 21
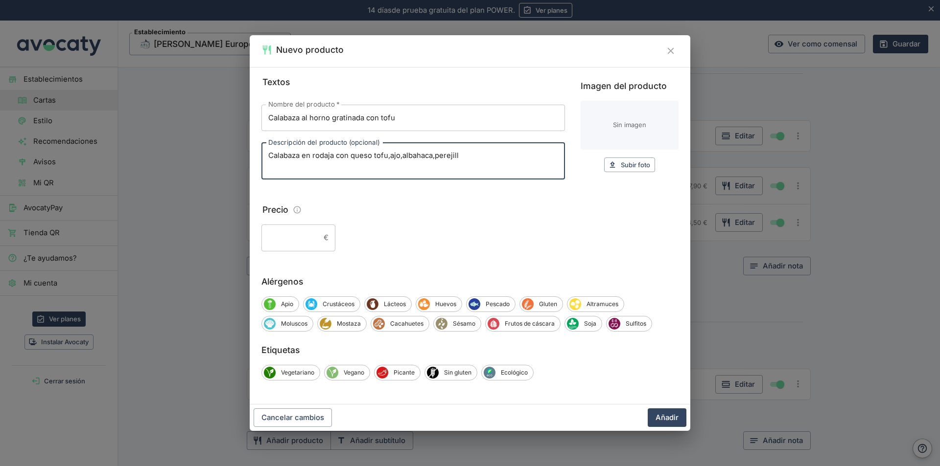
type textarea "Calabaza en rodaja con queso tofu,ajo,albahaca,perejill"
click at [320, 237] on input "Precio" at bounding box center [290, 238] width 58 height 26
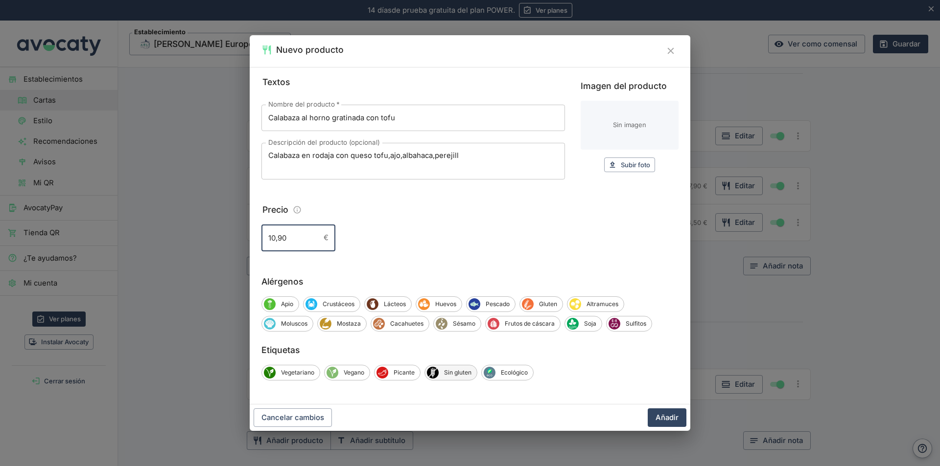
type input "10,90"
click at [457, 372] on span "Sin gluten" at bounding box center [457, 372] width 38 height 9
click at [352, 371] on span "Vegano" at bounding box center [353, 372] width 31 height 9
click at [307, 373] on span "Vegetariano" at bounding box center [298, 372] width 44 height 9
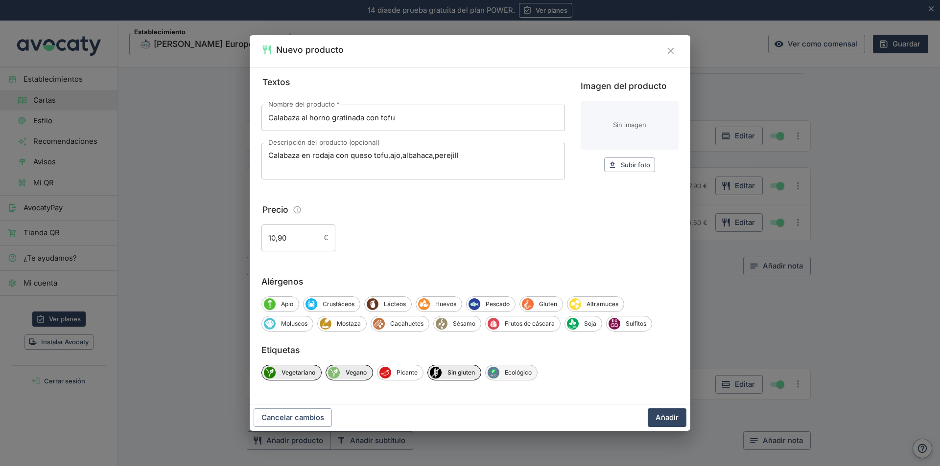
click at [522, 370] on span "Ecológico" at bounding box center [518, 372] width 38 height 9
click at [662, 419] on button "Añadir" at bounding box center [666, 418] width 39 height 19
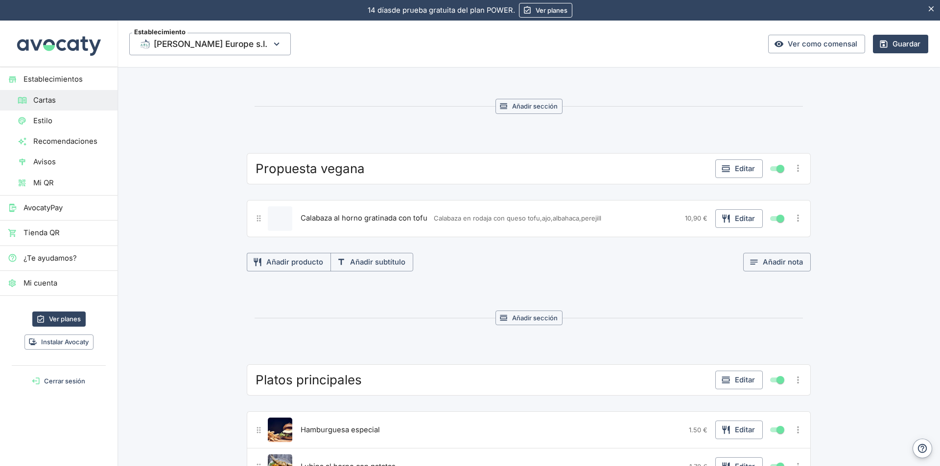
scroll to position [3073, 0]
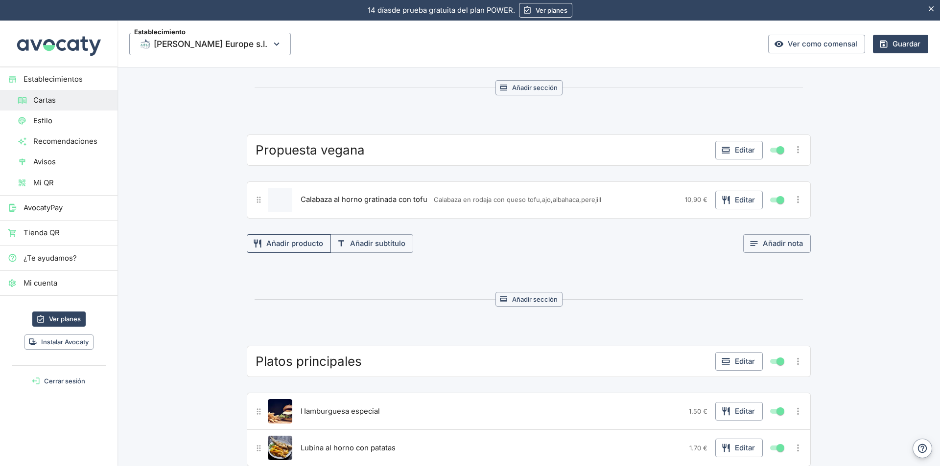
click at [297, 244] on button "Añadir producto" at bounding box center [289, 243] width 84 height 19
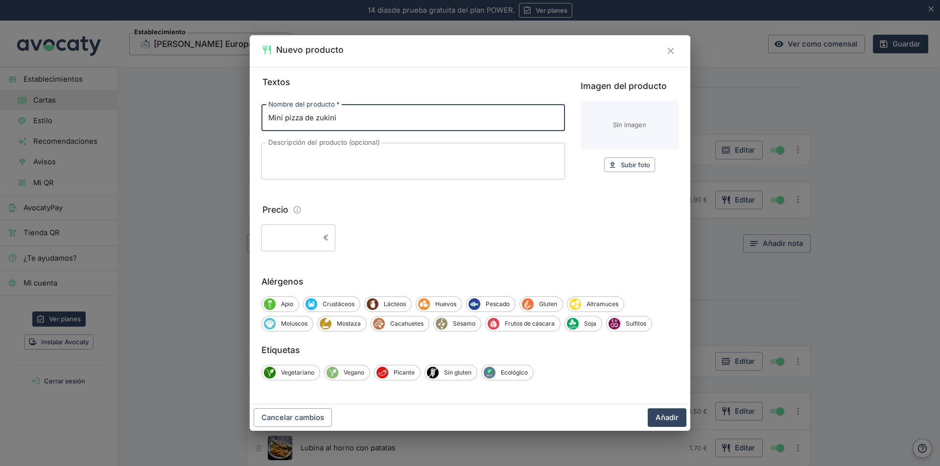
type input "Mini pizza de zukini"
click at [321, 157] on textarea "Descripción del producto (opcional)" at bounding box center [413, 161] width 290 height 21
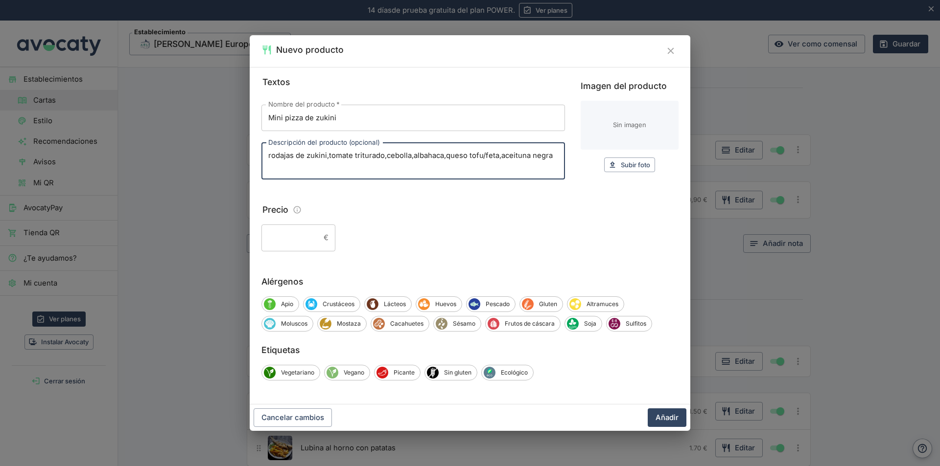
type textarea "rodajas de zukini,tomate triturado,cebolla,albahaca,queso tofu/feta,aceituna ne…"
click at [315, 239] on input "Precio" at bounding box center [290, 238] width 58 height 26
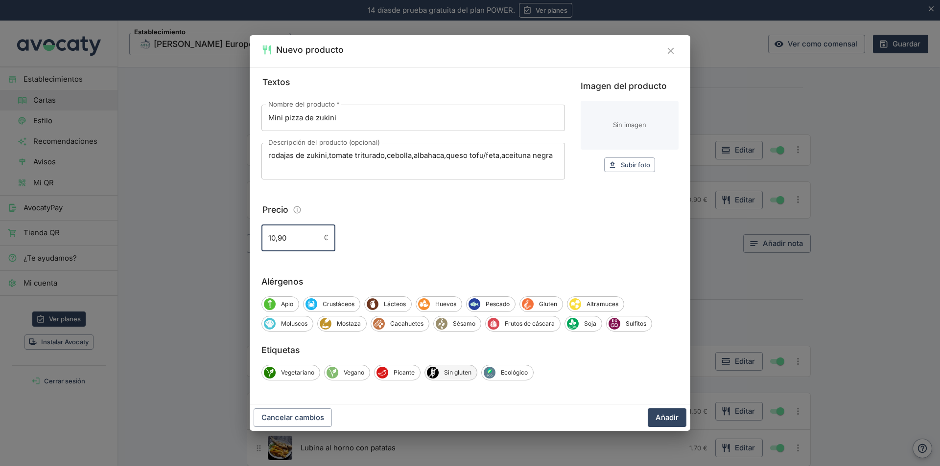
type input "10,90"
click at [465, 374] on span "Sin gluten" at bounding box center [457, 372] width 38 height 9
click at [357, 373] on span "Vegano" at bounding box center [353, 372] width 31 height 9
click at [299, 375] on span "Vegetariano" at bounding box center [298, 372] width 44 height 9
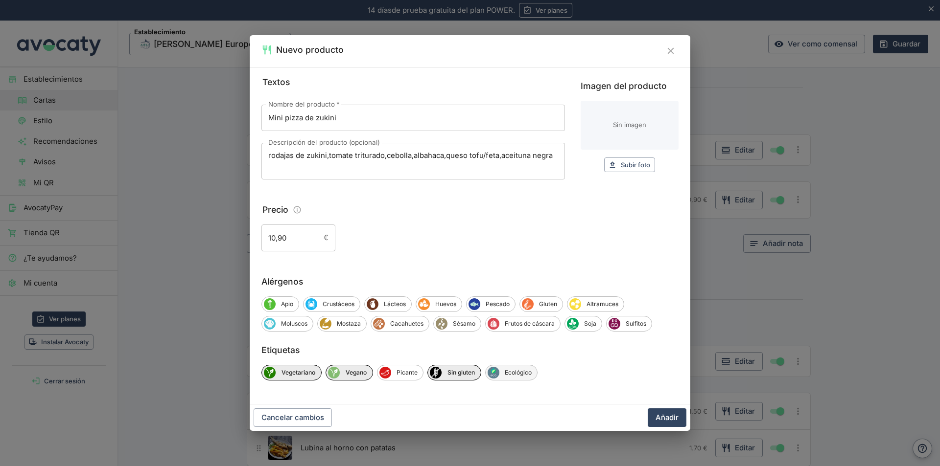
click at [528, 370] on span "Ecológico" at bounding box center [518, 372] width 38 height 9
click at [675, 415] on button "Añadir" at bounding box center [666, 418] width 39 height 19
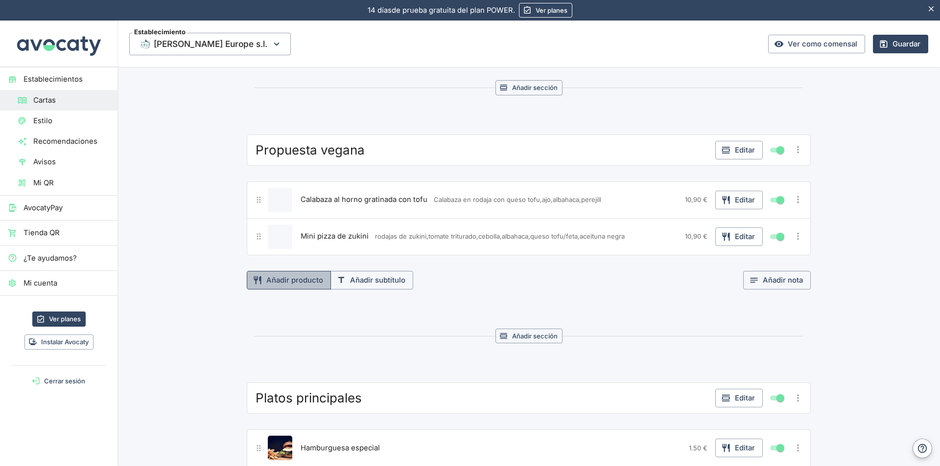
click at [281, 279] on button "Añadir producto" at bounding box center [289, 280] width 84 height 19
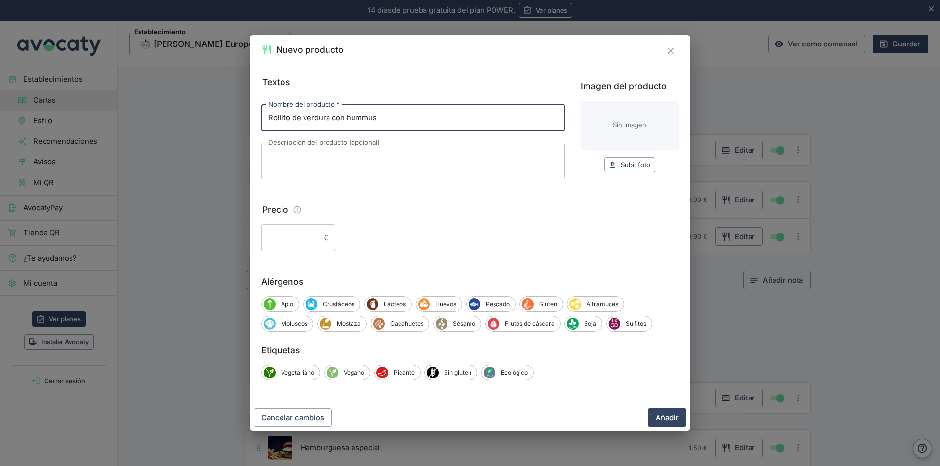
type input "Rollito de verdura con hummus"
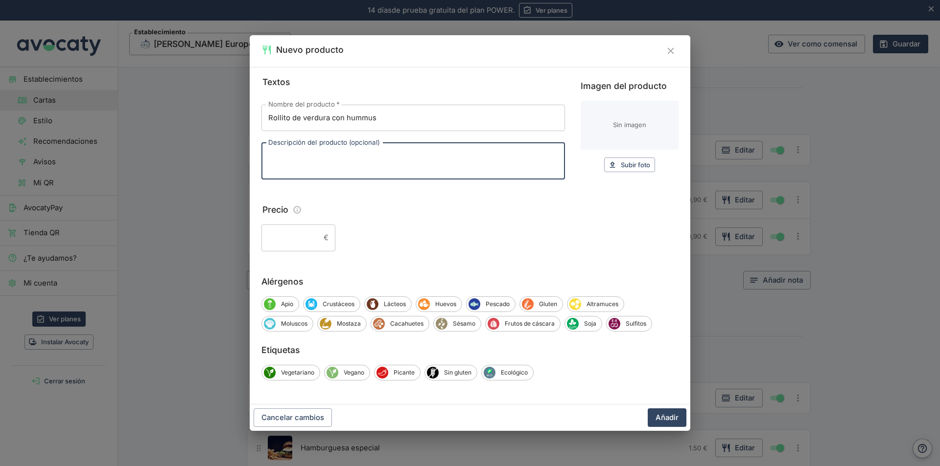
click at [419, 162] on textarea "Descripción del producto (opcional)" at bounding box center [413, 161] width 290 height 21
type textarea "calabacin en lamina,hummus,rucula,zanahoria,pepino,tomate"
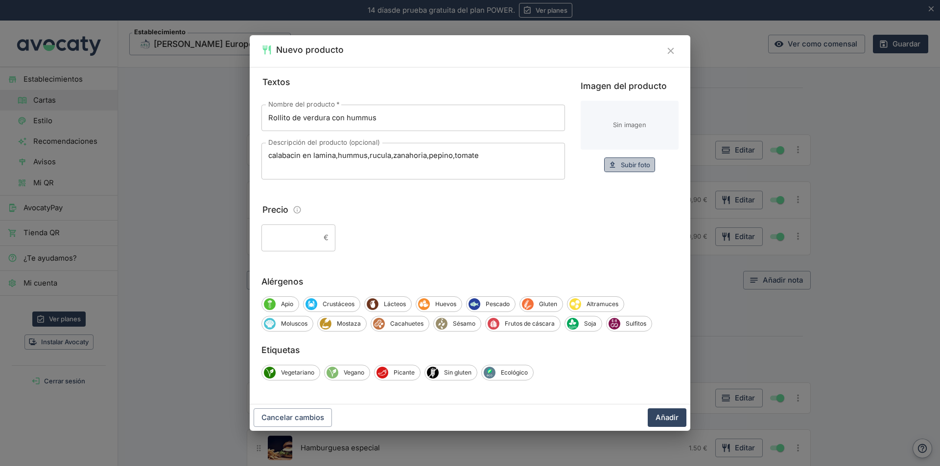
click at [650, 166] on button "Subir foto Subir" at bounding box center [629, 165] width 51 height 15
click at [632, 161] on span "Subir foto" at bounding box center [635, 165] width 29 height 11
type input "C:\fakepath\Imagen de WhatsApp 2025-rollito de verdura con hummus.jpg"
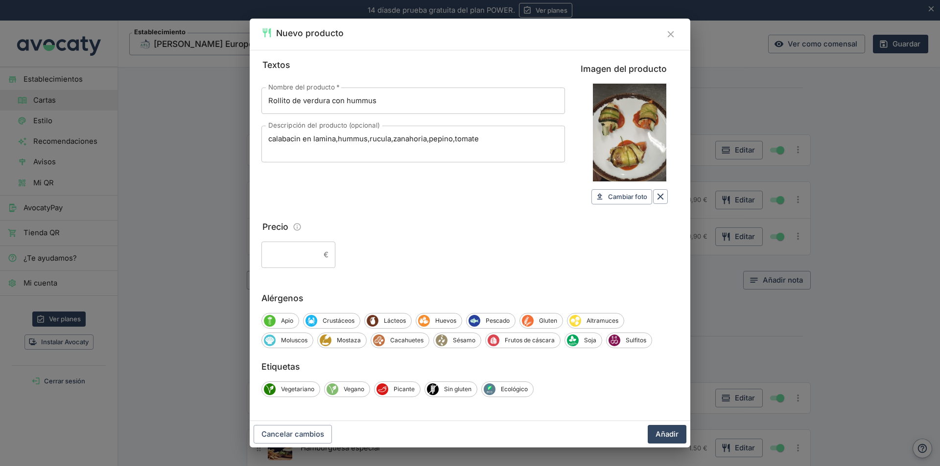
click at [307, 239] on fieldset "Precio € ​" at bounding box center [469, 244] width 417 height 48
click at [311, 252] on input "Precio" at bounding box center [290, 255] width 58 height 26
type input "10,90"
drag, startPoint x: 308, startPoint y: 389, endPoint x: 314, endPoint y: 389, distance: 5.9
click at [307, 389] on span "Vegetariano" at bounding box center [298, 389] width 44 height 9
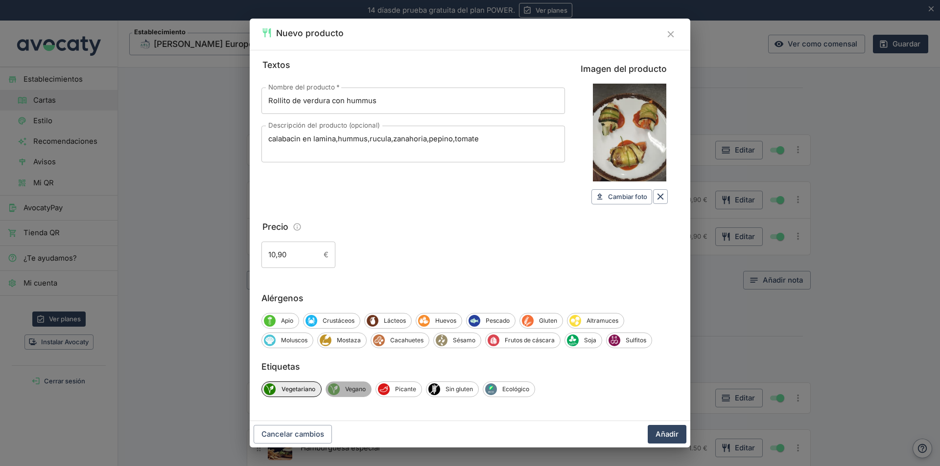
click at [350, 391] on span "Vegano" at bounding box center [355, 389] width 31 height 9
click at [460, 392] on span "Sin gluten" at bounding box center [460, 389] width 38 height 9
click at [516, 392] on span "Ecológico" at bounding box center [518, 389] width 38 height 9
click at [659, 434] on button "Añadir" at bounding box center [666, 434] width 39 height 19
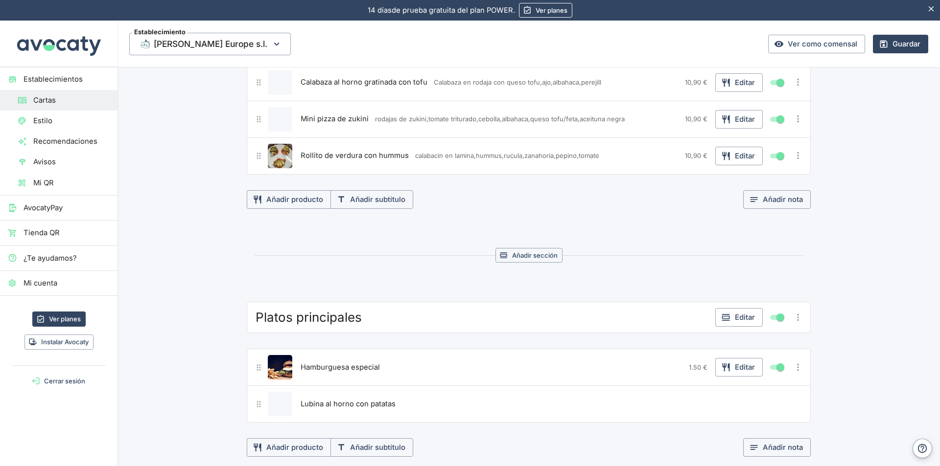
scroll to position [3220, 0]
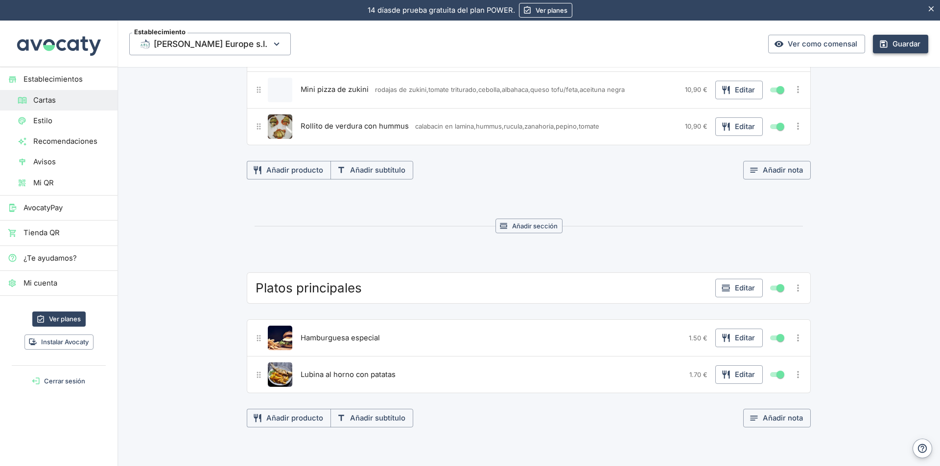
click at [880, 43] on icon "button" at bounding box center [883, 44] width 10 height 10
click at [46, 117] on span "Estilo" at bounding box center [71, 120] width 76 height 11
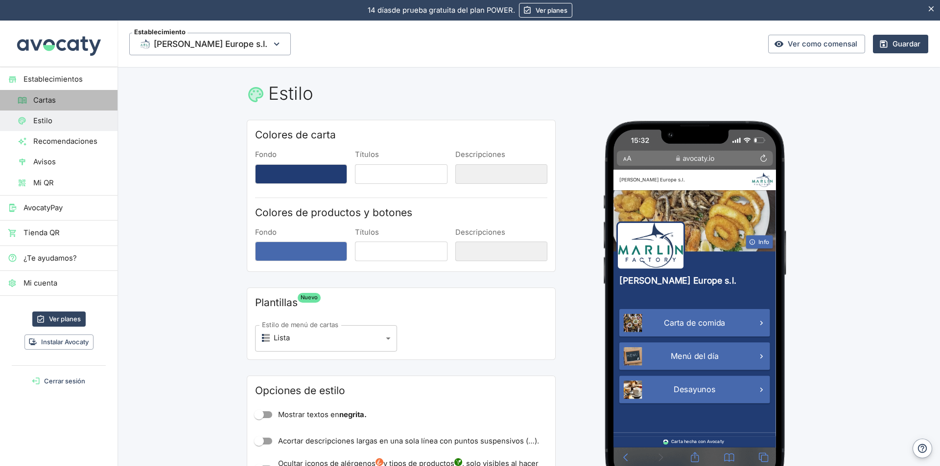
click at [49, 97] on span "Cartas" at bounding box center [71, 100] width 76 height 11
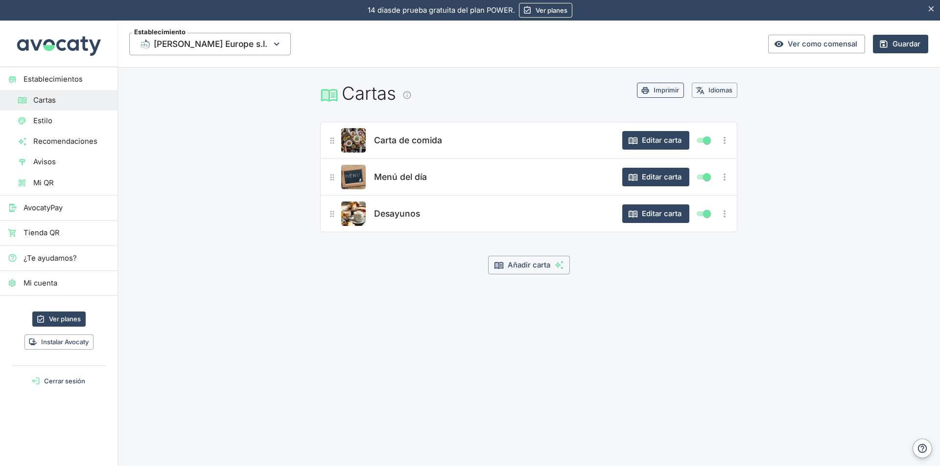
click at [663, 92] on button "Imprimir" at bounding box center [660, 90] width 47 height 15
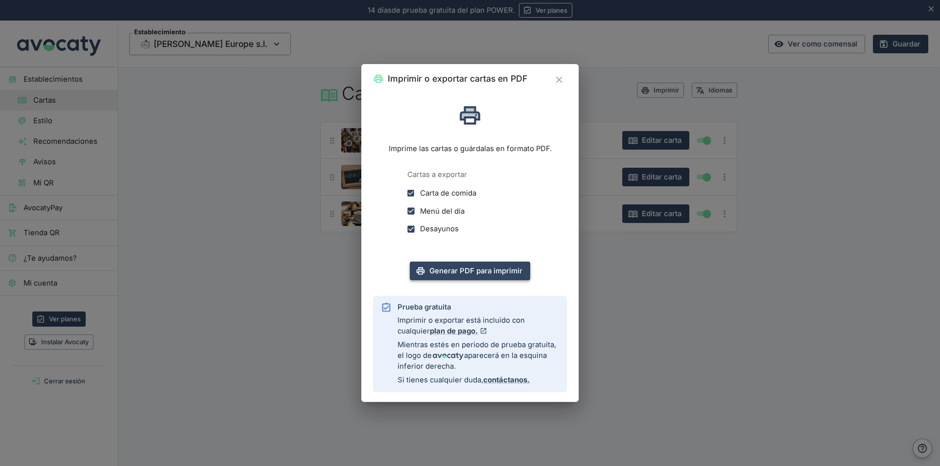
click at [486, 270] on button "Generar PDF para imprimir" at bounding box center [470, 271] width 120 height 19
click at [555, 80] on icon "Cerrar" at bounding box center [558, 79] width 11 height 11
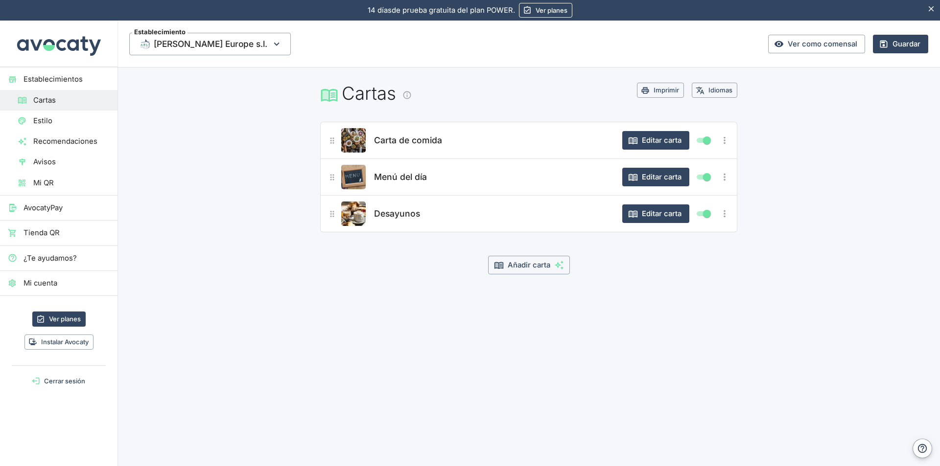
click at [666, 140] on button "Editar carta" at bounding box center [655, 140] width 67 height 19
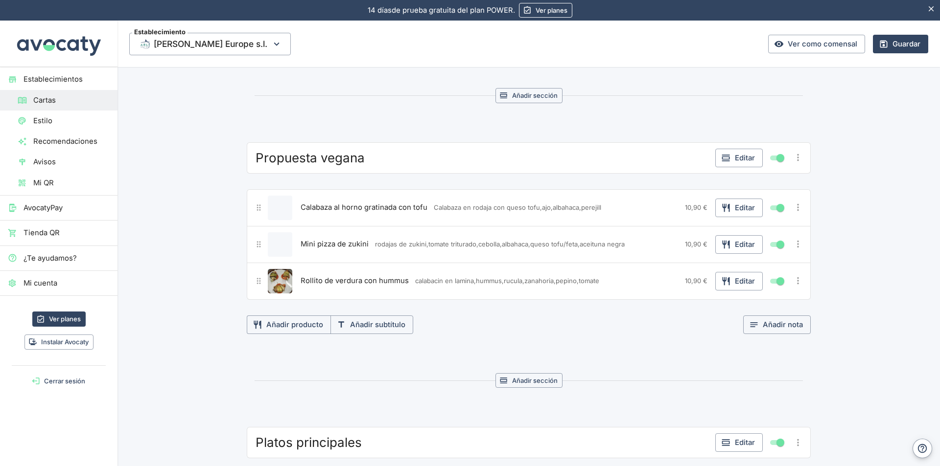
scroll to position [3230, 0]
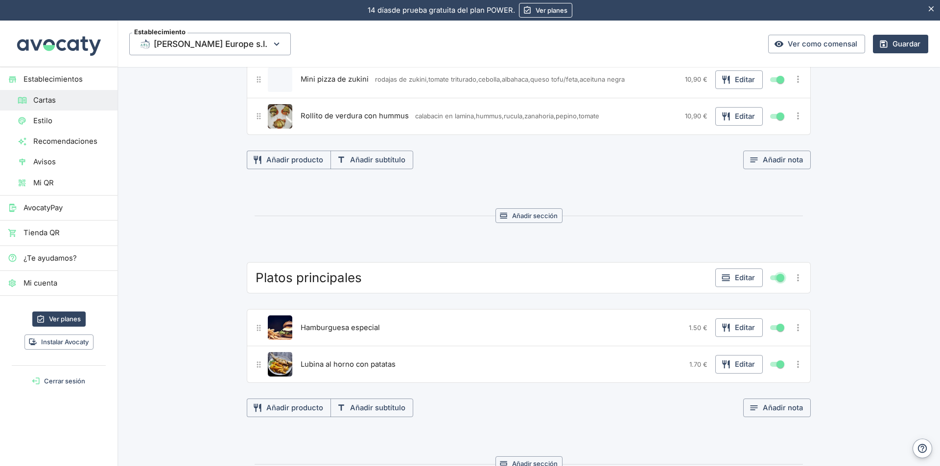
click at [770, 277] on input "Mostrar/ocultar elemento" at bounding box center [779, 278] width 35 height 12
checkbox input "false"
click at [770, 328] on input "Mostrar/ocultar elemento" at bounding box center [779, 328] width 35 height 12
checkbox input "false"
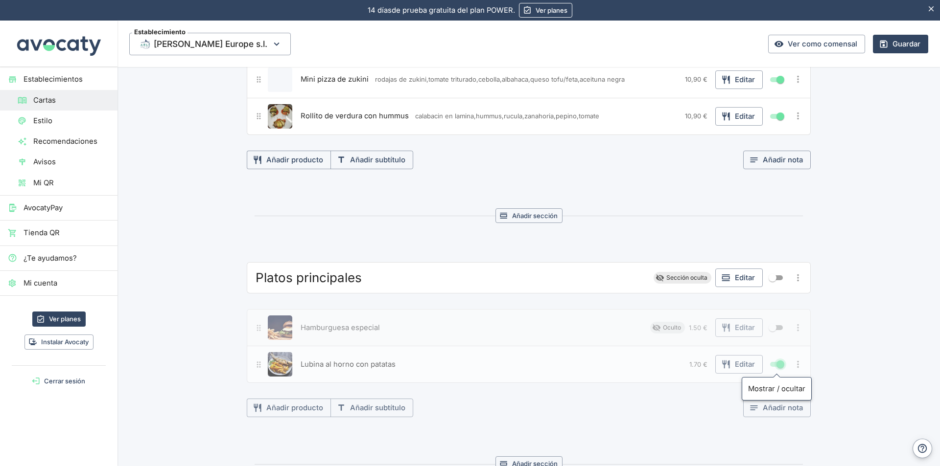
click at [772, 365] on input "Mostrar/ocultar elemento" at bounding box center [779, 365] width 35 height 12
checkbox input "false"
click at [886, 46] on button "Guardar" at bounding box center [900, 44] width 55 height 19
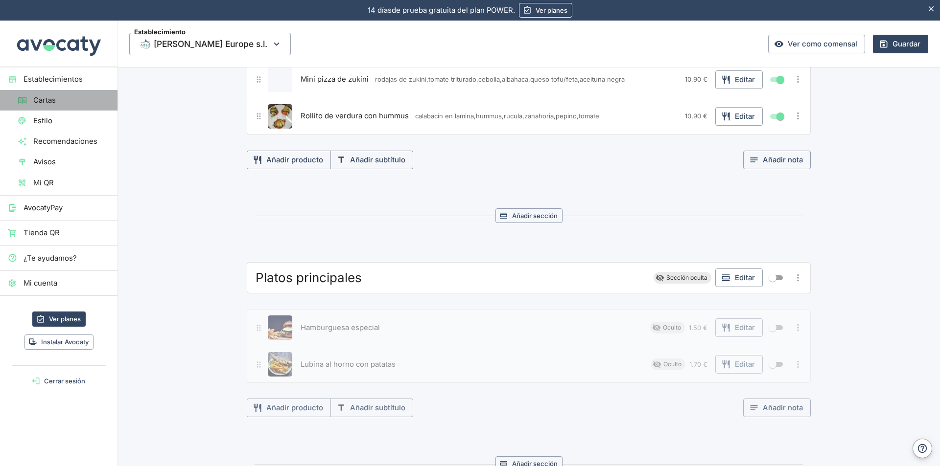
click at [59, 97] on span "Cartas" at bounding box center [71, 100] width 76 height 11
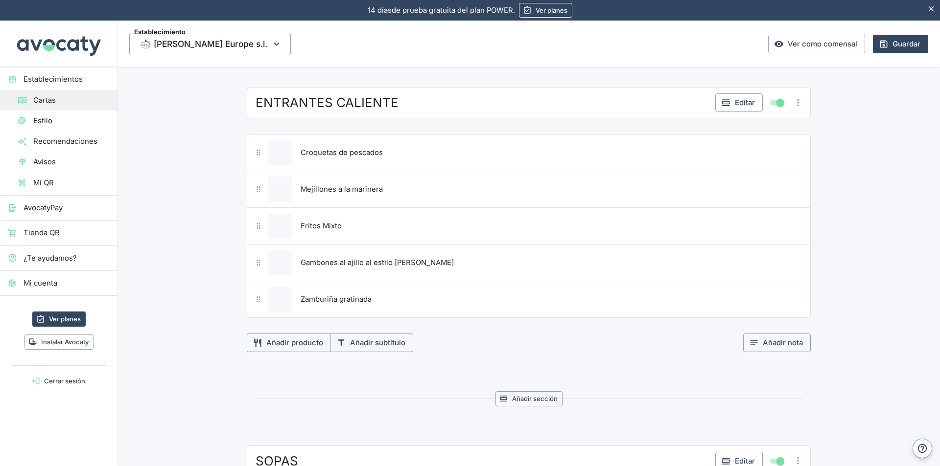
scroll to position [0, 0]
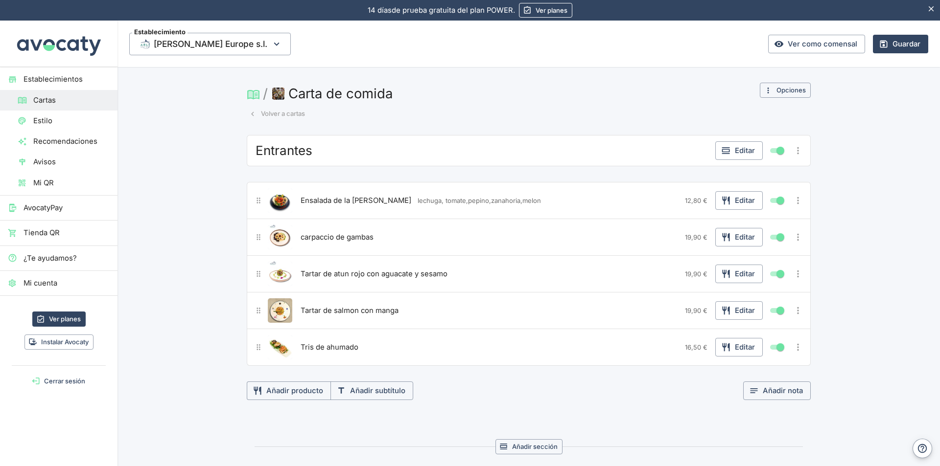
click at [788, 89] on button "Opciones" at bounding box center [784, 90] width 51 height 15
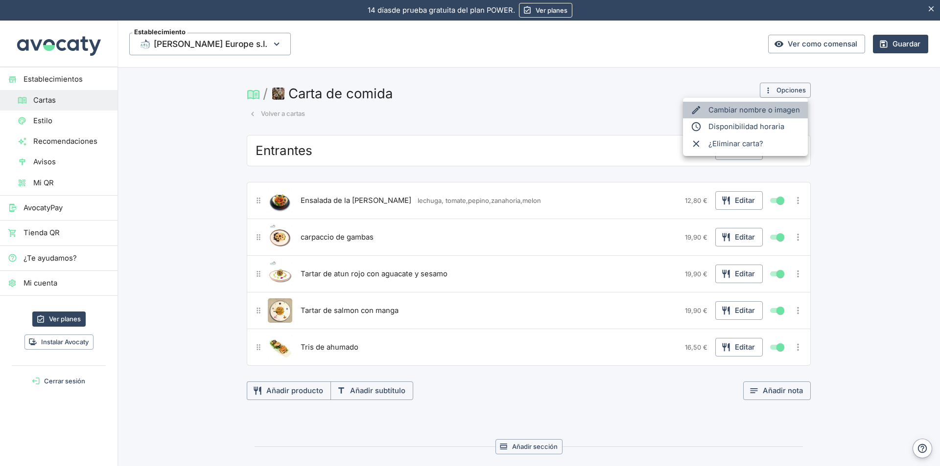
click at [738, 110] on span "Cambiar nombre o imagen" at bounding box center [754, 110] width 92 height 11
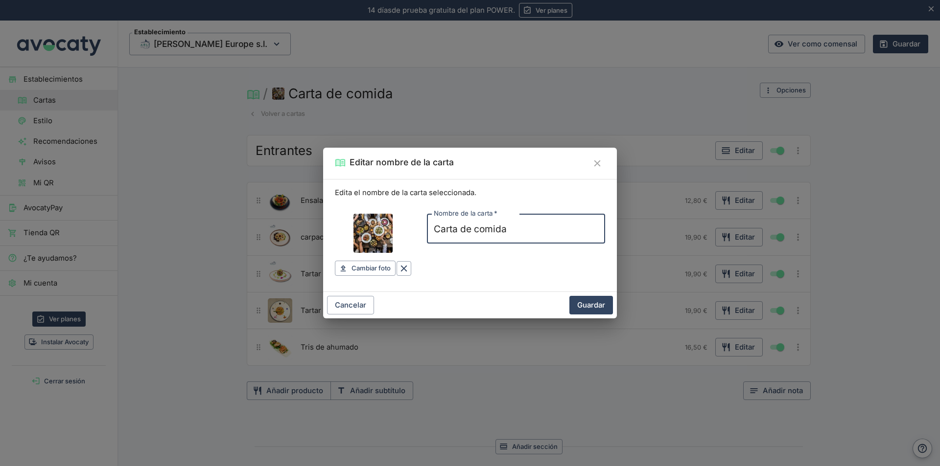
click at [591, 304] on button "Guardar" at bounding box center [591, 305] width 44 height 19
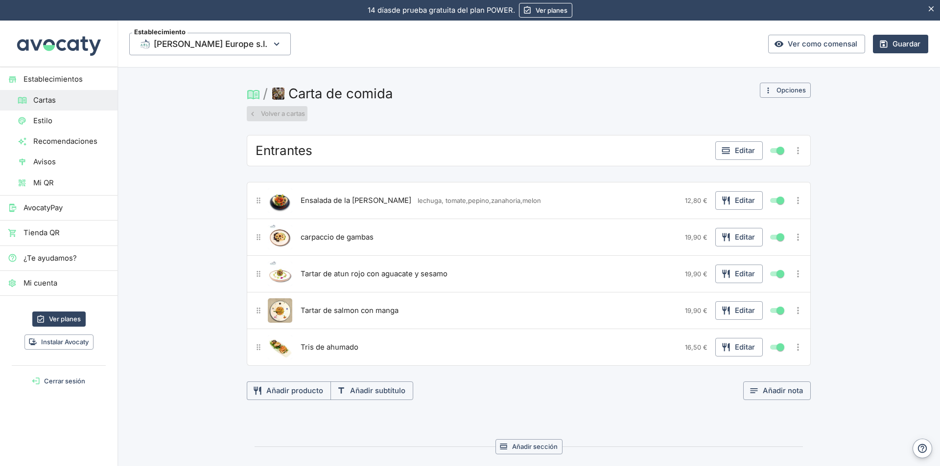
click at [276, 114] on button "Volver a cartas" at bounding box center [277, 113] width 61 height 15
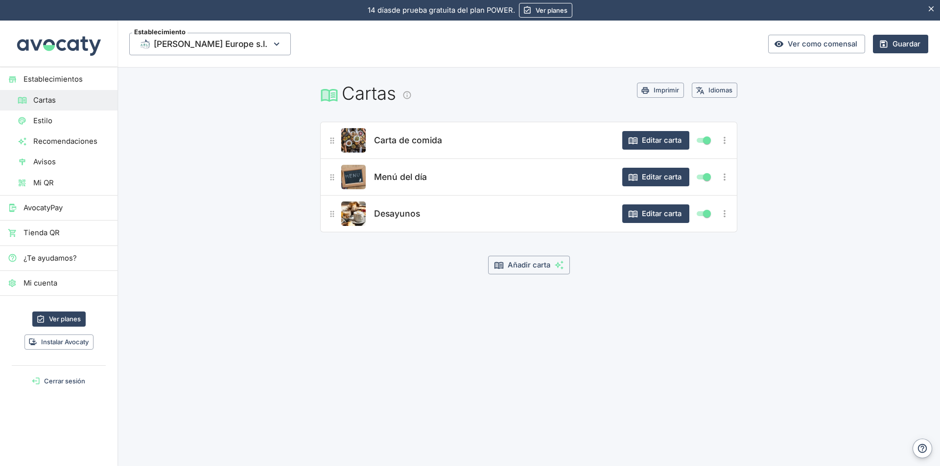
click at [672, 89] on button "Imprimir" at bounding box center [660, 90] width 47 height 15
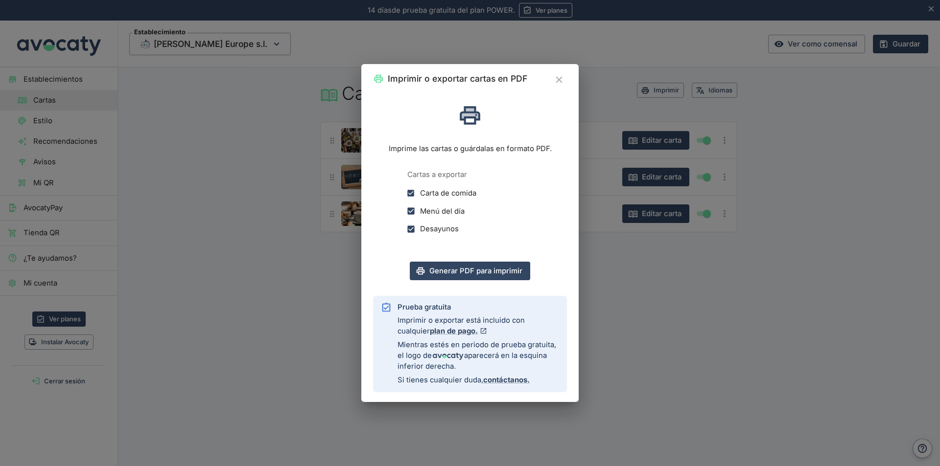
click at [458, 188] on span "Carta de comida" at bounding box center [448, 193] width 56 height 11
click at [420, 188] on input "Carta de comida" at bounding box center [411, 193] width 18 height 18
click at [458, 188] on span "Carta de comida" at bounding box center [448, 193] width 56 height 11
click at [420, 188] on input "Carta de comida" at bounding box center [411, 193] width 18 height 18
checkbox input "true"
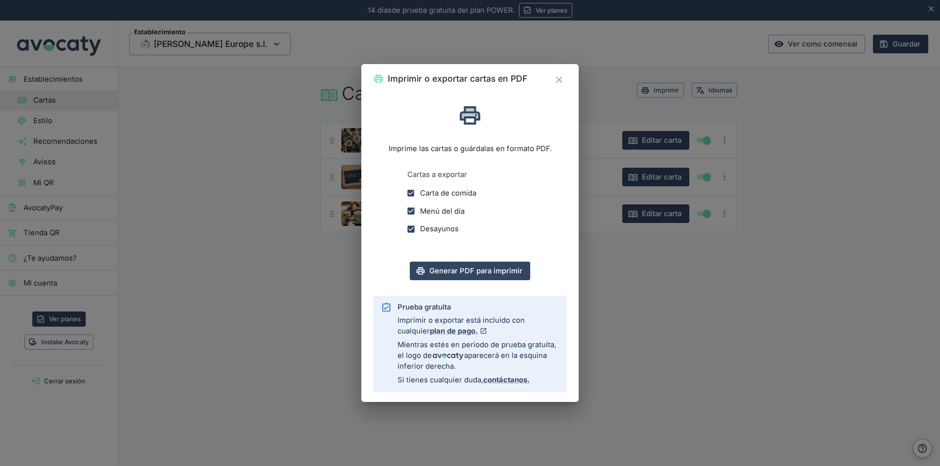
click at [410, 211] on input "Menú del día" at bounding box center [411, 211] width 18 height 18
checkbox input "false"
click at [412, 230] on input "Desayunos" at bounding box center [411, 229] width 18 height 18
checkbox input "false"
click at [473, 269] on button "Generar PDF para imprimir" at bounding box center [470, 271] width 120 height 19
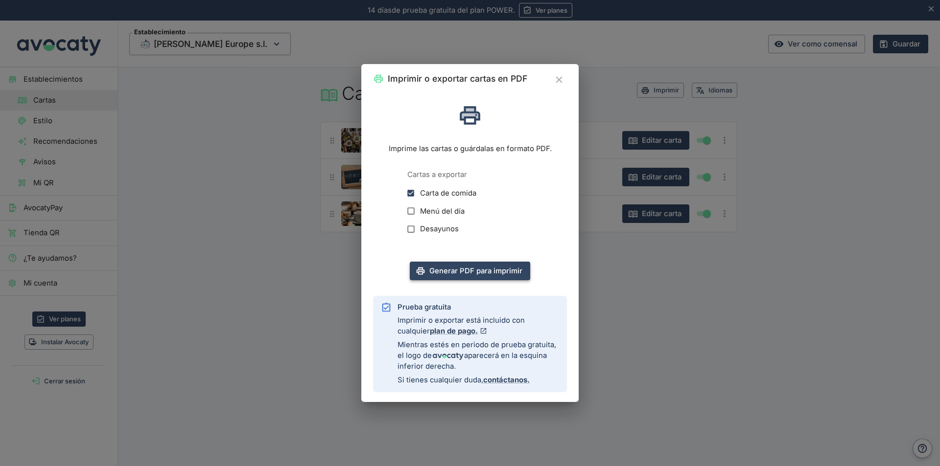
click at [509, 273] on button "Generar PDF para imprimir" at bounding box center [470, 271] width 120 height 19
click at [480, 272] on button "Generar PDF para imprimir" at bounding box center [470, 271] width 120 height 19
click at [558, 76] on icon "Cerrar" at bounding box center [558, 79] width 11 height 11
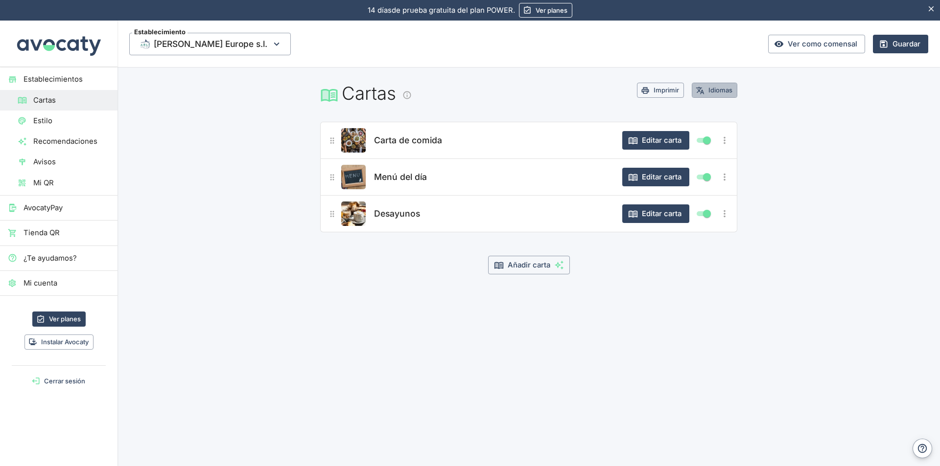
click at [710, 90] on button "Idiomas" at bounding box center [714, 90] width 46 height 15
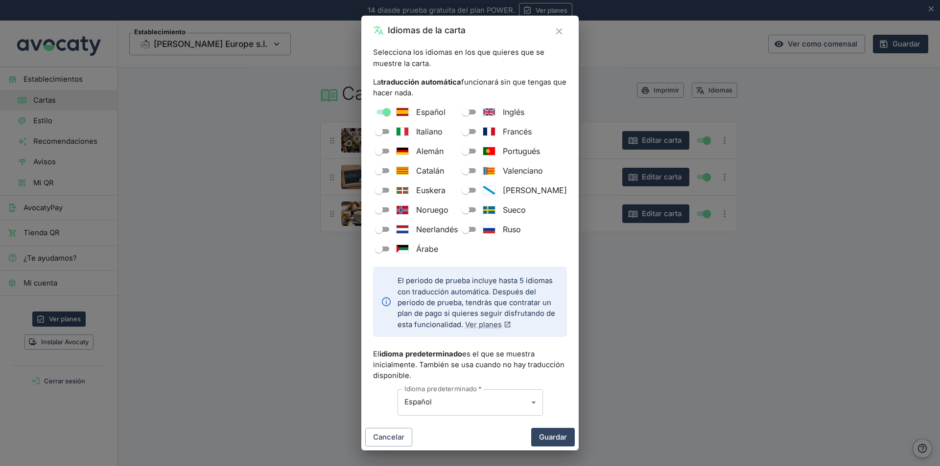
click at [516, 111] on span "Inglés" at bounding box center [514, 112] width 22 height 12
click at [483, 111] on input "Inglés" at bounding box center [465, 112] width 35 height 12
checkbox input "true"
click at [546, 437] on button "Guardar" at bounding box center [553, 437] width 44 height 19
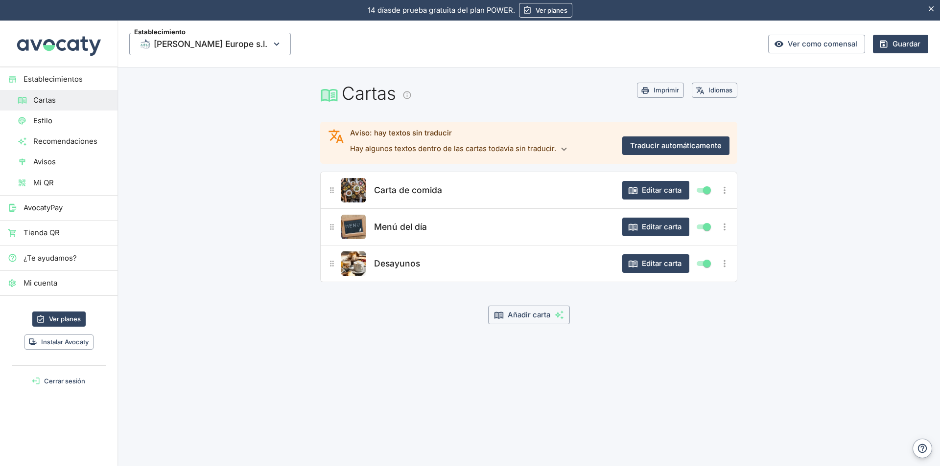
click at [653, 145] on button "Traducir automáticamente" at bounding box center [675, 146] width 107 height 19
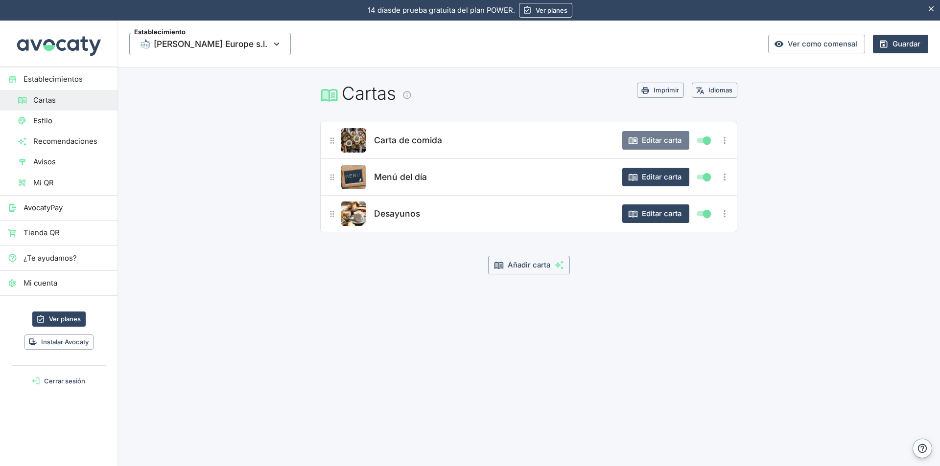
click at [652, 139] on button "Editar carta" at bounding box center [655, 140] width 67 height 19
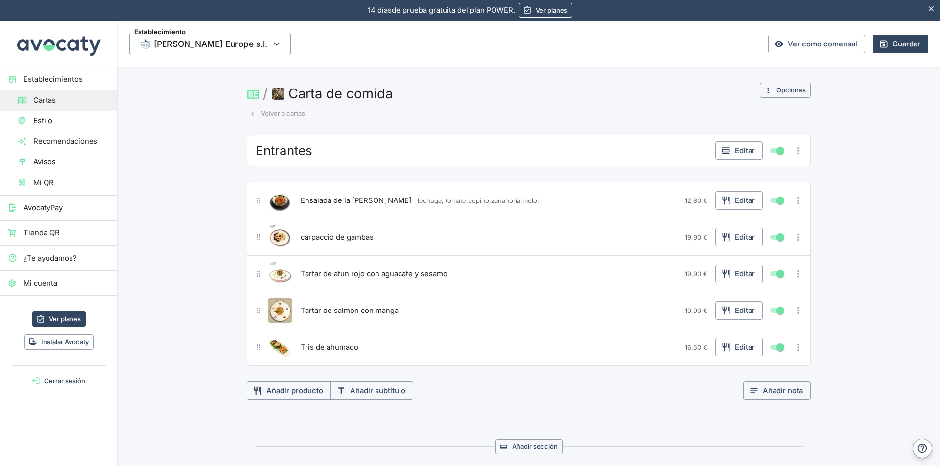
click at [276, 95] on img "button" at bounding box center [278, 94] width 12 height 12
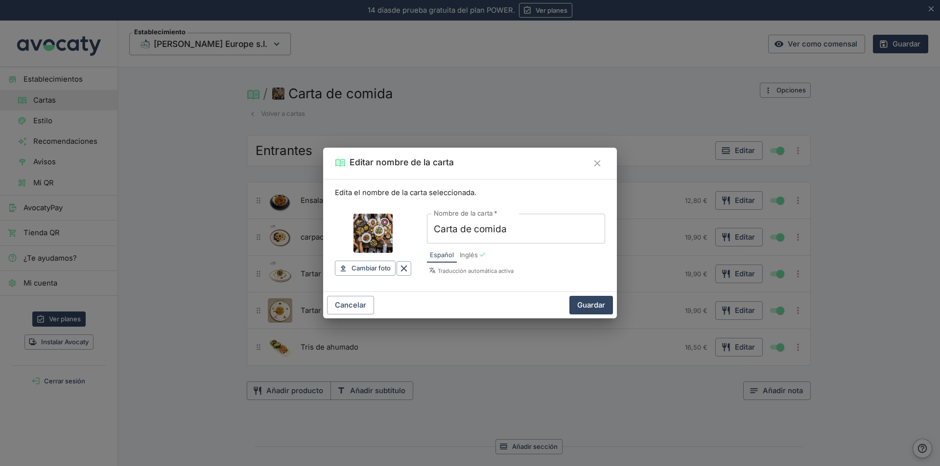
click at [425, 69] on div "Editar nombre de la carta Edita el nombre de la carta seleccionada. Cambiar fot…" at bounding box center [470, 233] width 940 height 466
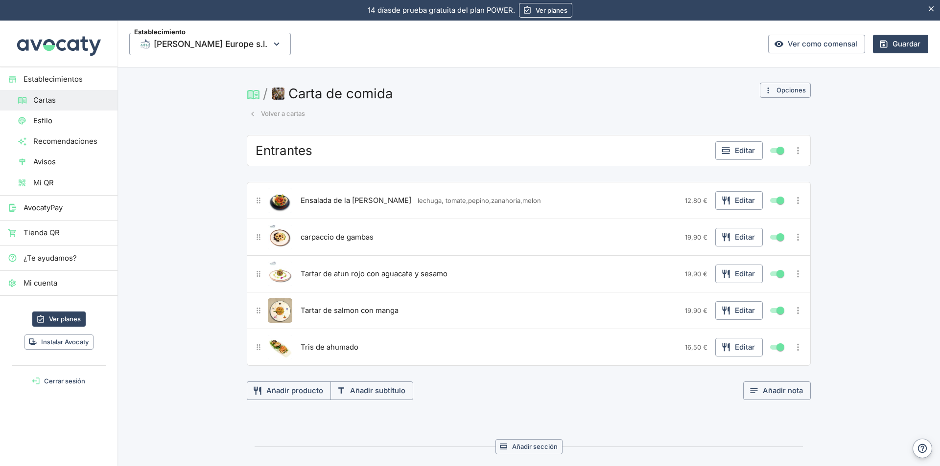
click at [271, 42] on icon "button" at bounding box center [276, 44] width 11 height 11
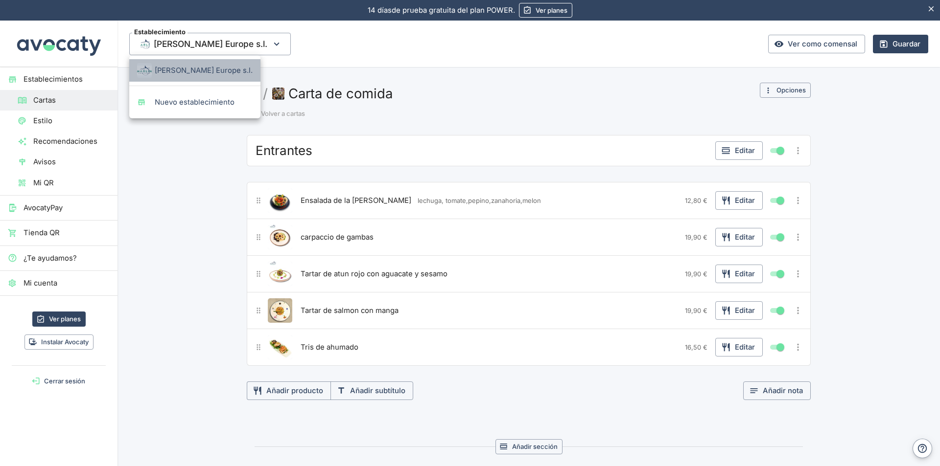
click at [210, 70] on span "[PERSON_NAME] Europe s.l." at bounding box center [204, 70] width 98 height 11
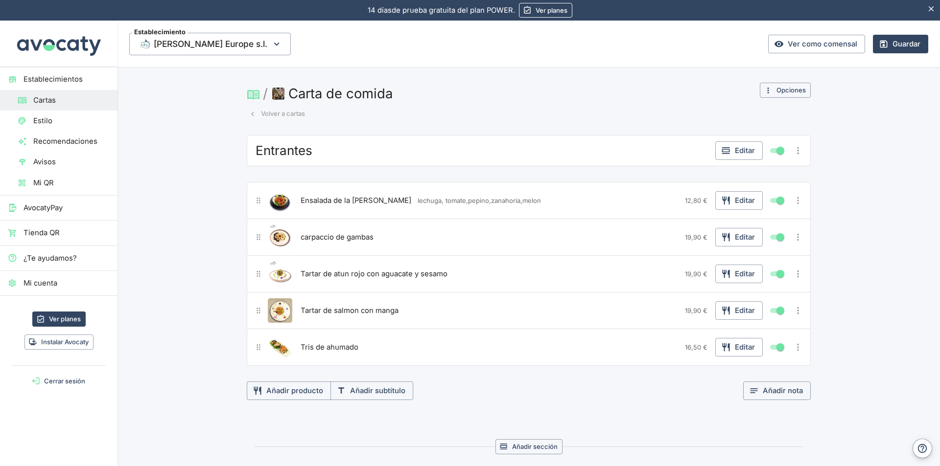
click at [193, 43] on span "[PERSON_NAME] Europe s.l." at bounding box center [211, 44] width 114 height 15
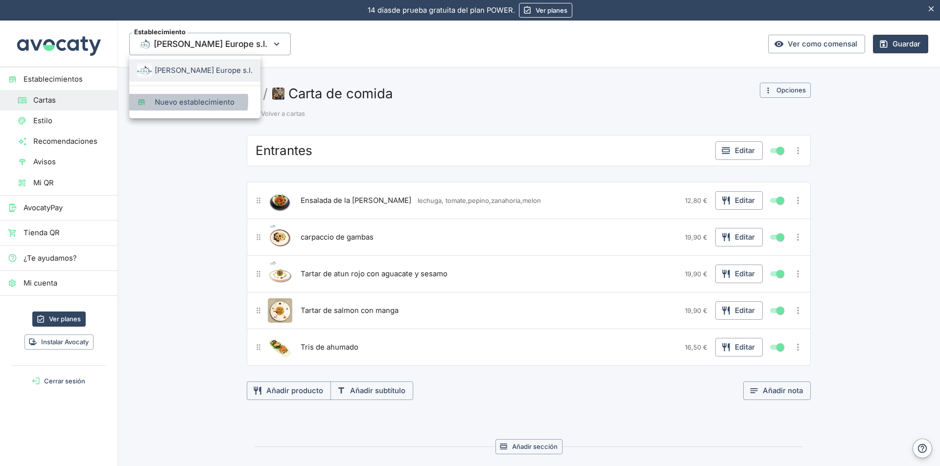
click at [188, 101] on span "Nuevo establecimiento" at bounding box center [204, 102] width 98 height 11
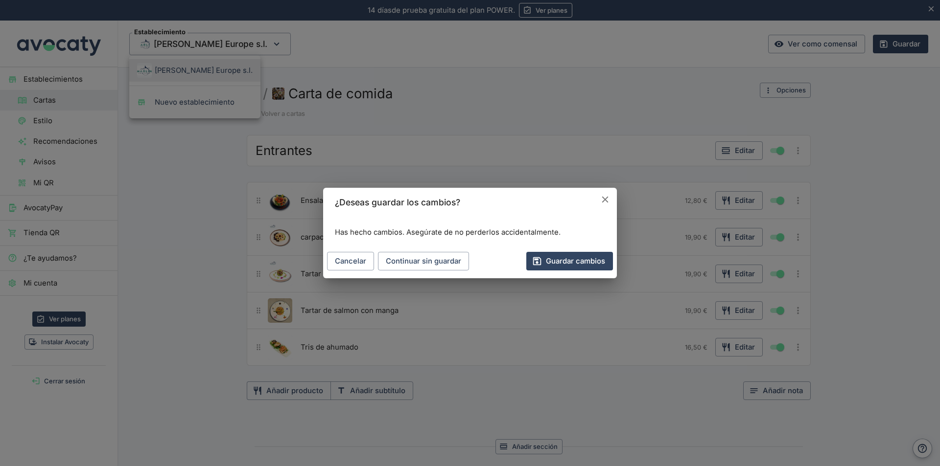
click at [432, 262] on button "Continuar sin guardar" at bounding box center [423, 261] width 91 height 19
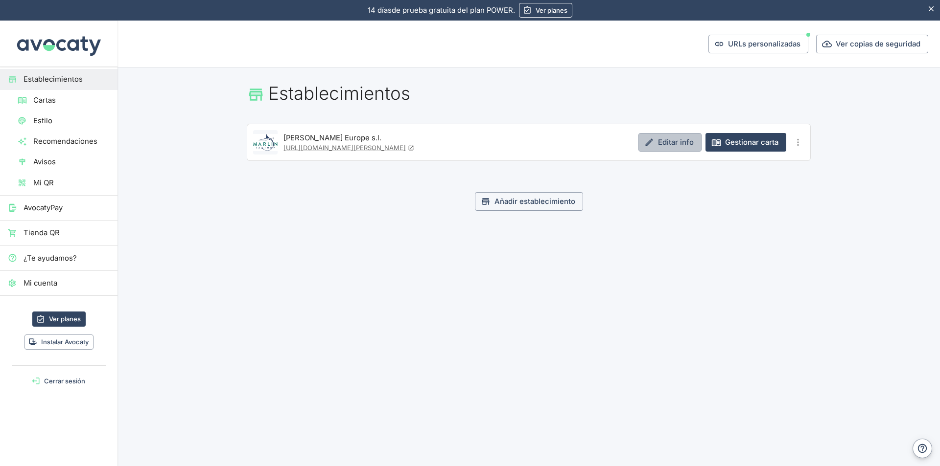
click at [678, 144] on link "Editar info" at bounding box center [669, 142] width 63 height 19
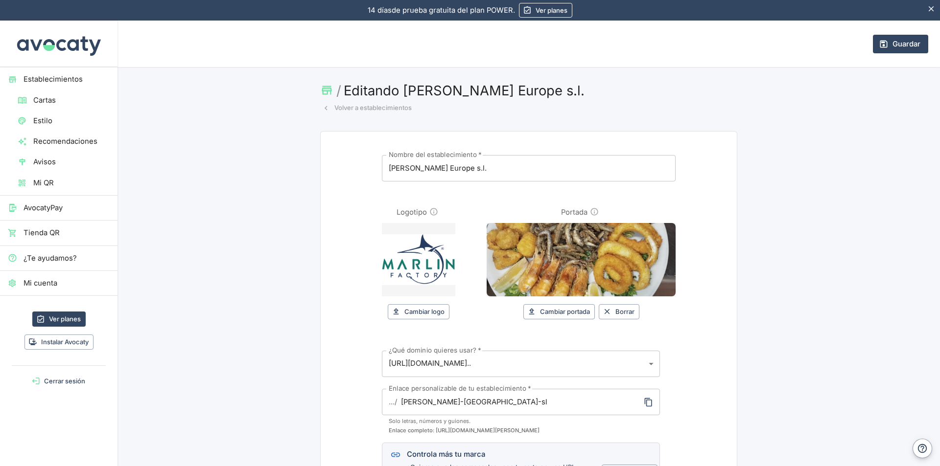
click at [447, 166] on input "[PERSON_NAME] Europe s.l." at bounding box center [529, 168] width 294 height 26
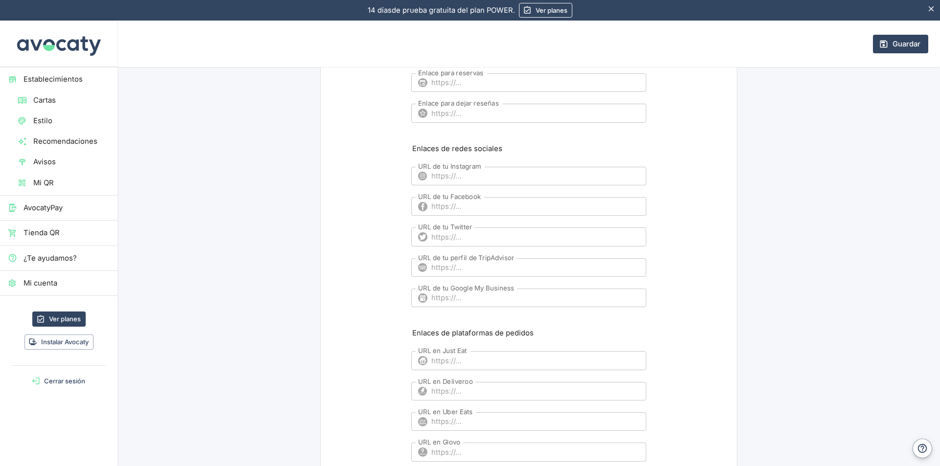
scroll to position [824, 0]
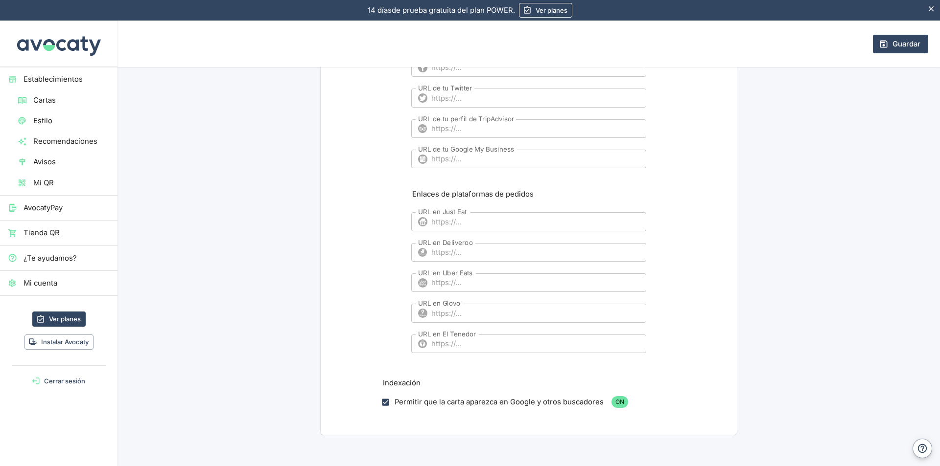
type input "[PERSON_NAME] Restaurant s.l."
click at [897, 44] on button "Guardar" at bounding box center [900, 44] width 55 height 19
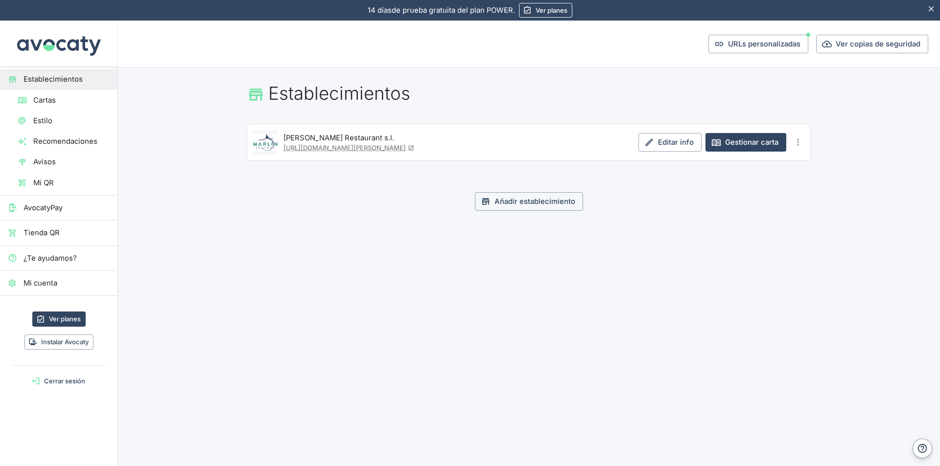
click at [744, 143] on link "Gestionar carta" at bounding box center [745, 142] width 81 height 19
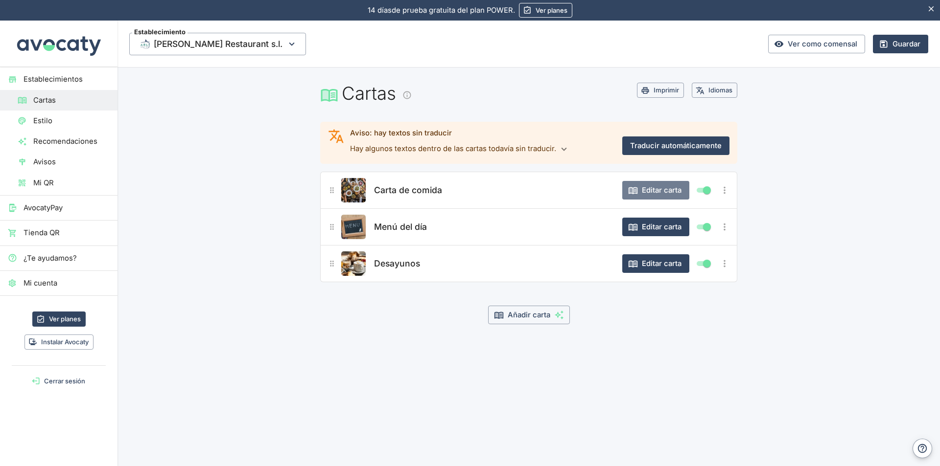
click at [657, 188] on button "Editar carta" at bounding box center [655, 190] width 67 height 19
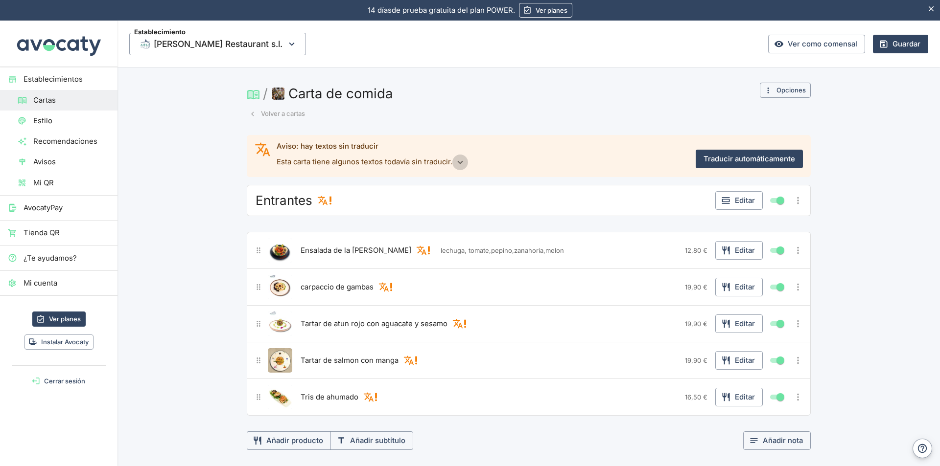
click at [457, 161] on icon "button" at bounding box center [459, 162] width 5 height 3
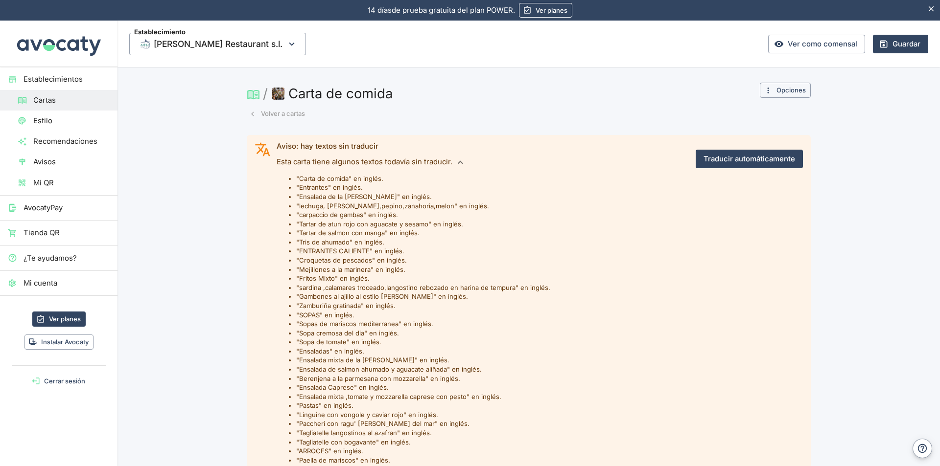
click at [776, 159] on button "Traducir automáticamente" at bounding box center [748, 159] width 107 height 19
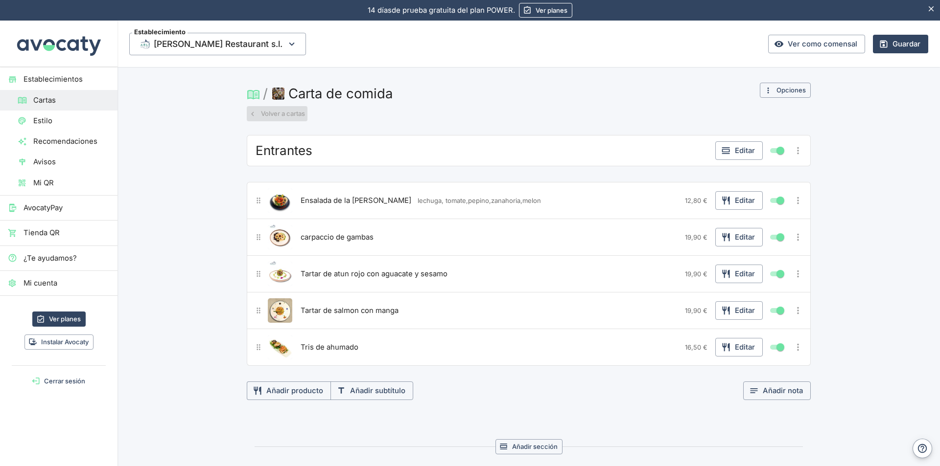
click at [287, 111] on button "Volver a cartas" at bounding box center [277, 113] width 61 height 15
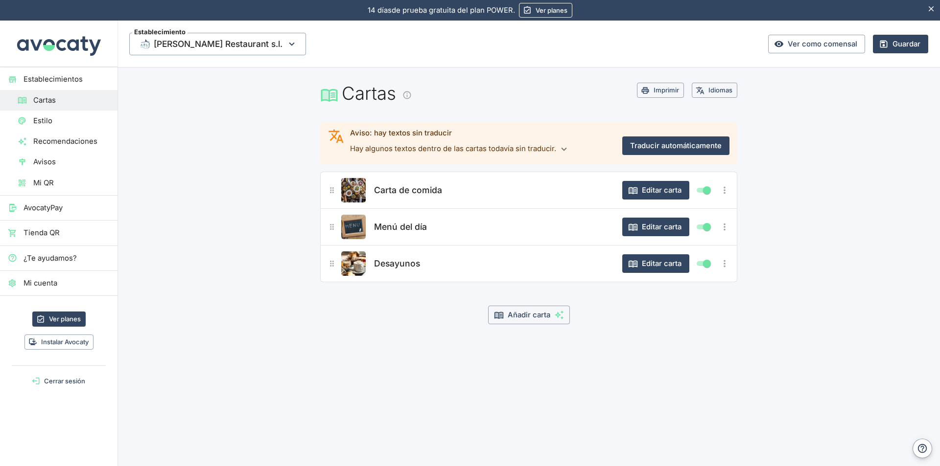
click at [671, 88] on button "Imprimir" at bounding box center [660, 90] width 47 height 15
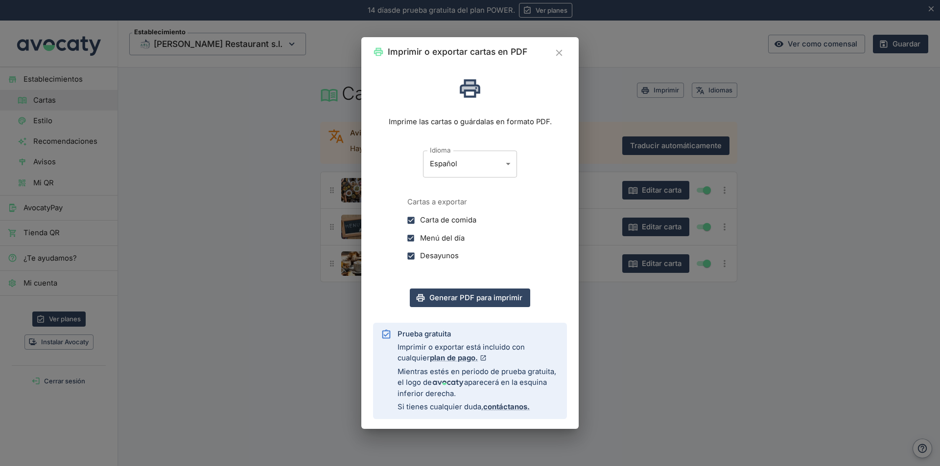
click at [500, 300] on button "Generar PDF para imprimir" at bounding box center [470, 298] width 120 height 19
click at [410, 238] on input "Menú del día" at bounding box center [411, 239] width 18 height 18
checkbox input "false"
click at [414, 255] on input "Desayunos" at bounding box center [411, 256] width 18 height 18
checkbox input "false"
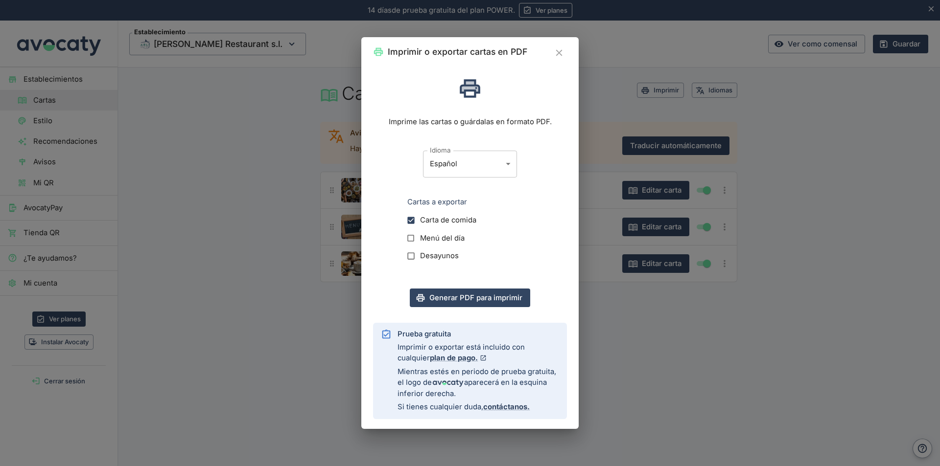
click at [410, 240] on input "Menú del día" at bounding box center [411, 239] width 18 height 18
checkbox input "true"
click at [413, 255] on input "Desayunos" at bounding box center [411, 256] width 18 height 18
checkbox input "true"
click at [557, 50] on icon "Cerrar" at bounding box center [558, 52] width 6 height 6
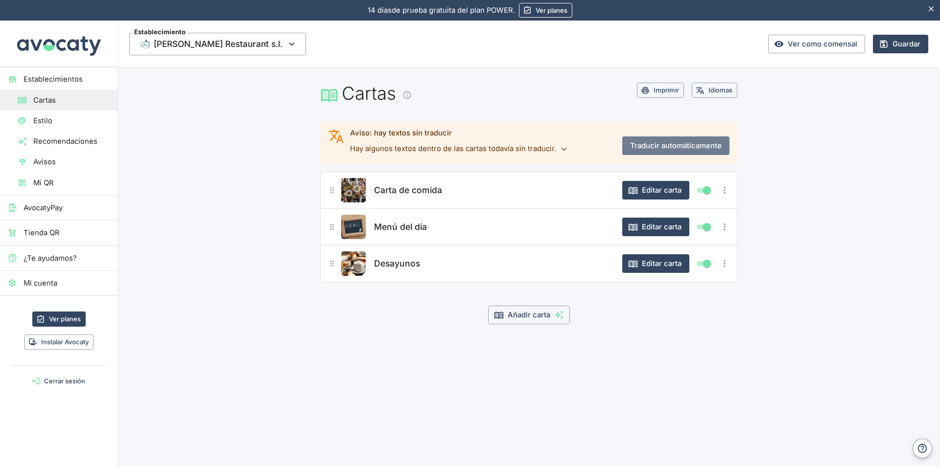
click at [650, 146] on button "Traducir automáticamente" at bounding box center [675, 146] width 107 height 19
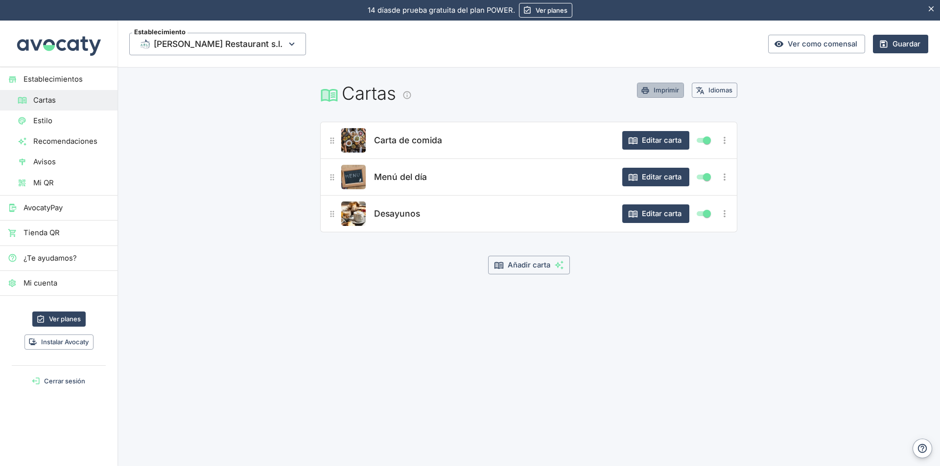
click at [658, 91] on button "Imprimir" at bounding box center [660, 90] width 47 height 15
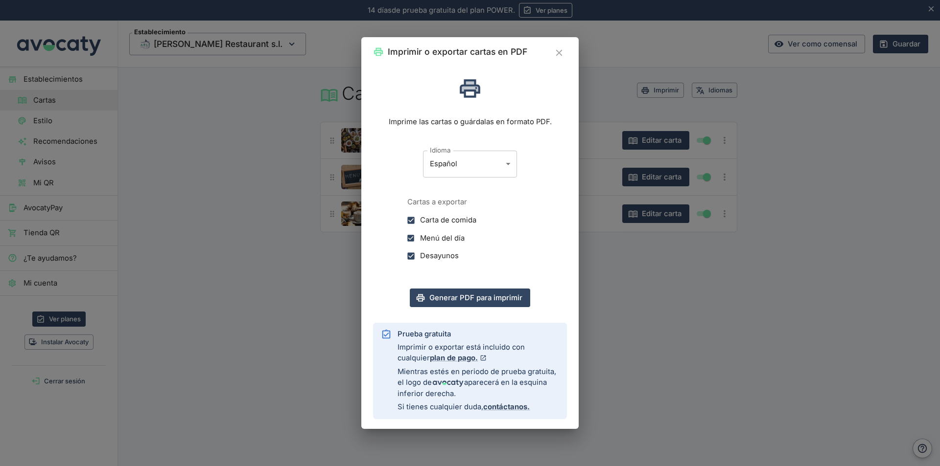
click at [508, 163] on body "14 días de prueba gratuita. 14 días de prueba gratuita del plan POWER. Ver plan…" at bounding box center [470, 233] width 940 height 466
click at [458, 207] on li "Inglés" at bounding box center [470, 206] width 94 height 17
type input "en"
click at [492, 301] on button "Generar PDF para imprimir" at bounding box center [470, 298] width 120 height 19
click at [508, 163] on body "14 días de prueba gratuita. 14 días de prueba gratuita del plan POWER. Ver plan…" at bounding box center [470, 233] width 940 height 466
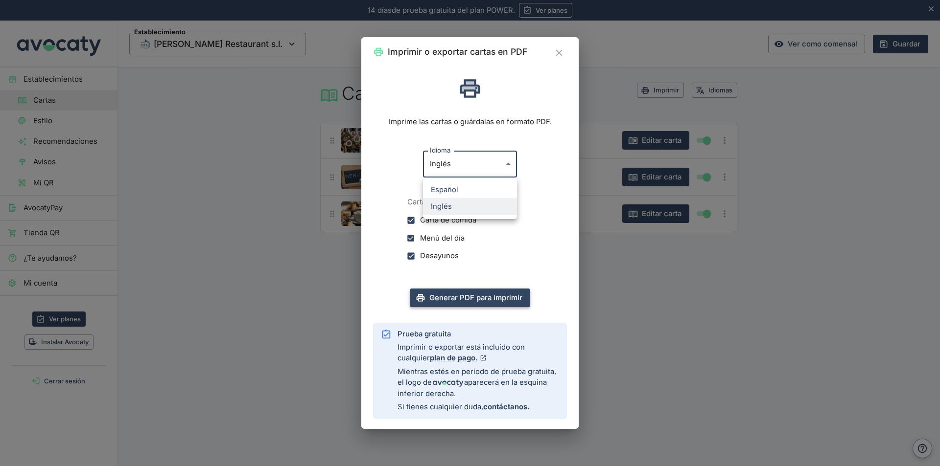
click at [508, 163] on div at bounding box center [470, 233] width 940 height 466
click at [558, 55] on icon "Cerrar" at bounding box center [558, 52] width 11 height 11
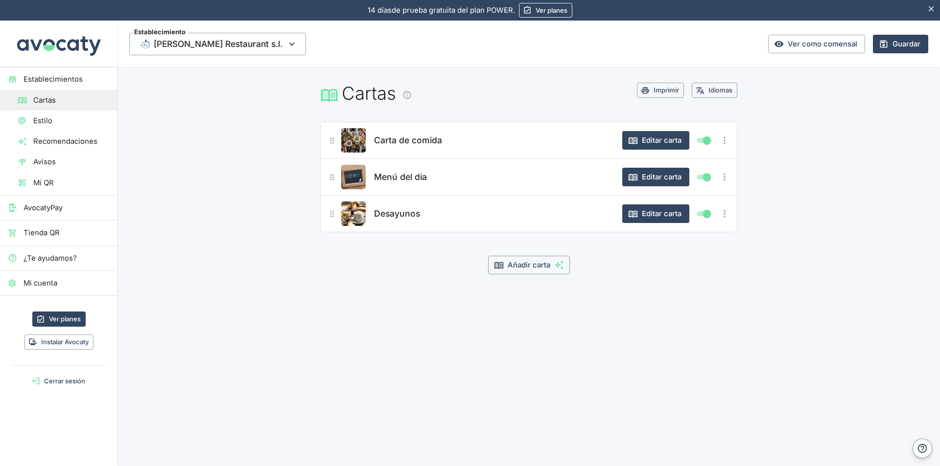
click at [712, 91] on button "Idiomas" at bounding box center [714, 90] width 46 height 15
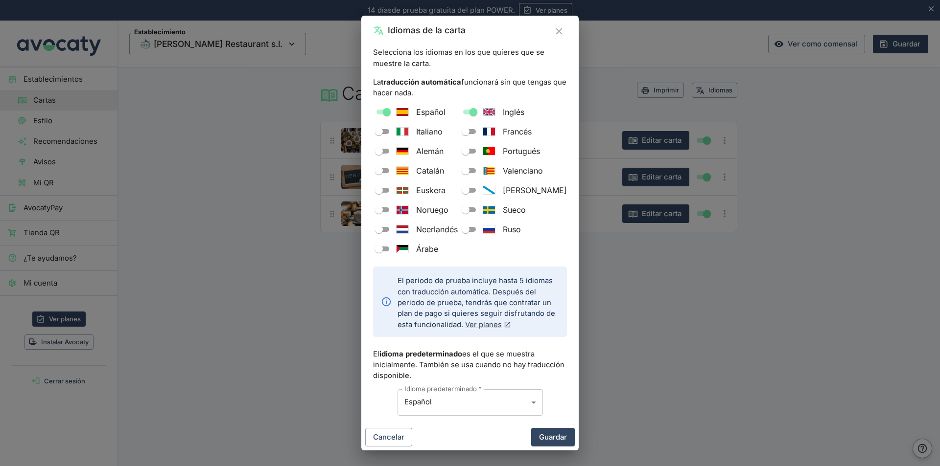
click at [435, 150] on span "Alemán" at bounding box center [429, 151] width 27 height 12
click at [396, 150] on input "Alemán" at bounding box center [378, 151] width 35 height 12
checkbox input "true"
click at [542, 439] on button "Guardar" at bounding box center [553, 437] width 44 height 19
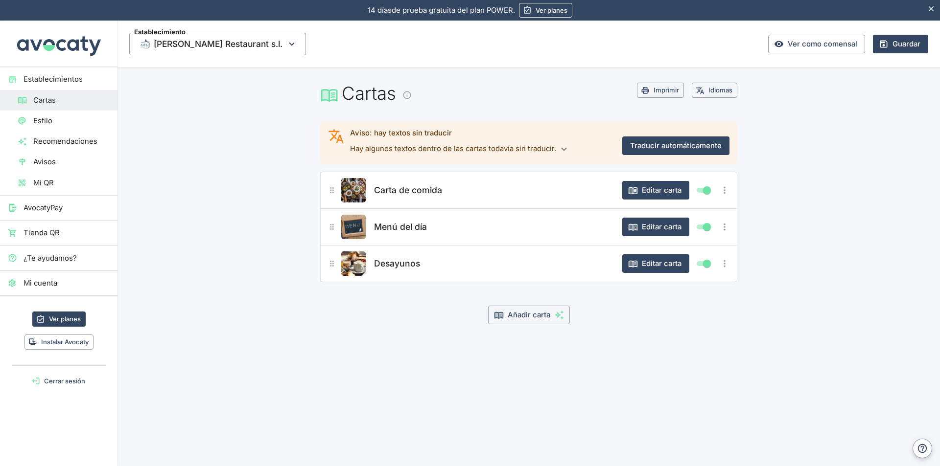
click at [672, 144] on button "Traducir automáticamente" at bounding box center [675, 146] width 107 height 19
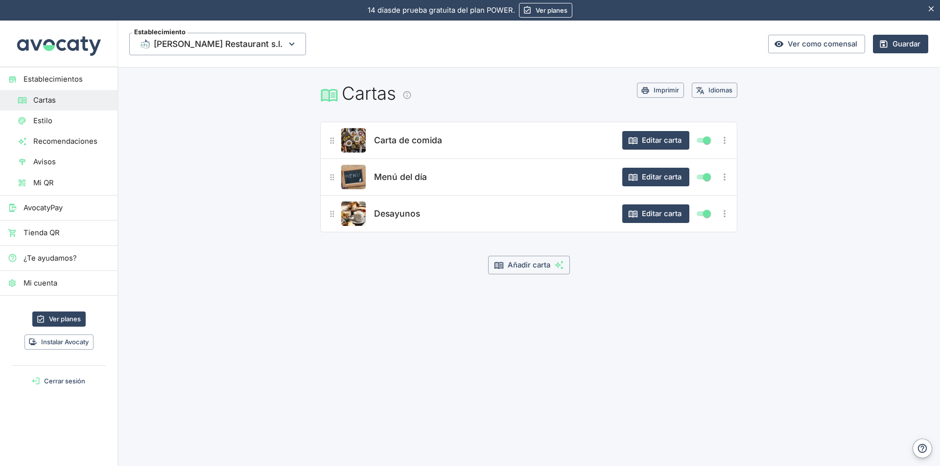
click at [671, 143] on button "Editar carta" at bounding box center [655, 140] width 67 height 19
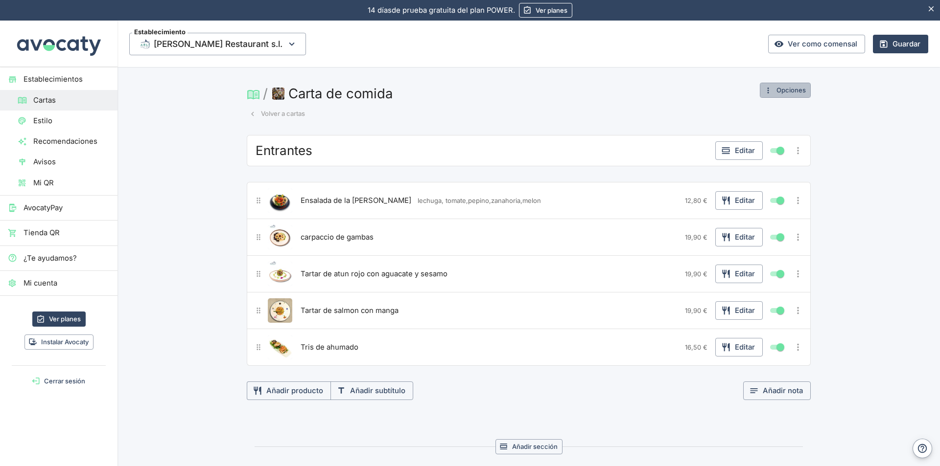
click at [791, 90] on button "Opciones" at bounding box center [784, 90] width 51 height 15
click at [791, 90] on div at bounding box center [470, 233] width 940 height 466
click at [45, 102] on span "Cartas" at bounding box center [71, 100] width 76 height 11
click at [44, 119] on span "Estilo" at bounding box center [71, 120] width 76 height 11
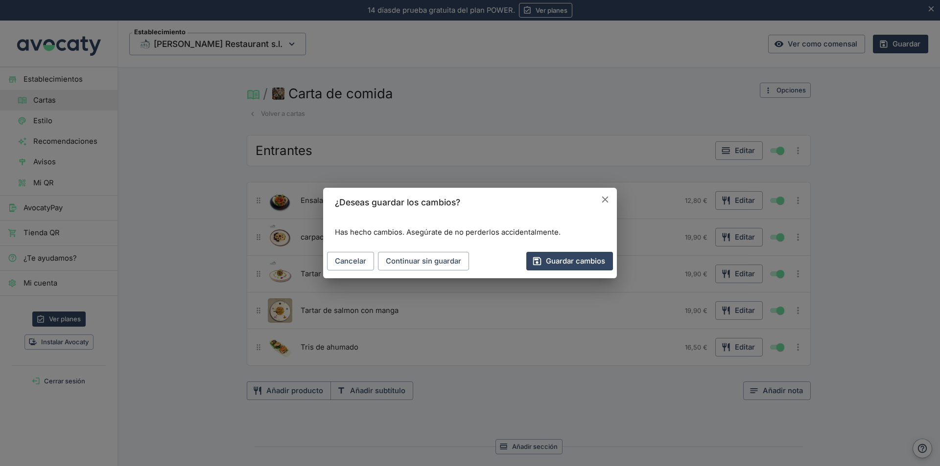
click at [604, 197] on icon "Cancelar" at bounding box center [604, 199] width 11 height 11
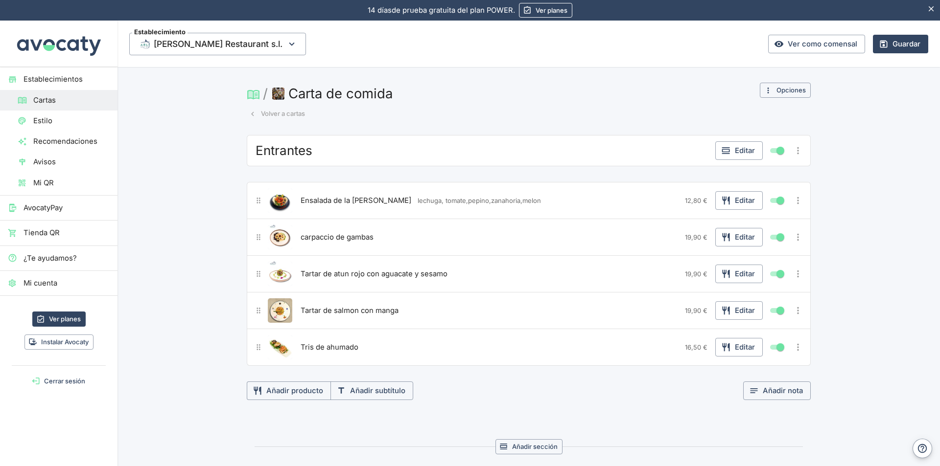
click at [763, 92] on icon "button" at bounding box center [767, 90] width 9 height 9
click at [762, 92] on div at bounding box center [470, 233] width 940 height 466
click at [268, 113] on button "Volver a cartas" at bounding box center [277, 113] width 61 height 15
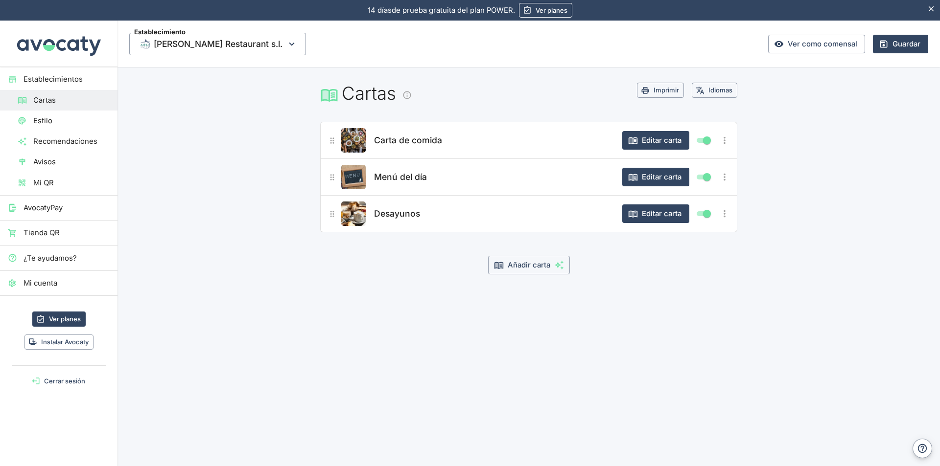
click at [726, 139] on icon "Más opciones" at bounding box center [724, 140] width 11 height 11
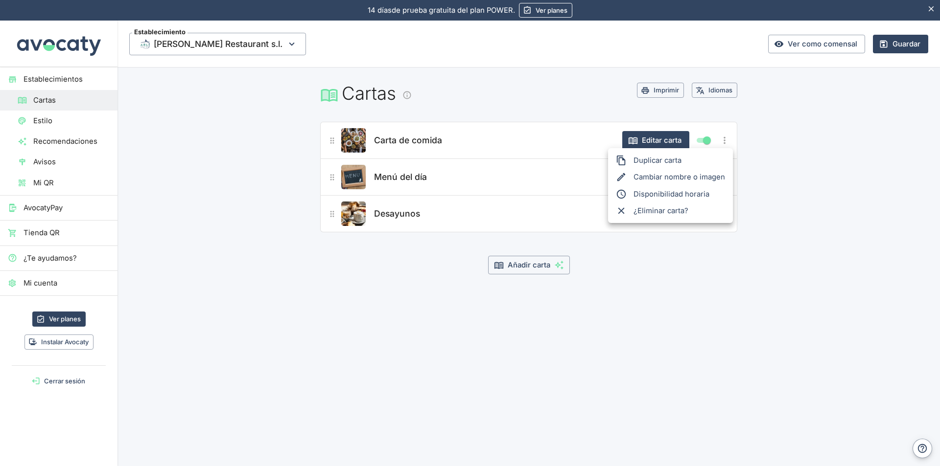
click at [726, 139] on div at bounding box center [470, 233] width 940 height 466
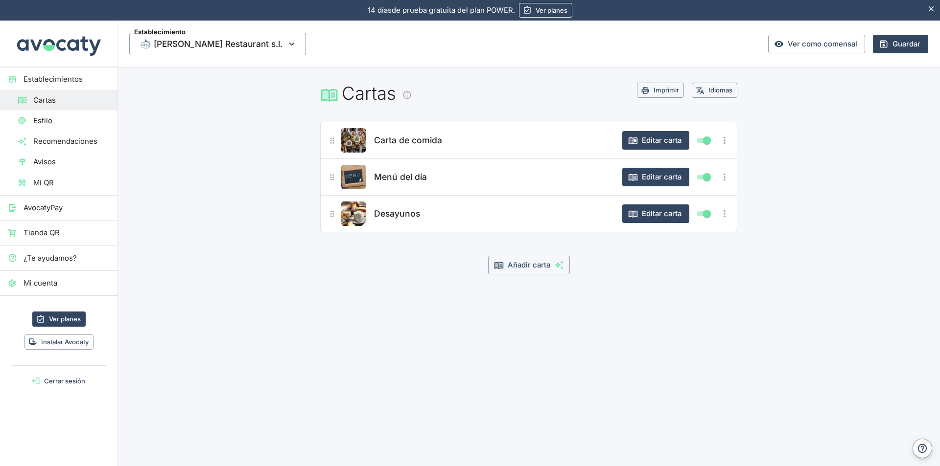
click at [661, 87] on button "Imprimir" at bounding box center [660, 90] width 47 height 15
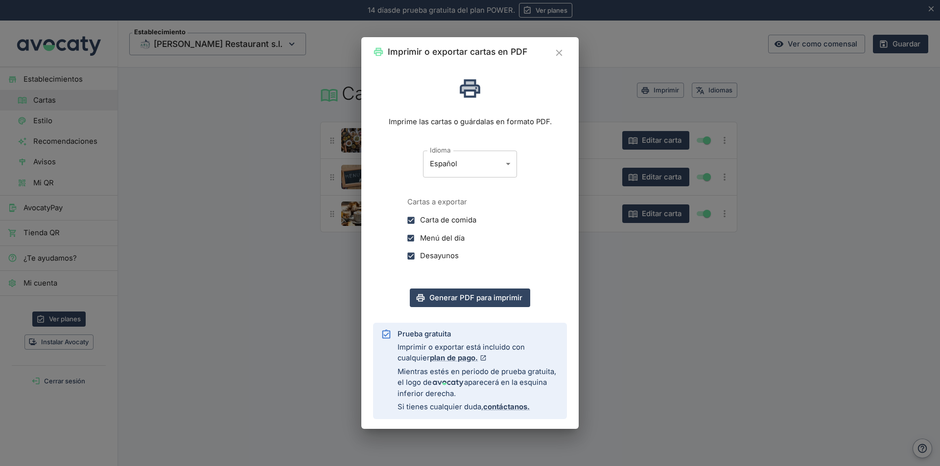
click at [507, 162] on body "14 días de prueba gratuita. 14 días de prueba gratuita del plan POWER. Ver plan…" at bounding box center [470, 233] width 940 height 466
click at [459, 223] on li "Alemán" at bounding box center [470, 223] width 94 height 17
type input "de"
click at [501, 297] on button "Generar PDF para imprimir" at bounding box center [470, 298] width 120 height 19
click at [557, 51] on icon "Cerrar" at bounding box center [558, 52] width 6 height 6
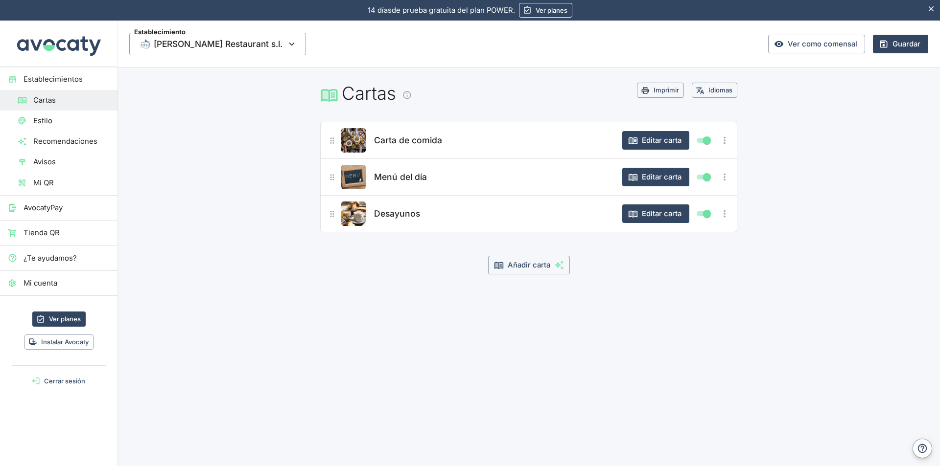
click at [708, 90] on button "Idiomas" at bounding box center [714, 90] width 46 height 15
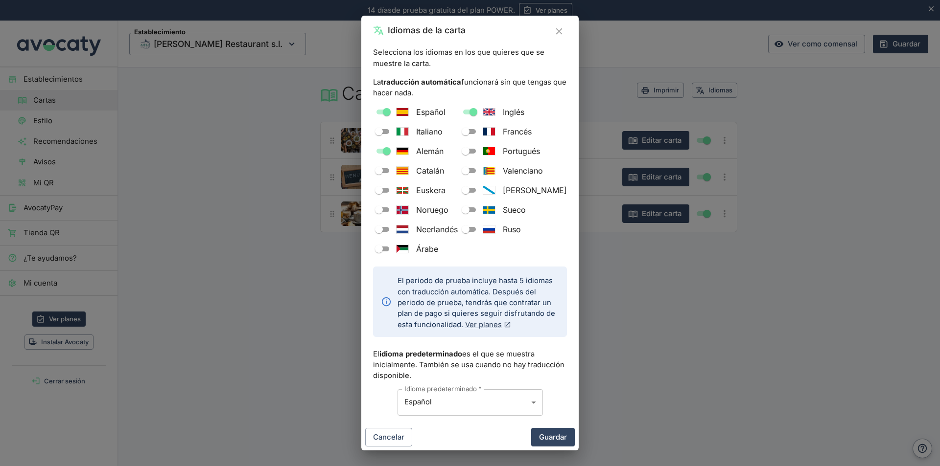
click at [521, 129] on span "Francés" at bounding box center [517, 132] width 29 height 12
click at [483, 129] on input "Francés" at bounding box center [465, 132] width 35 height 12
checkbox input "true"
click at [552, 435] on button "Guardar" at bounding box center [553, 437] width 44 height 19
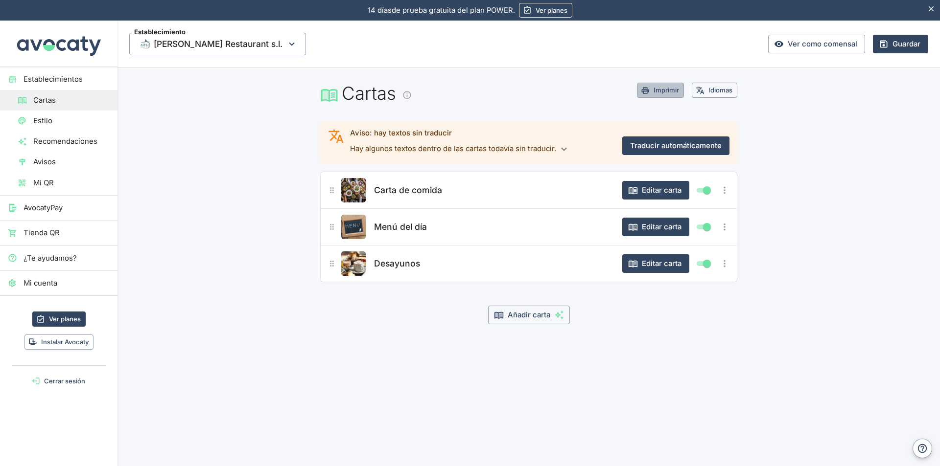
click at [657, 88] on button "Imprimir" at bounding box center [660, 90] width 47 height 15
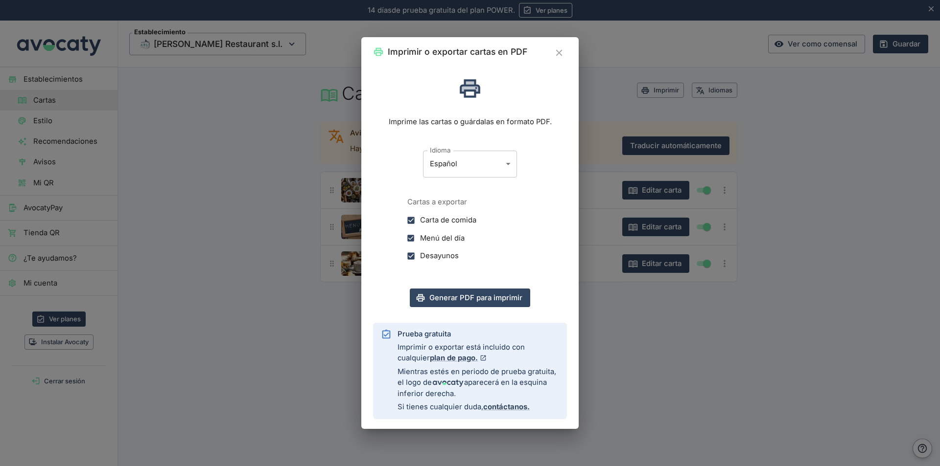
click at [507, 165] on body "14 días de prueba gratuita. 14 días de prueba gratuita del plan POWER. Ver plan…" at bounding box center [470, 233] width 940 height 466
click at [460, 240] on li "Francés" at bounding box center [470, 240] width 94 height 17
type input "fr"
click at [490, 298] on button "Generar PDF para imprimir" at bounding box center [470, 298] width 120 height 19
click at [558, 50] on icon "Cerrar" at bounding box center [558, 52] width 11 height 11
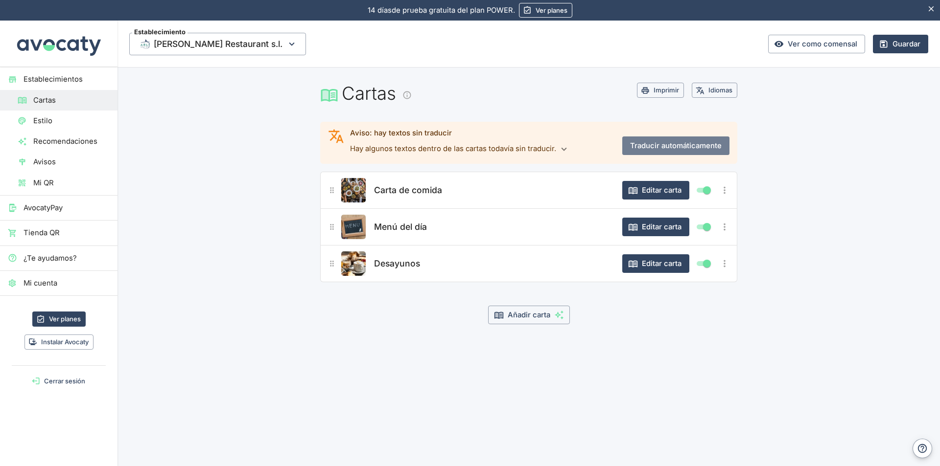
click at [675, 144] on button "Traducir automáticamente" at bounding box center [675, 146] width 107 height 19
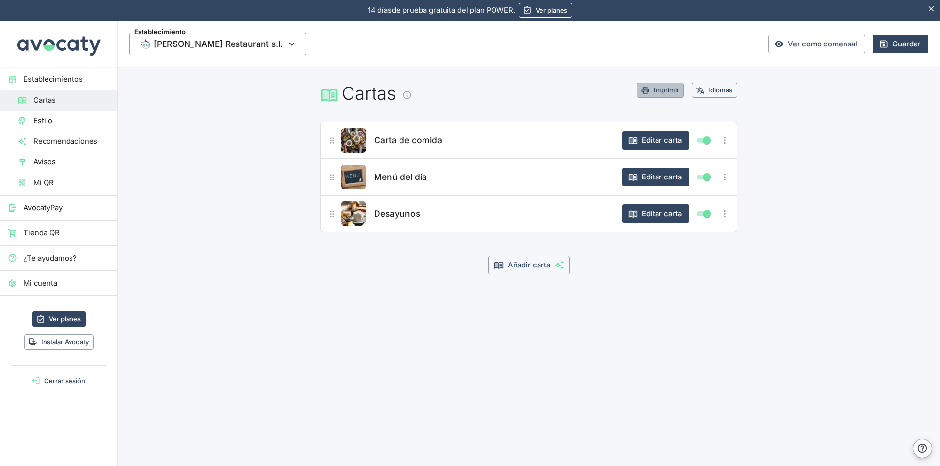
click at [667, 87] on button "Imprimir" at bounding box center [660, 90] width 47 height 15
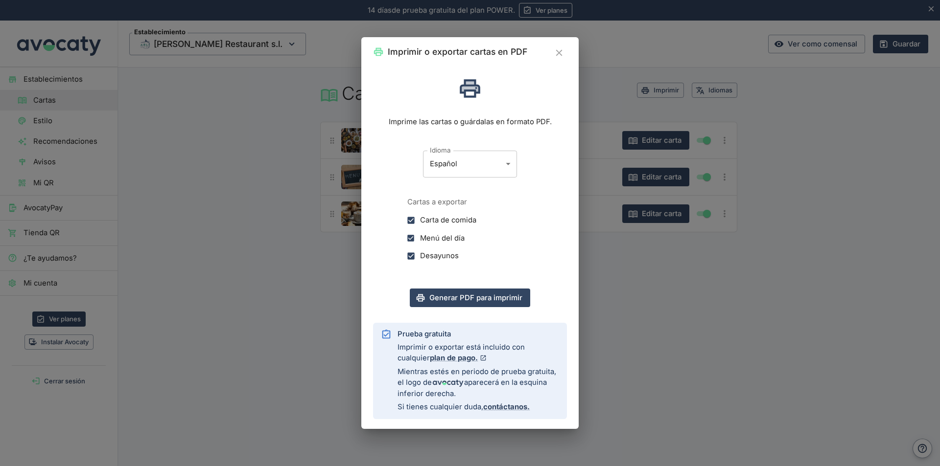
click at [509, 164] on body "14 días de prueba gratuita. 14 días de prueba gratuita del plan POWER. Ver plan…" at bounding box center [470, 233] width 940 height 466
click at [459, 240] on li "Francés" at bounding box center [470, 240] width 94 height 17
type input "fr"
click at [485, 299] on button "Generar PDF para imprimir" at bounding box center [470, 298] width 120 height 19
click at [558, 54] on icon "Cerrar" at bounding box center [558, 52] width 6 height 6
